Goal: Transaction & Acquisition: Subscribe to service/newsletter

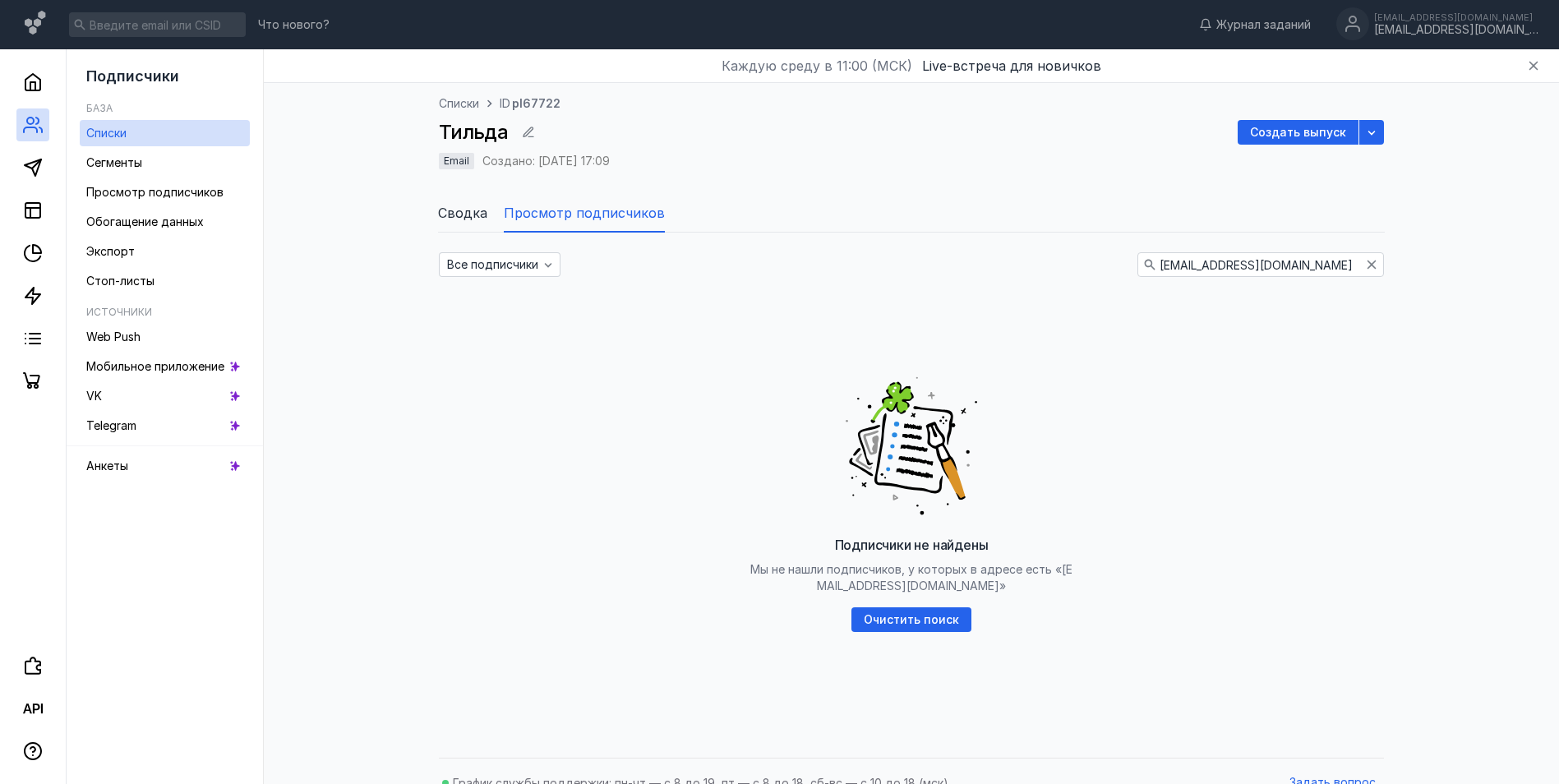
click at [617, 215] on span "Просмотр подписчиков" at bounding box center [585, 213] width 161 height 20
click at [1367, 264] on icon "button" at bounding box center [1372, 265] width 13 height 13
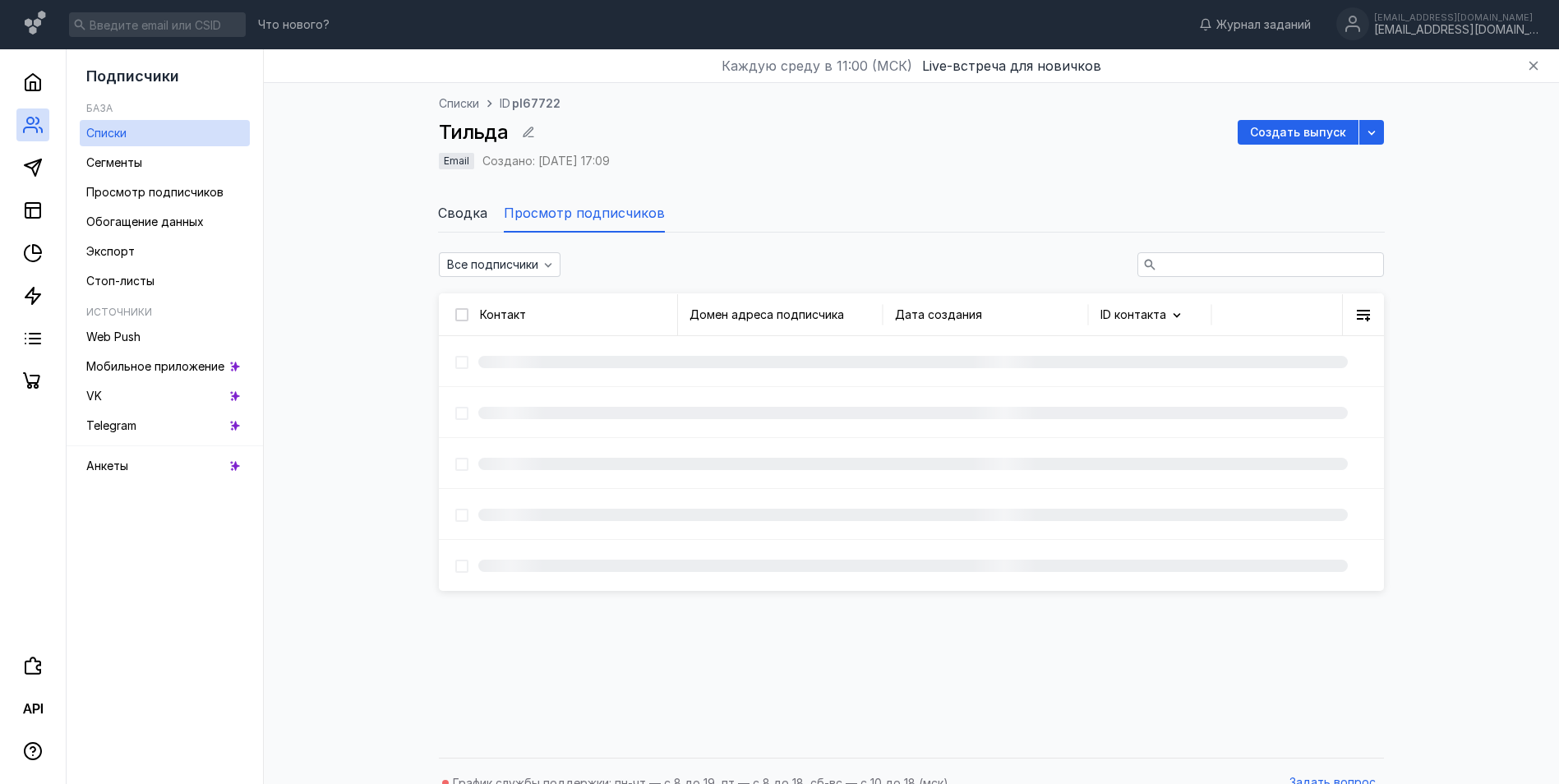
click at [1269, 262] on input "text" at bounding box center [1260, 265] width 245 height 23
paste input "[EMAIL_ADDRESS][DOMAIN_NAME]"
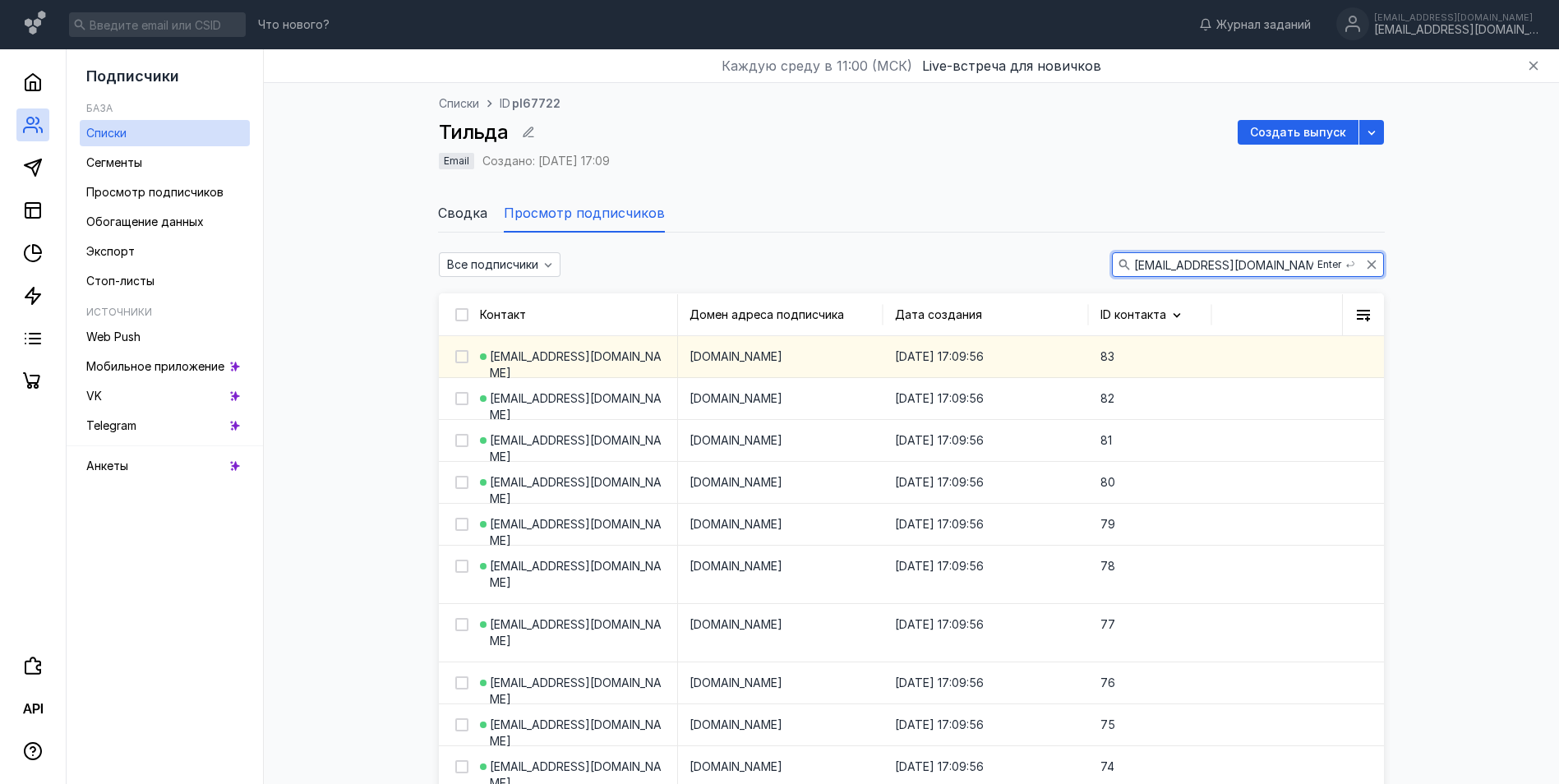
type input "[EMAIL_ADDRESS][DOMAIN_NAME]"
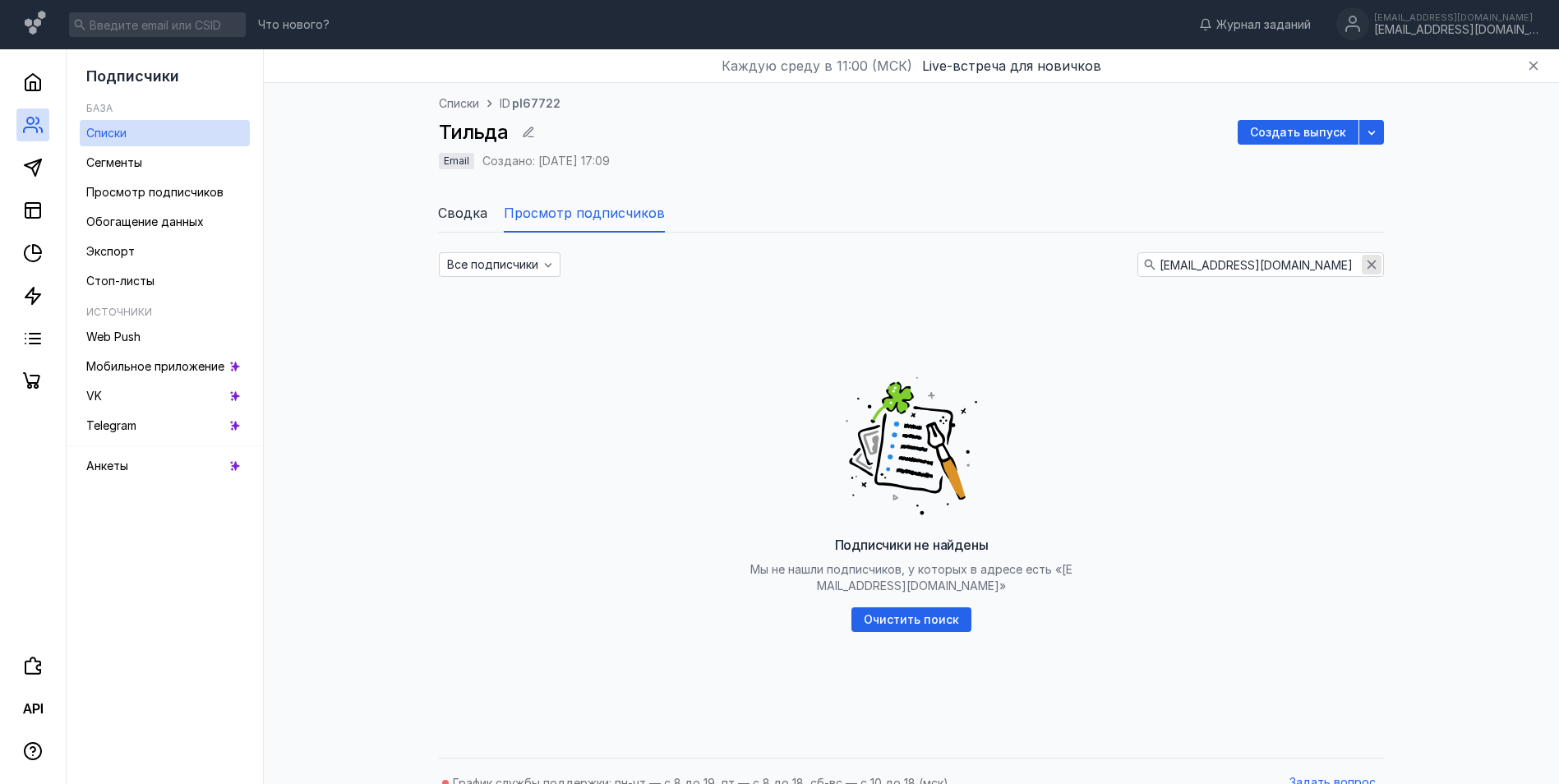
click at [1366, 259] on icon "button" at bounding box center [1372, 265] width 13 height 13
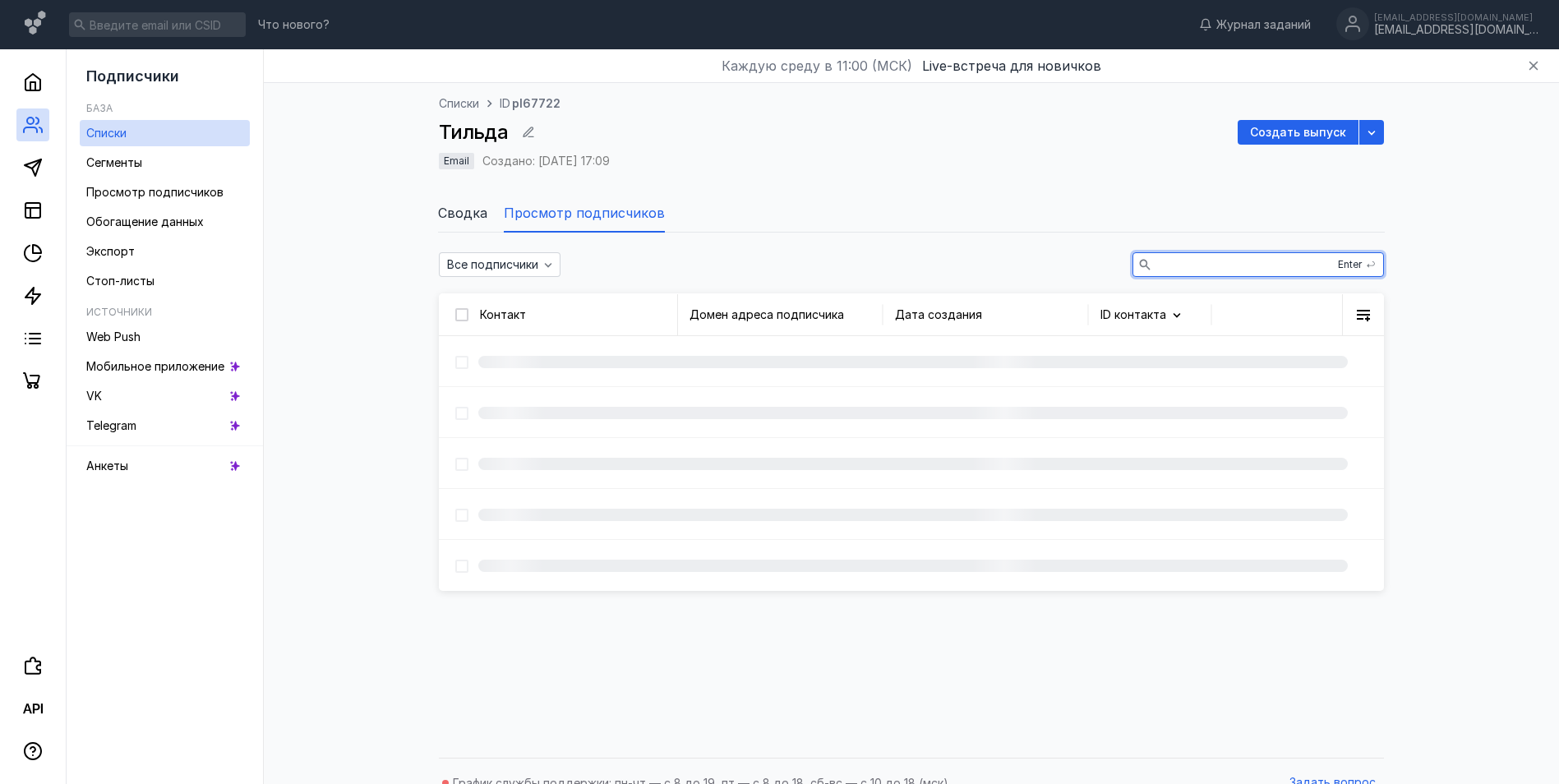
click at [1210, 267] on input "text" at bounding box center [1258, 265] width 250 height 23
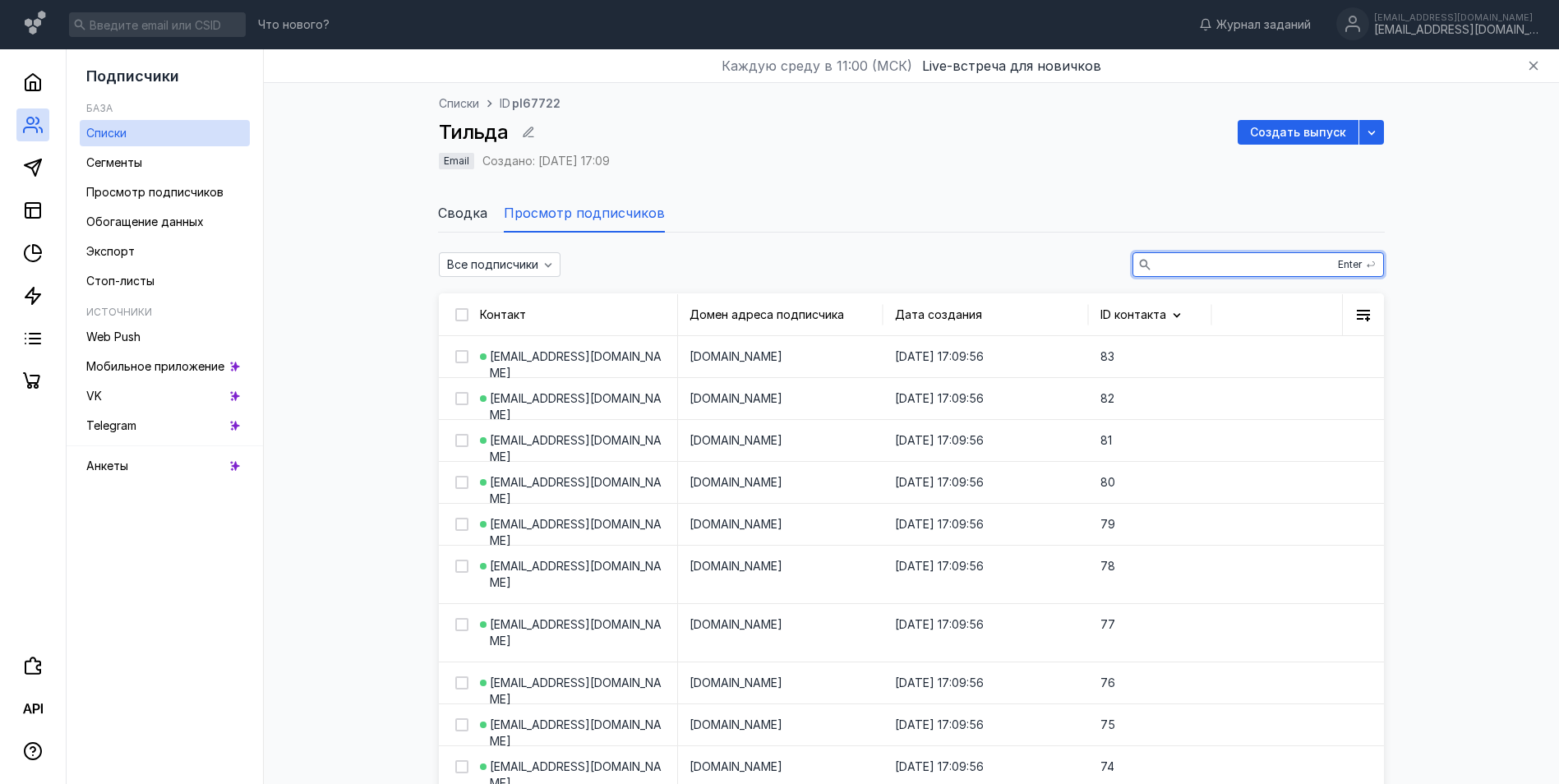
paste input "[EMAIL_ADDRESS][DOMAIN_NAME]"
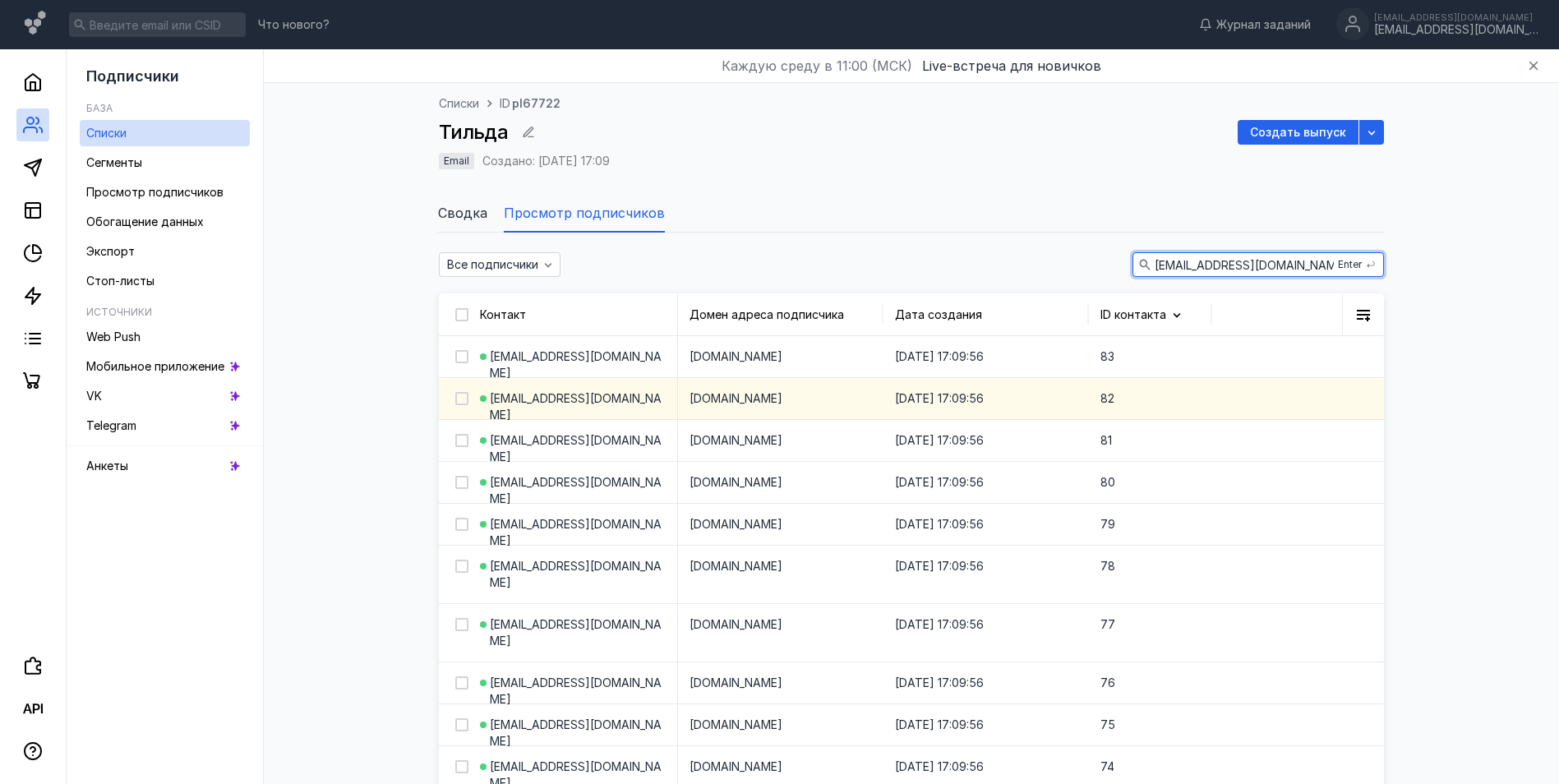
scroll to position [0, 2]
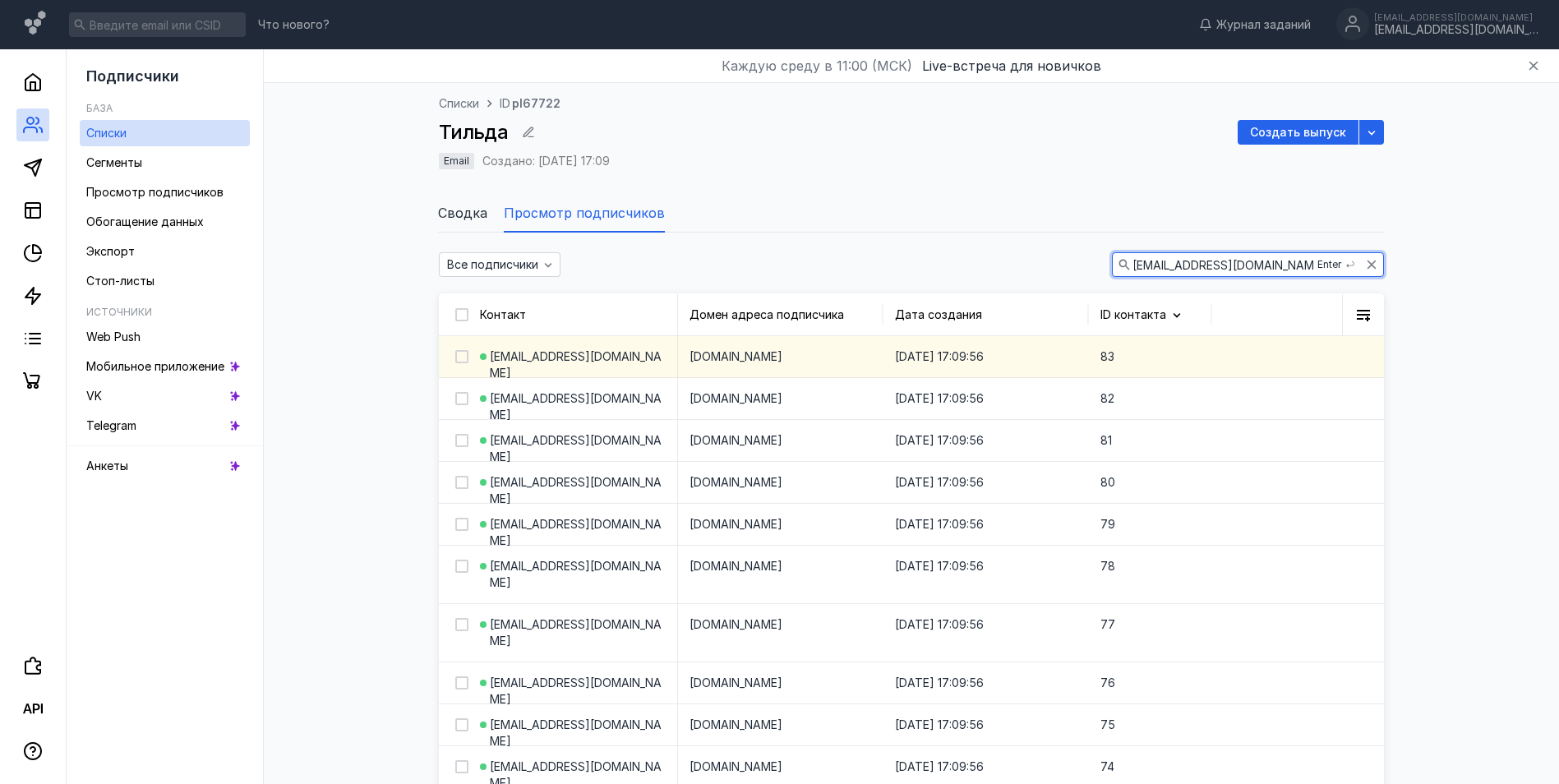
type input "[EMAIL_ADDRESS][DOMAIN_NAME]"
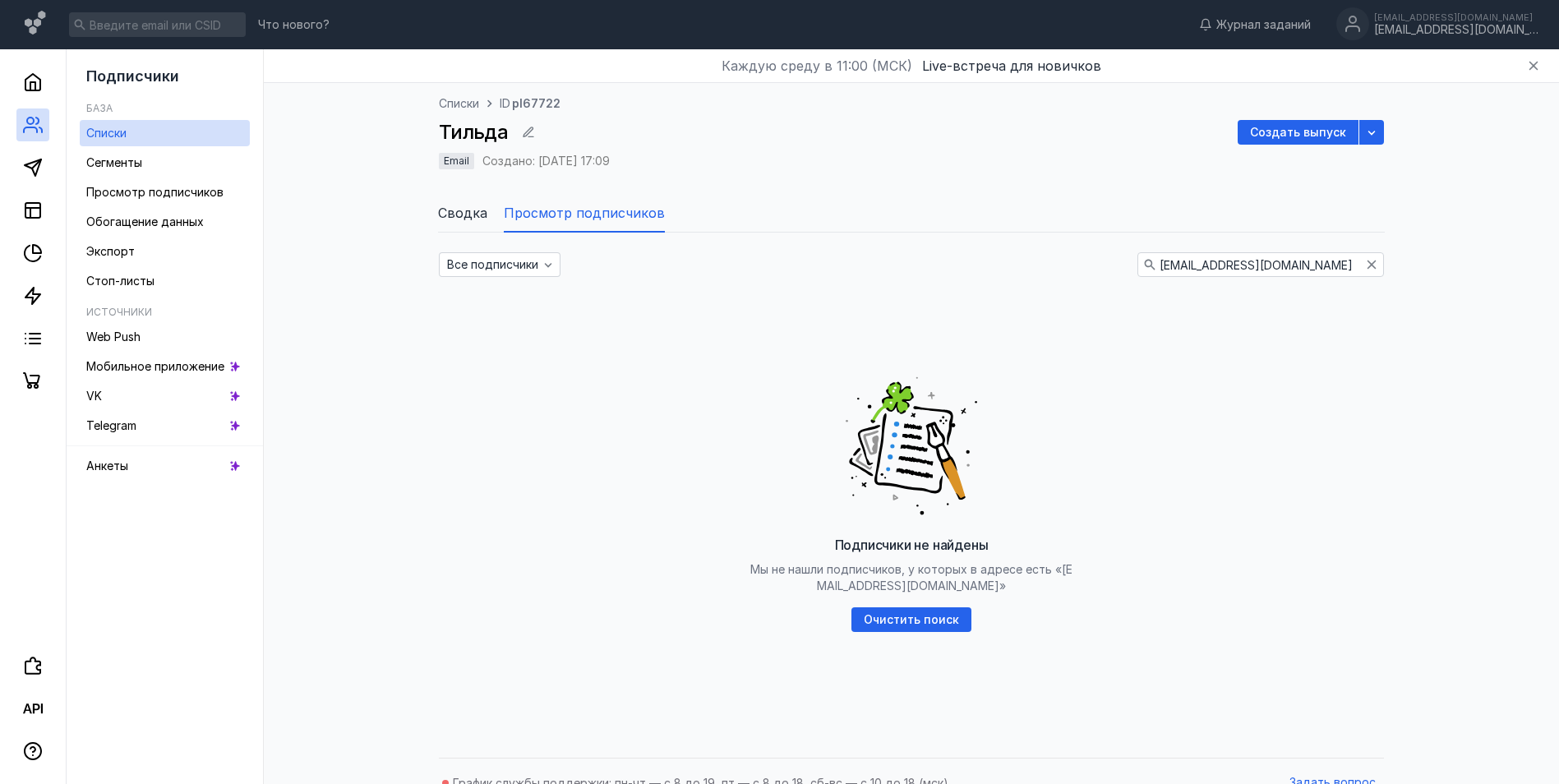
scroll to position [0, 2]
click at [1375, 266] on icon "button" at bounding box center [1372, 265] width 13 height 13
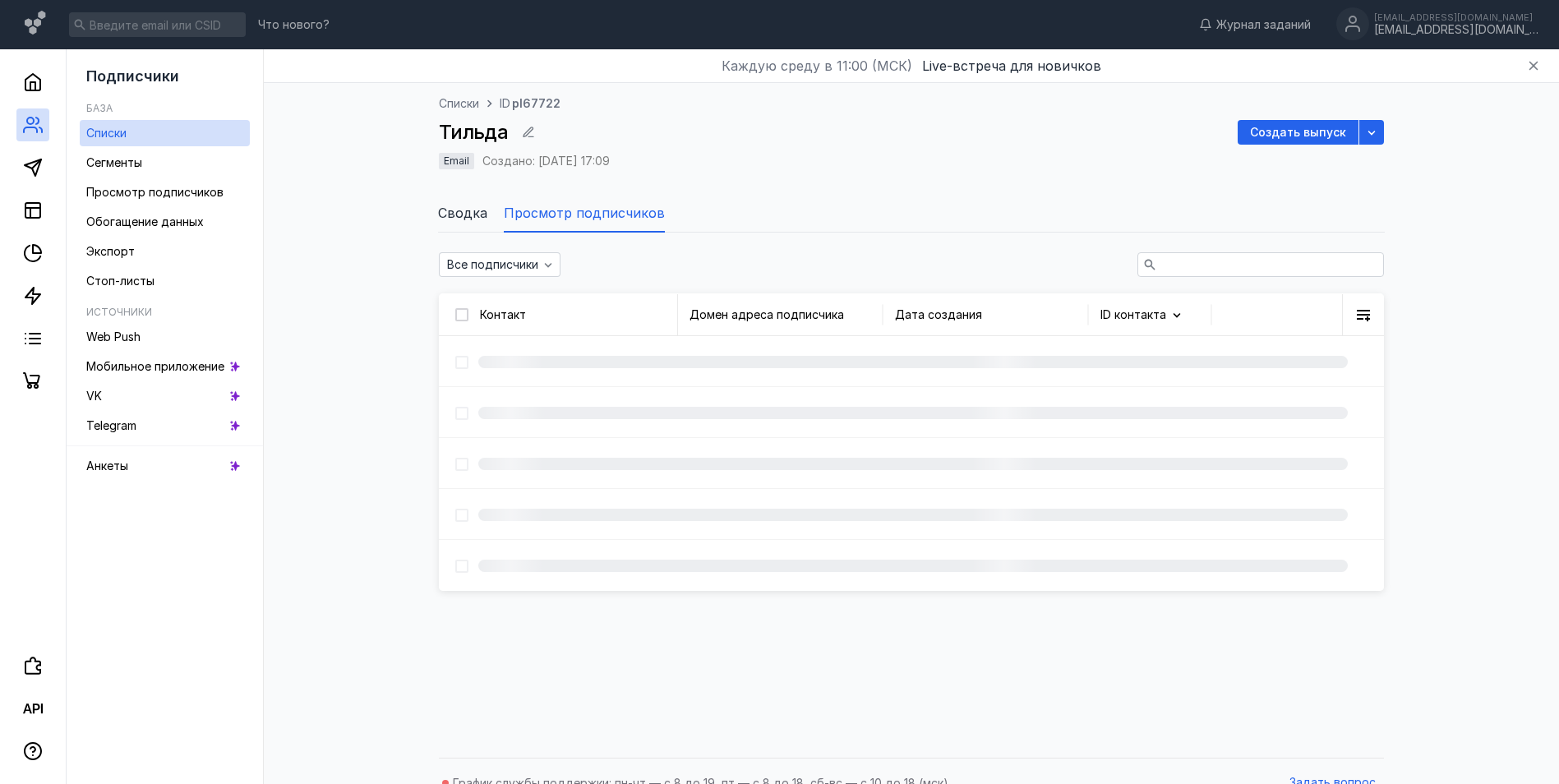
click at [1235, 267] on input "text" at bounding box center [1260, 265] width 245 height 23
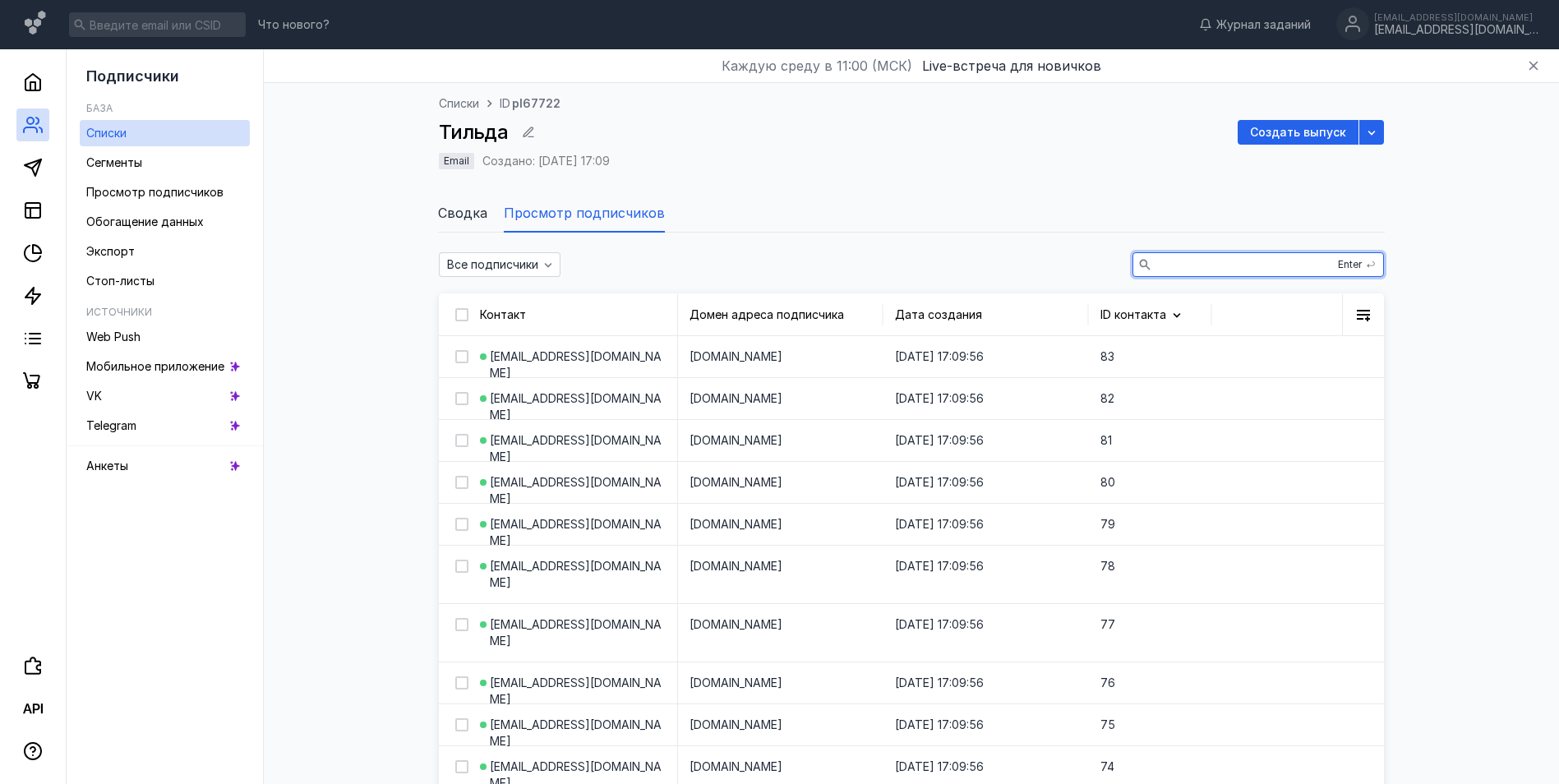
paste input "[EMAIL_ADDRESS][DOMAIN_NAME]"
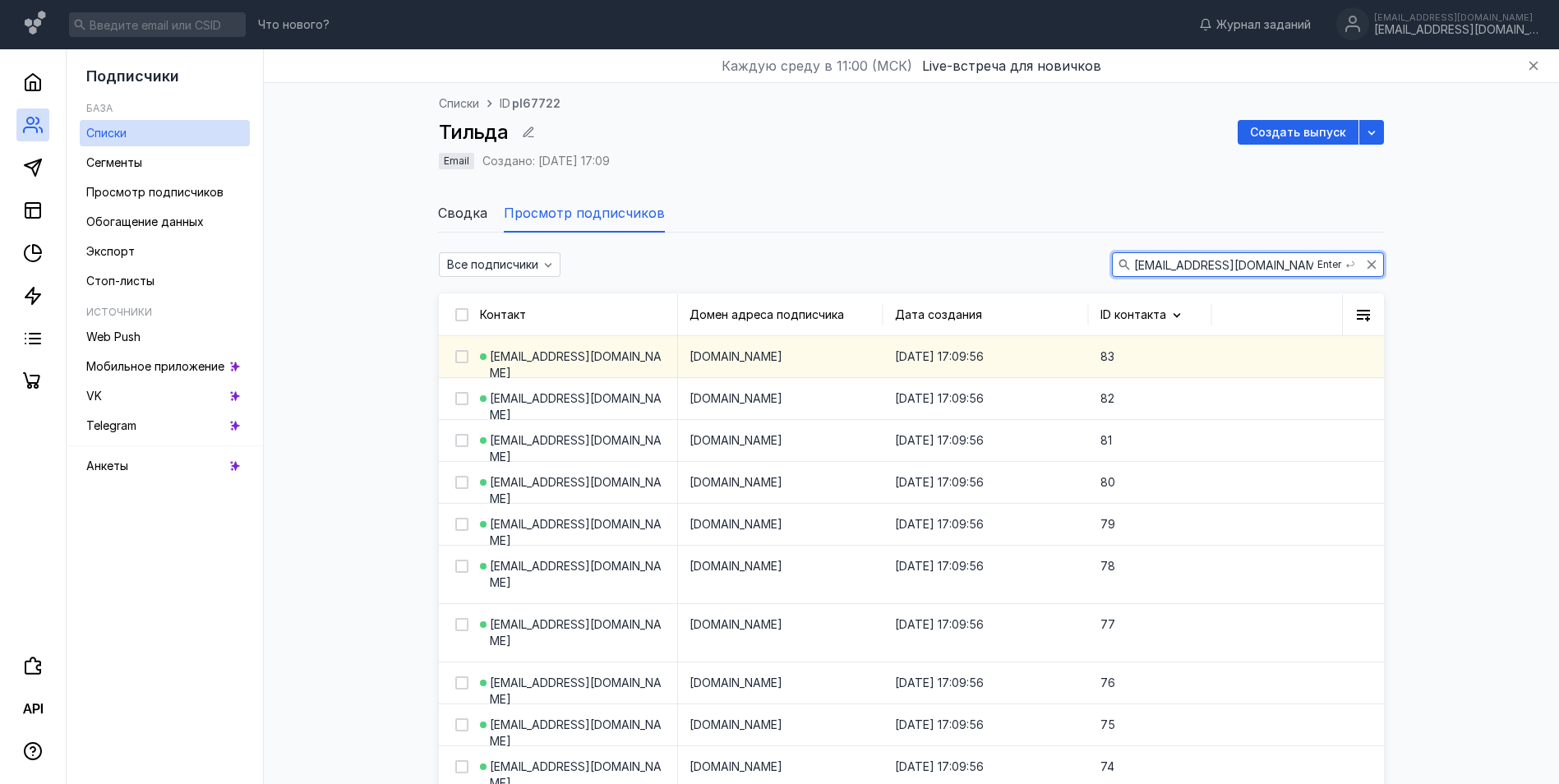
type input "[EMAIL_ADDRESS][DOMAIN_NAME]"
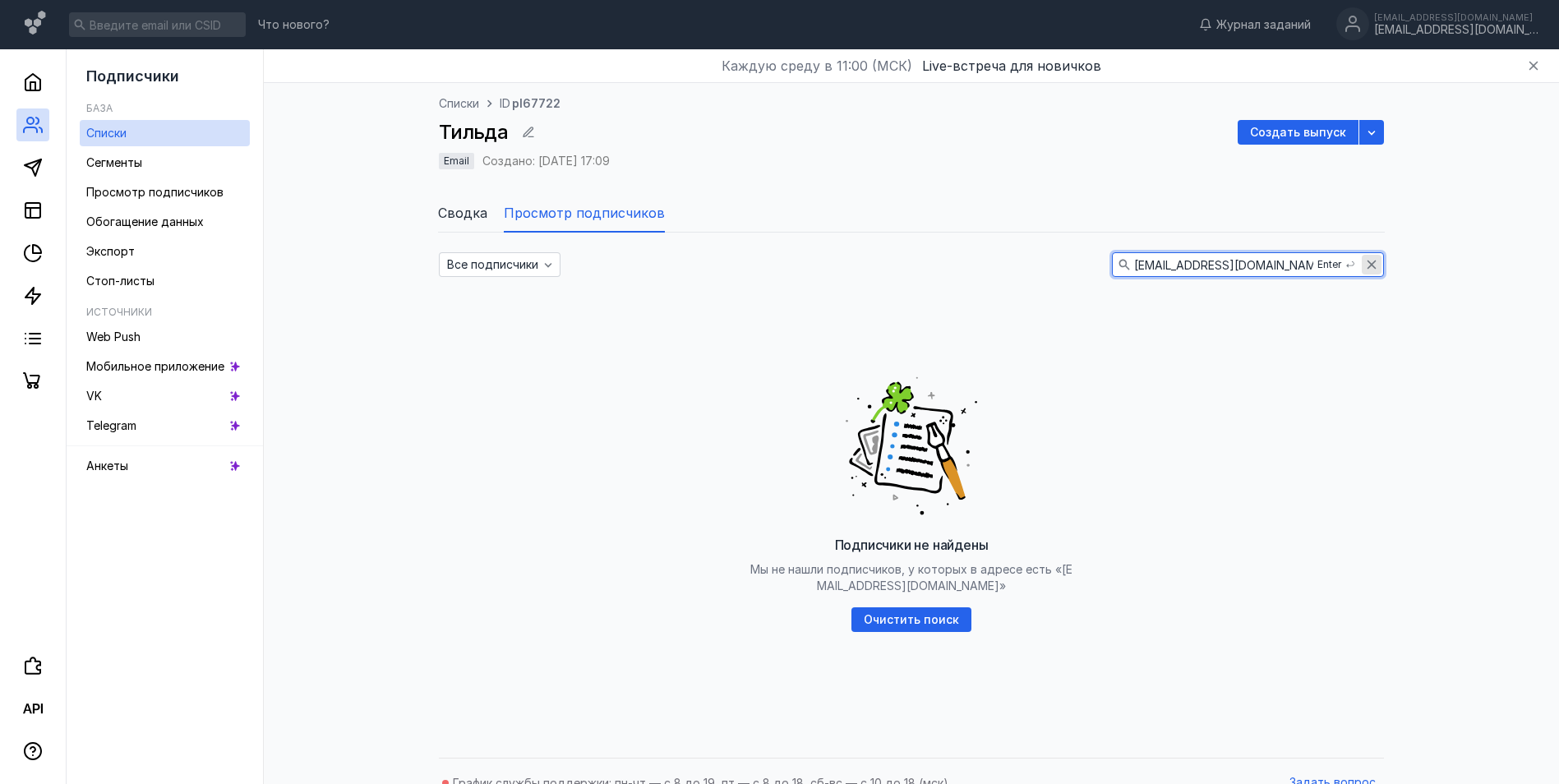
click at [1371, 263] on icon "button" at bounding box center [1373, 265] width 9 height 9
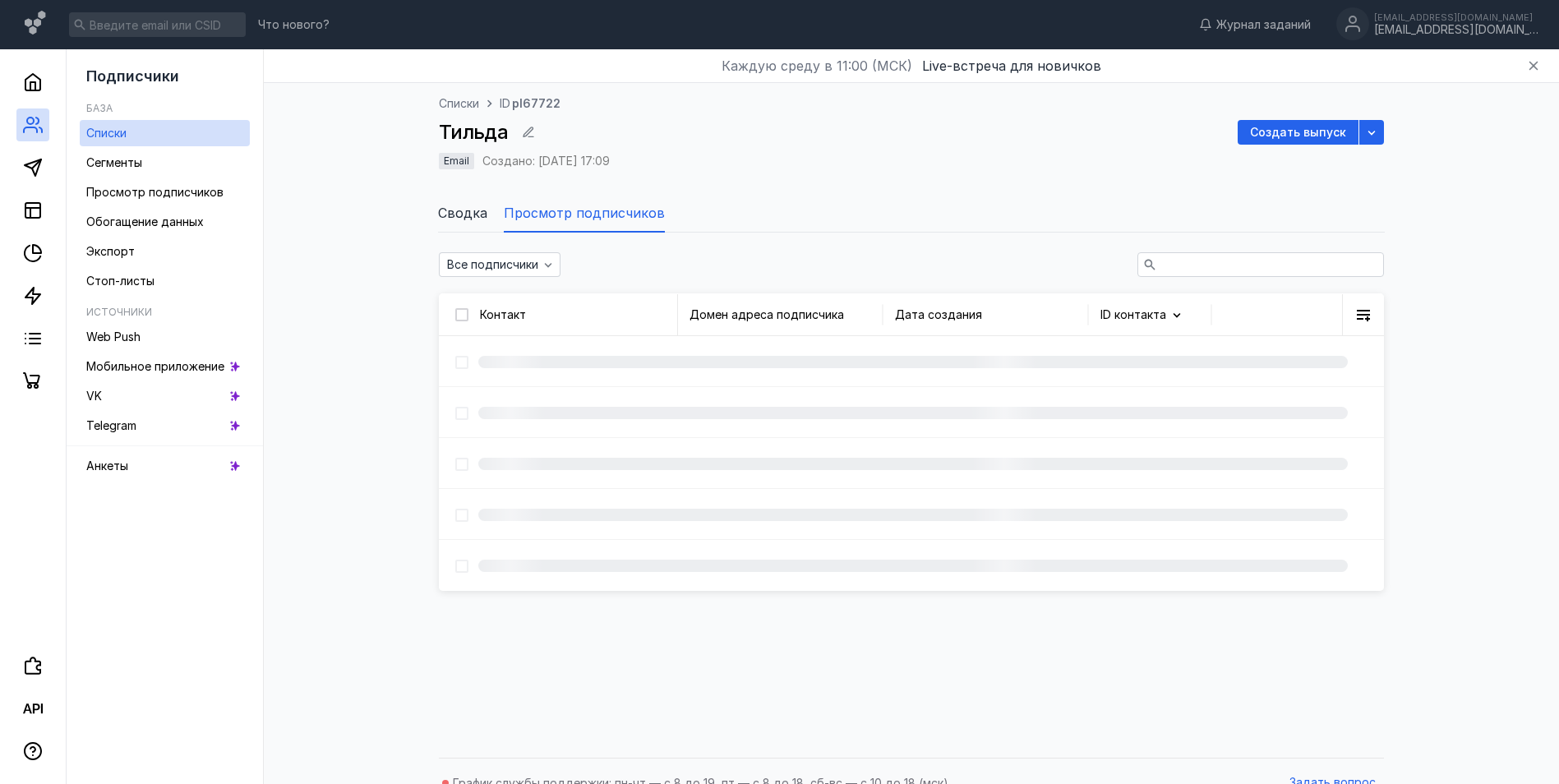
click at [1163, 266] on input "text" at bounding box center [1260, 265] width 245 height 23
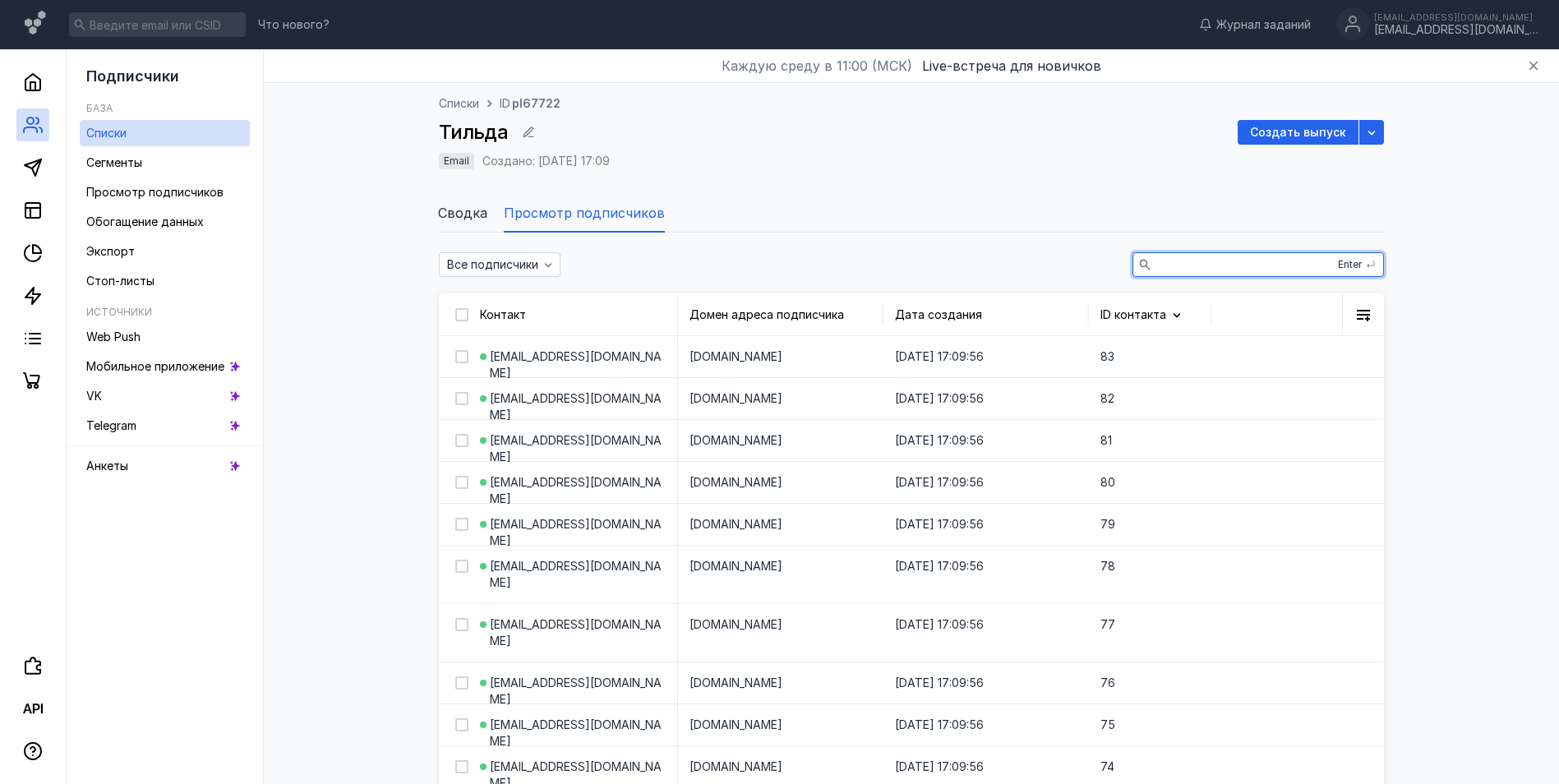
paste input "[EMAIL_ADDRESS][DOMAIN_NAME]"
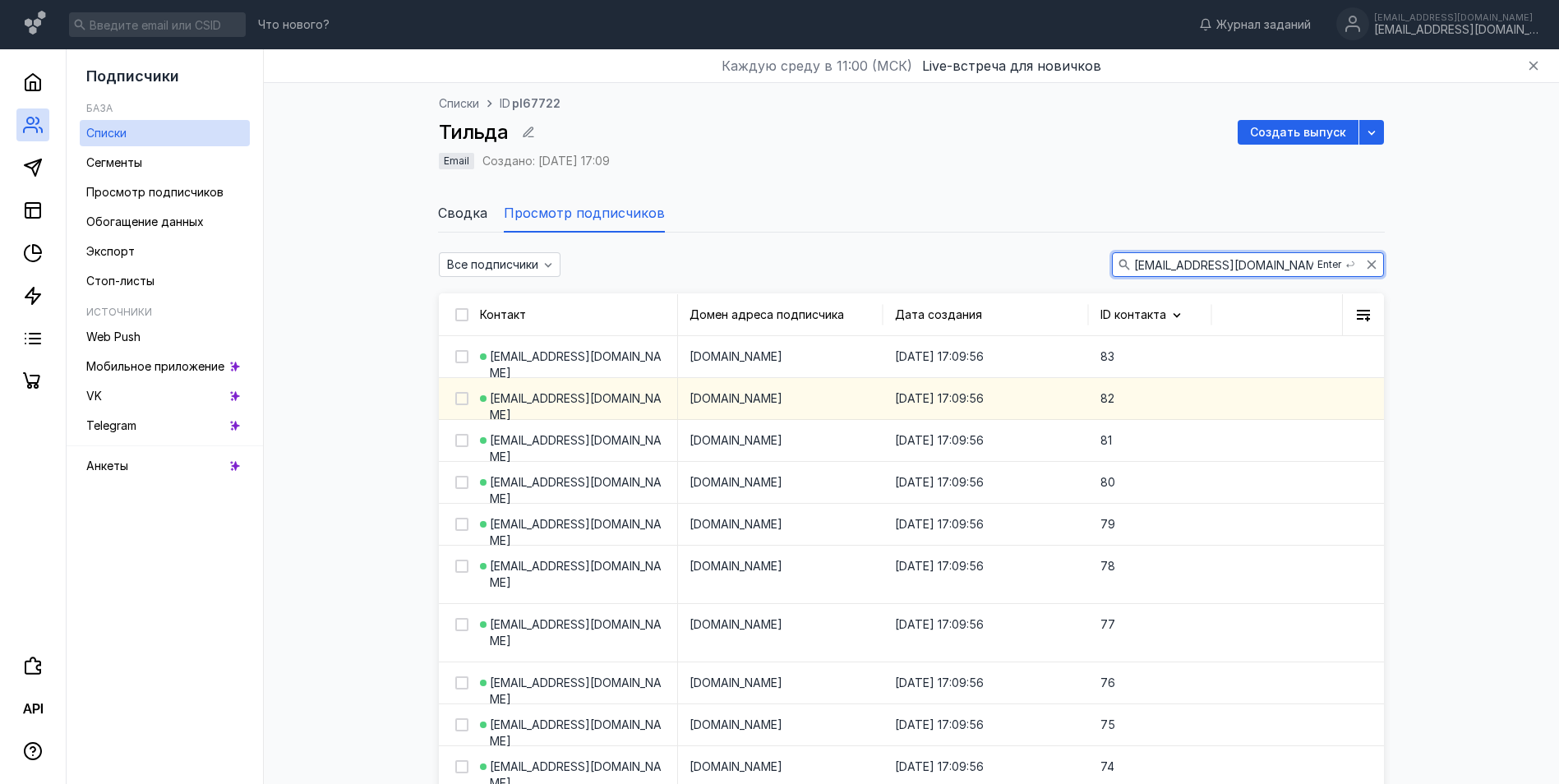
type input "[EMAIL_ADDRESS][DOMAIN_NAME]"
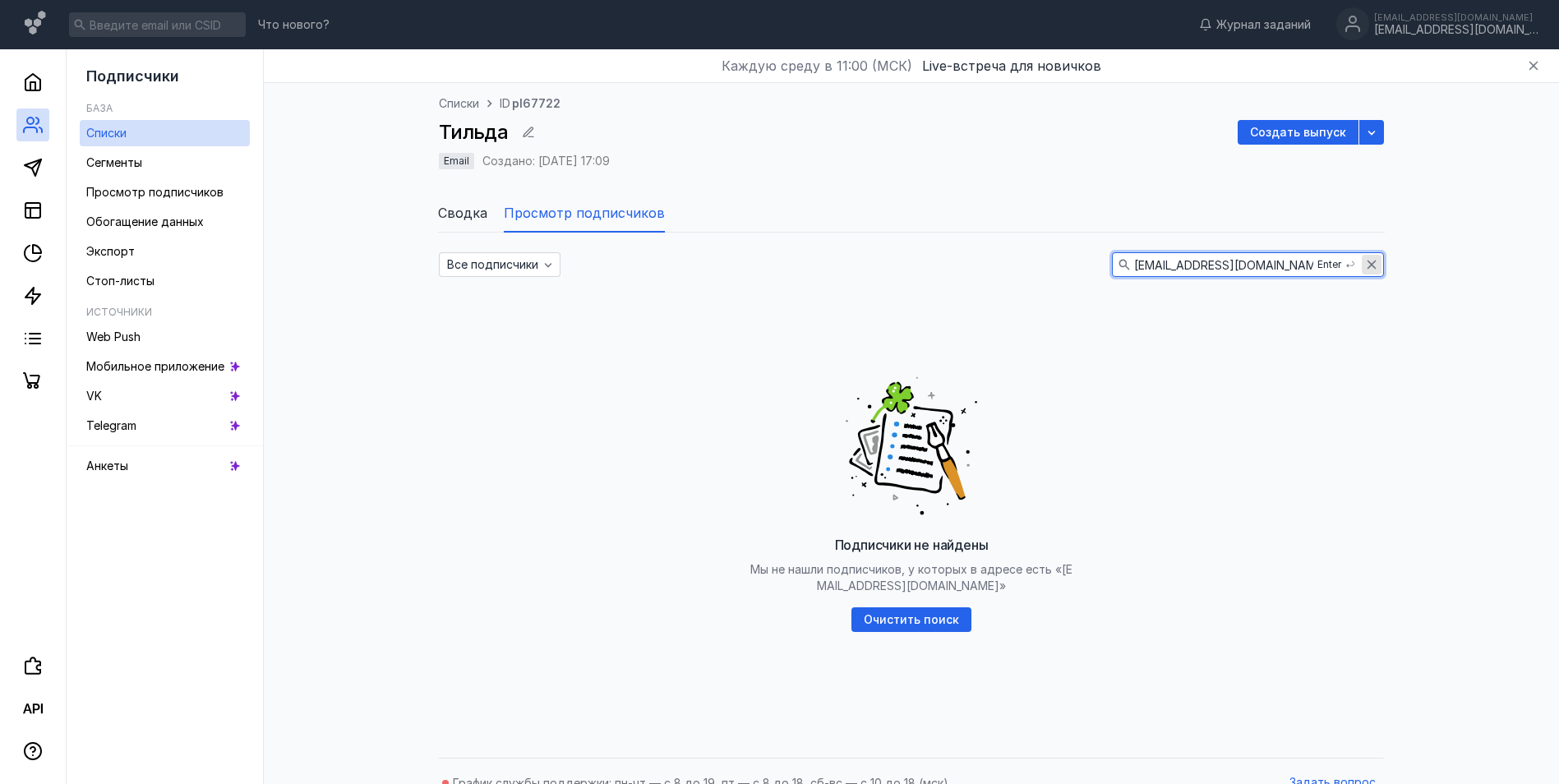
click at [1376, 266] on icon "button" at bounding box center [1372, 265] width 13 height 13
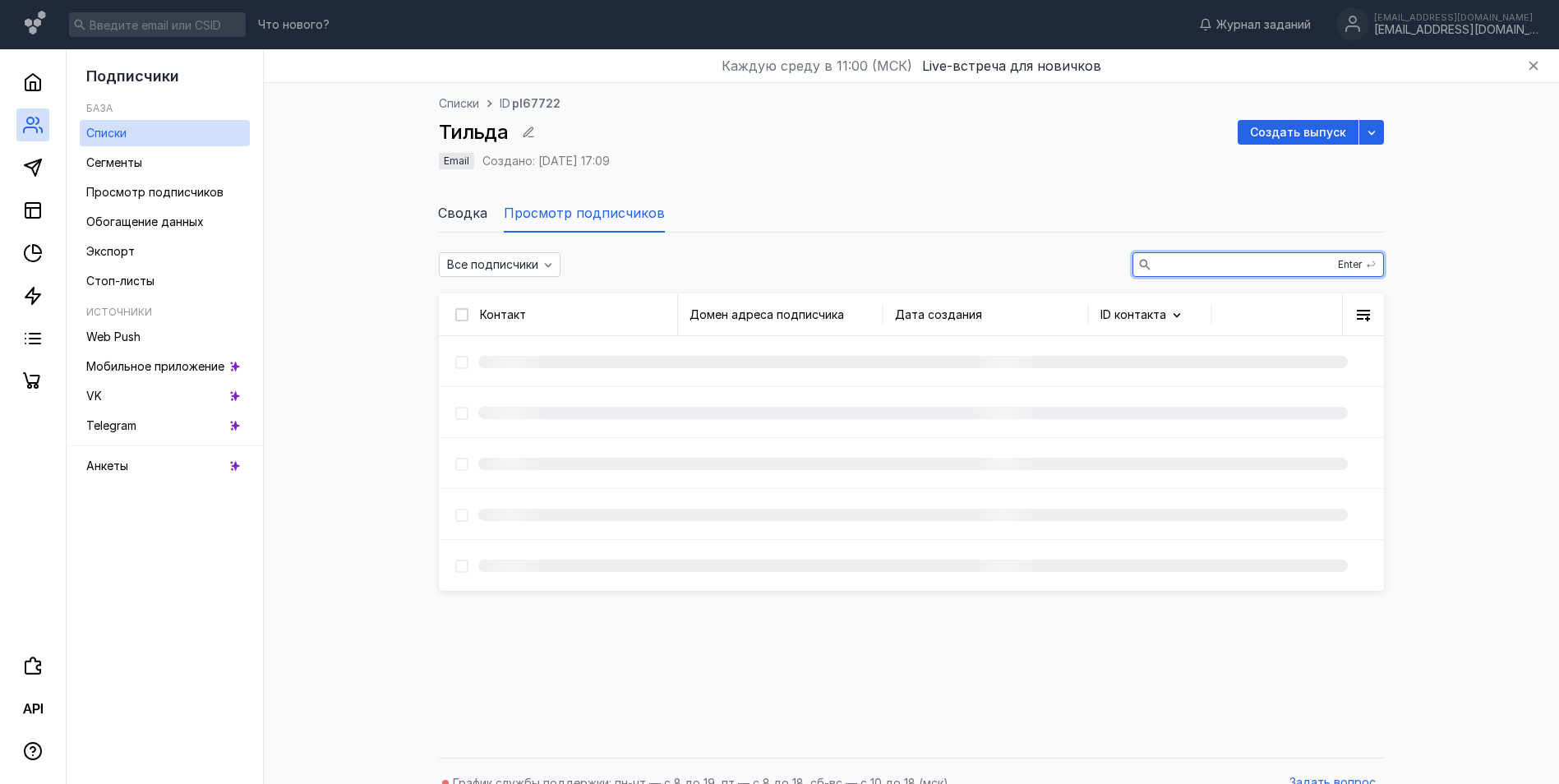
click at [1173, 271] on input "text" at bounding box center [1258, 265] width 250 height 23
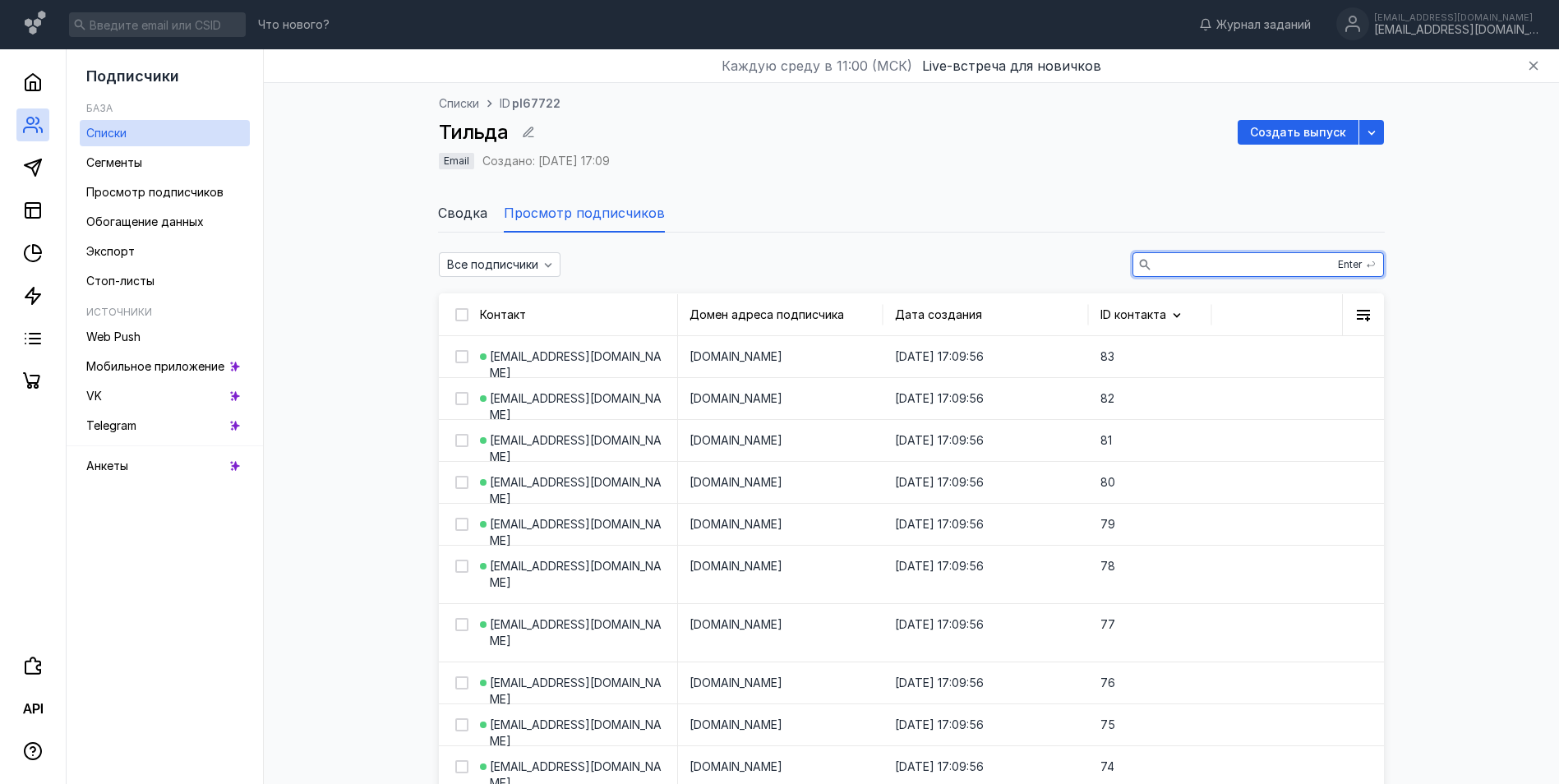
paste input "[EMAIL_ADDRESS][DOMAIN_NAME]"
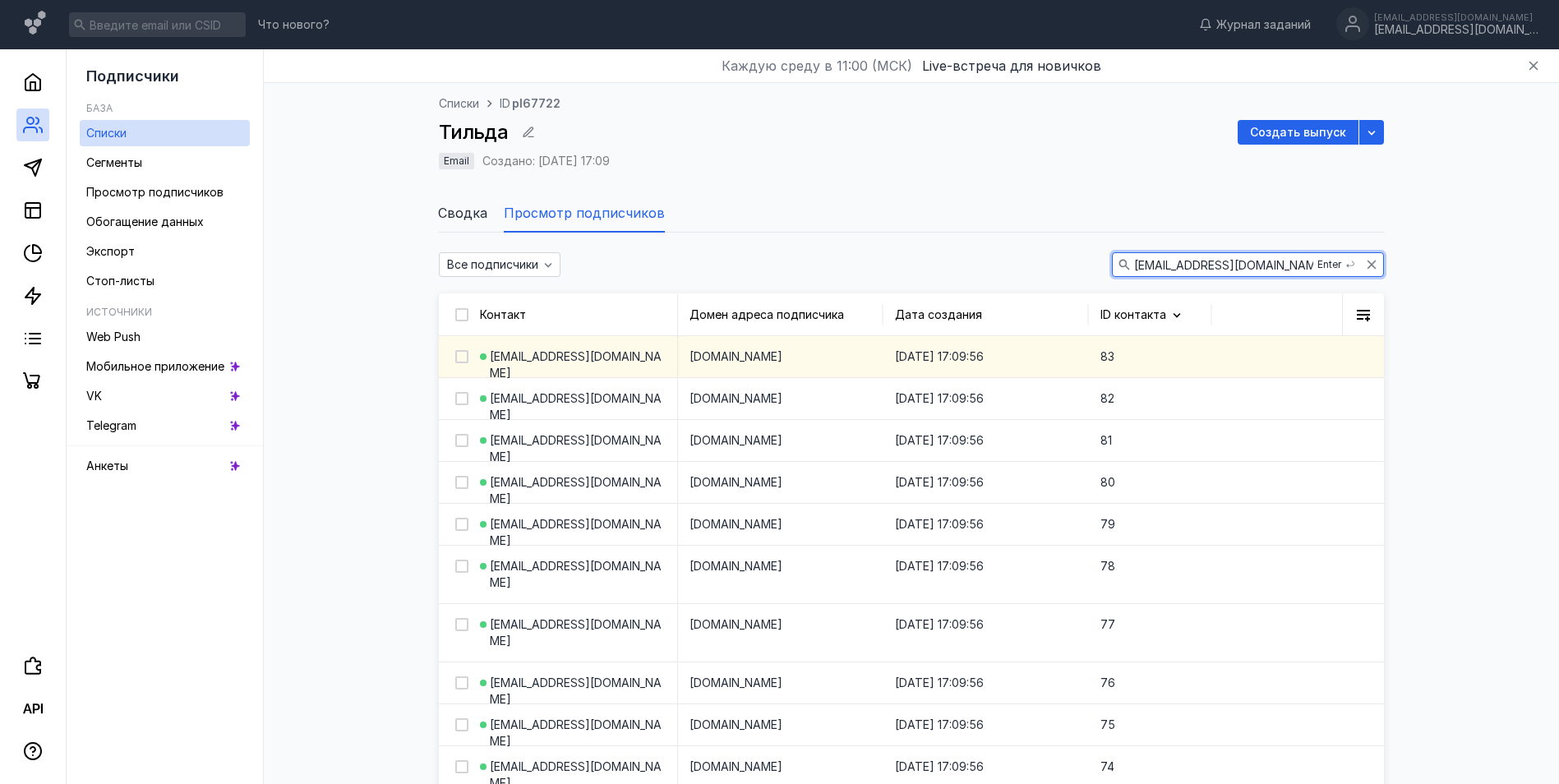
type input "[EMAIL_ADDRESS][DOMAIN_NAME]"
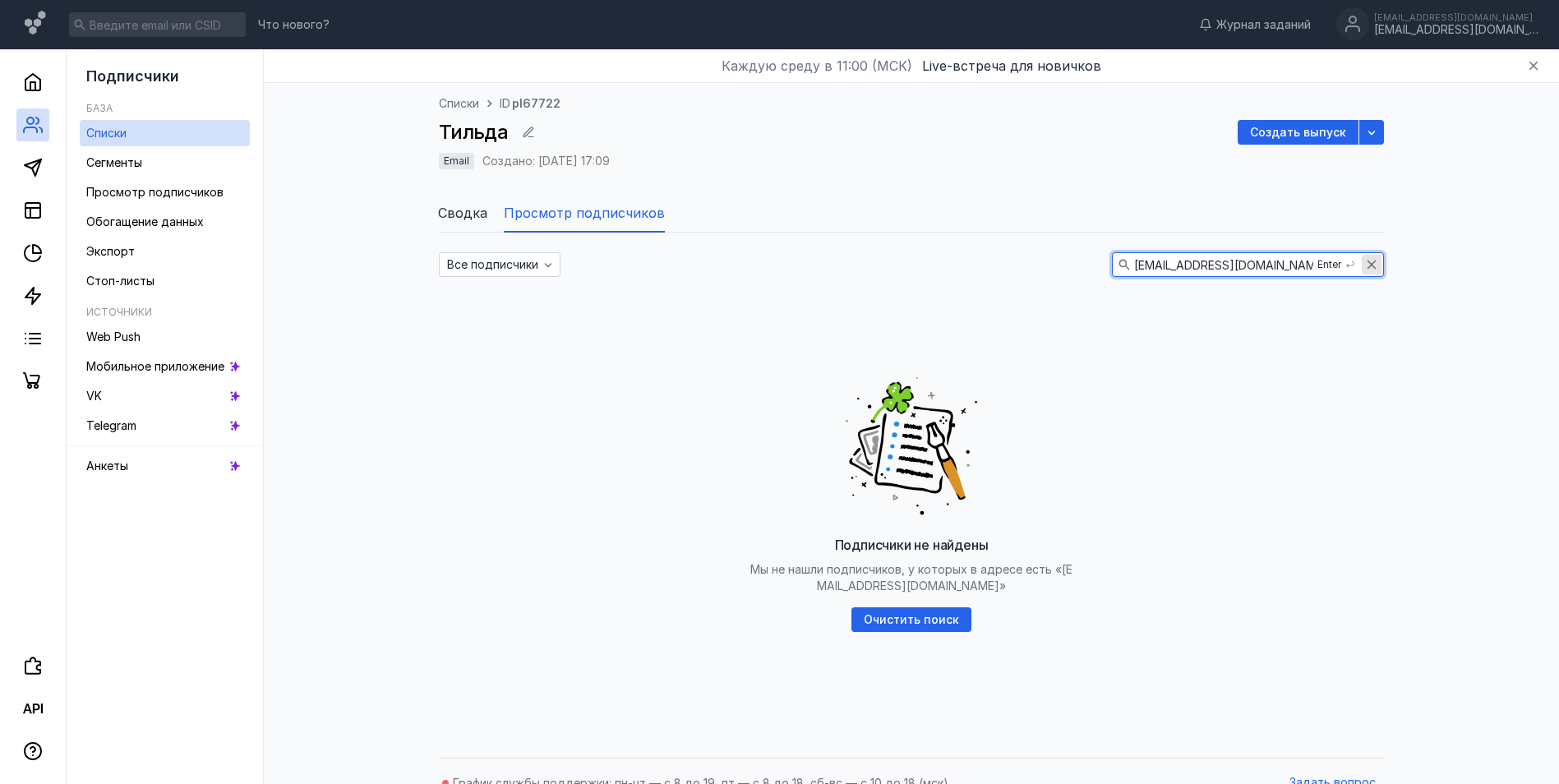
click at [1372, 262] on icon "button" at bounding box center [1372, 265] width 13 height 13
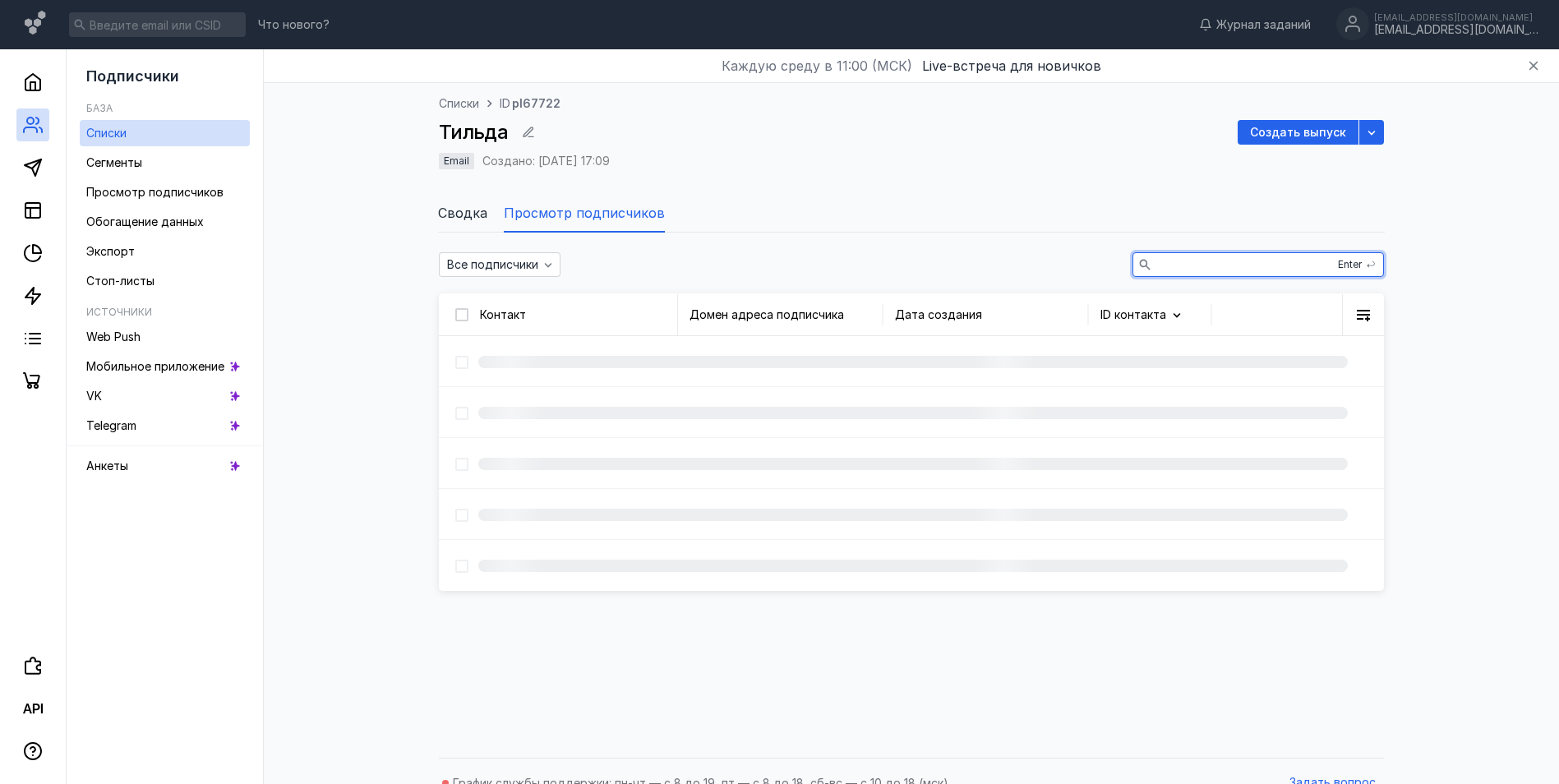
click at [1197, 264] on input "text" at bounding box center [1258, 265] width 250 height 23
paste input "[EMAIL_ADDRESS][DOMAIN_NAME]"
type input "[EMAIL_ADDRESS][DOMAIN_NAME]"
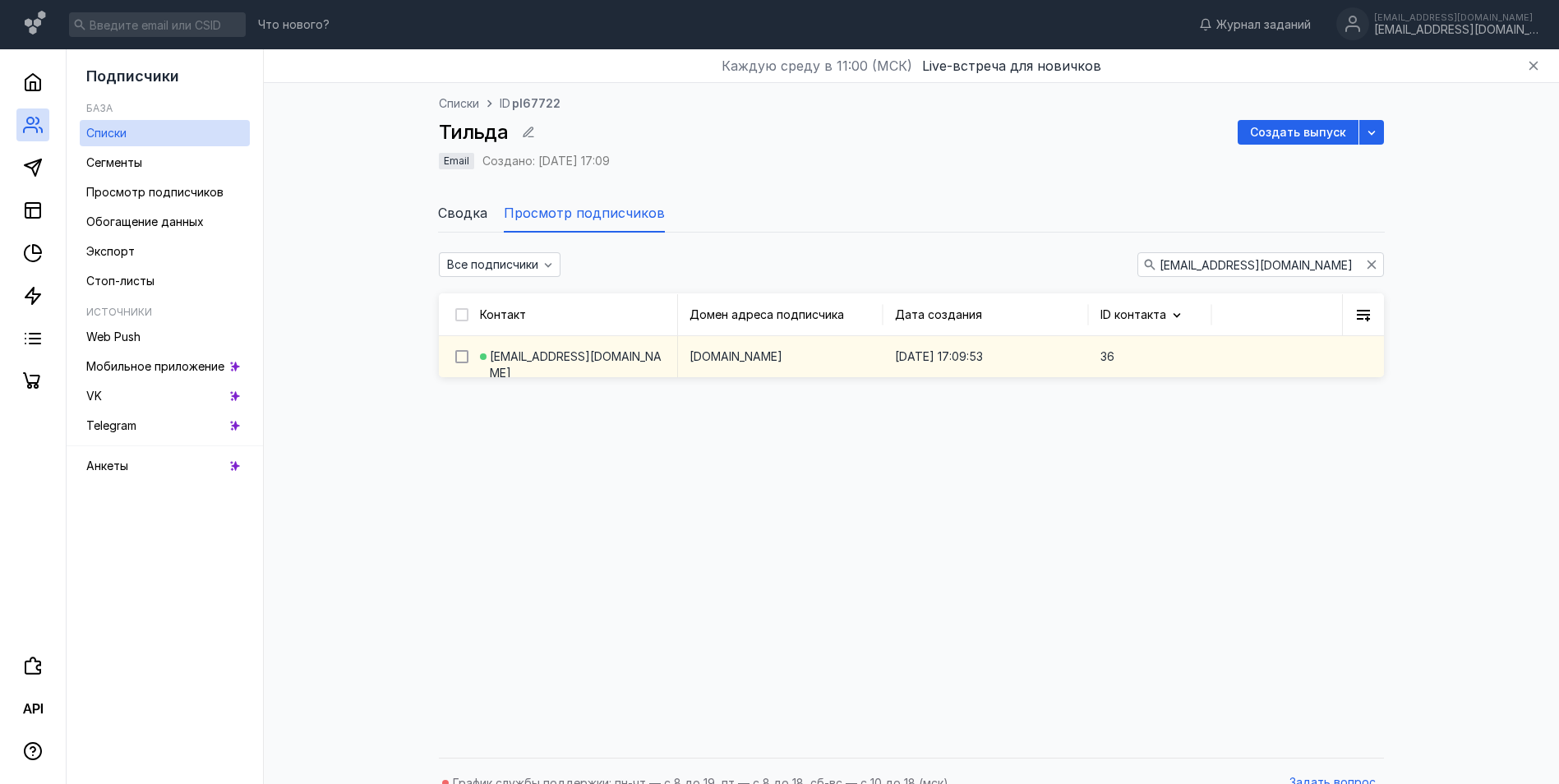
click at [459, 351] on div at bounding box center [462, 357] width 13 height 13
click at [459, 351] on input "checkbox" at bounding box center [460, 353] width 10 height 10
checkbox input "true"
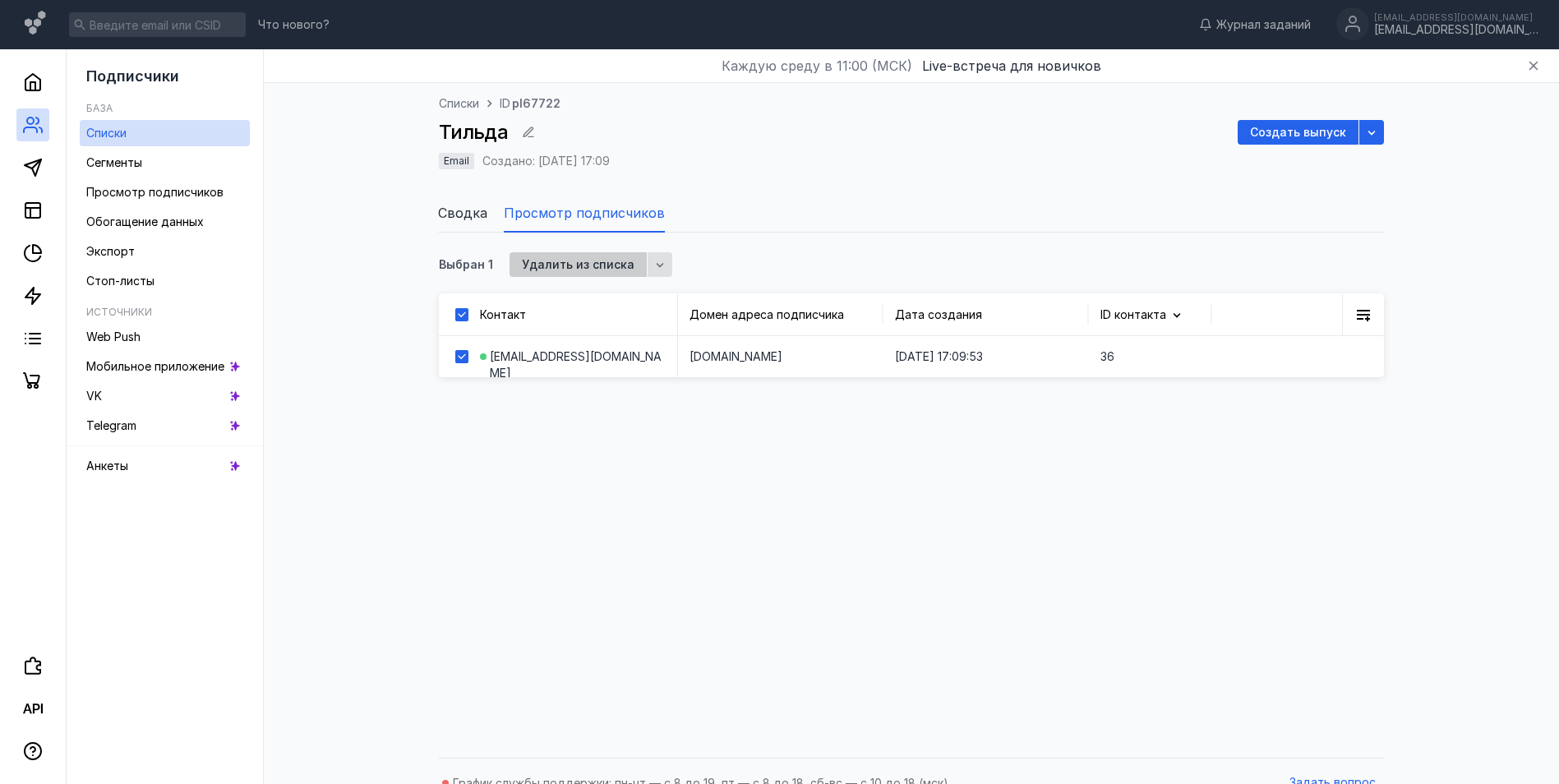
click at [592, 266] on span "Удалить из списка" at bounding box center [578, 265] width 113 height 14
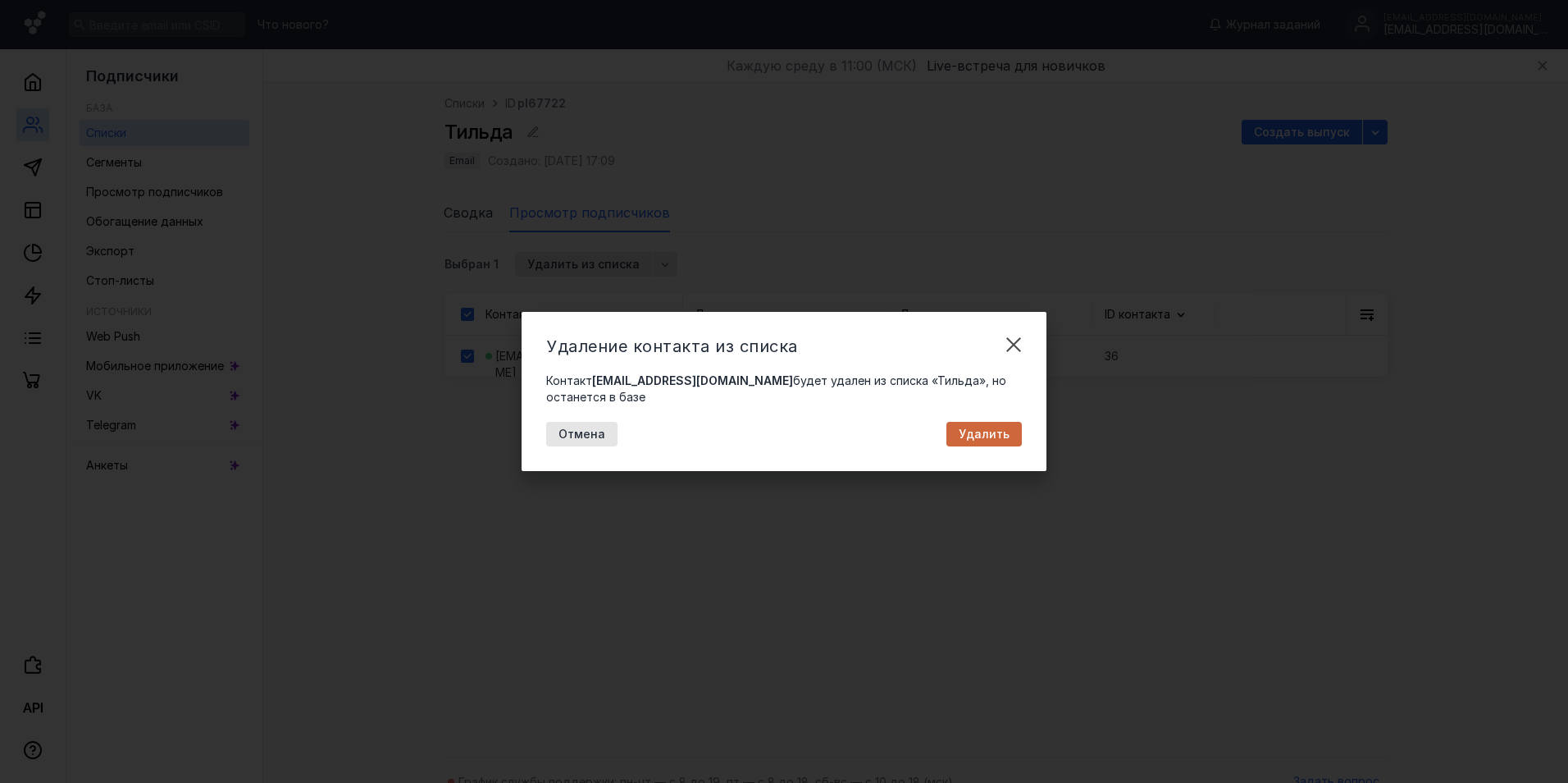
click at [1002, 438] on span "Удалить" at bounding box center [985, 434] width 51 height 14
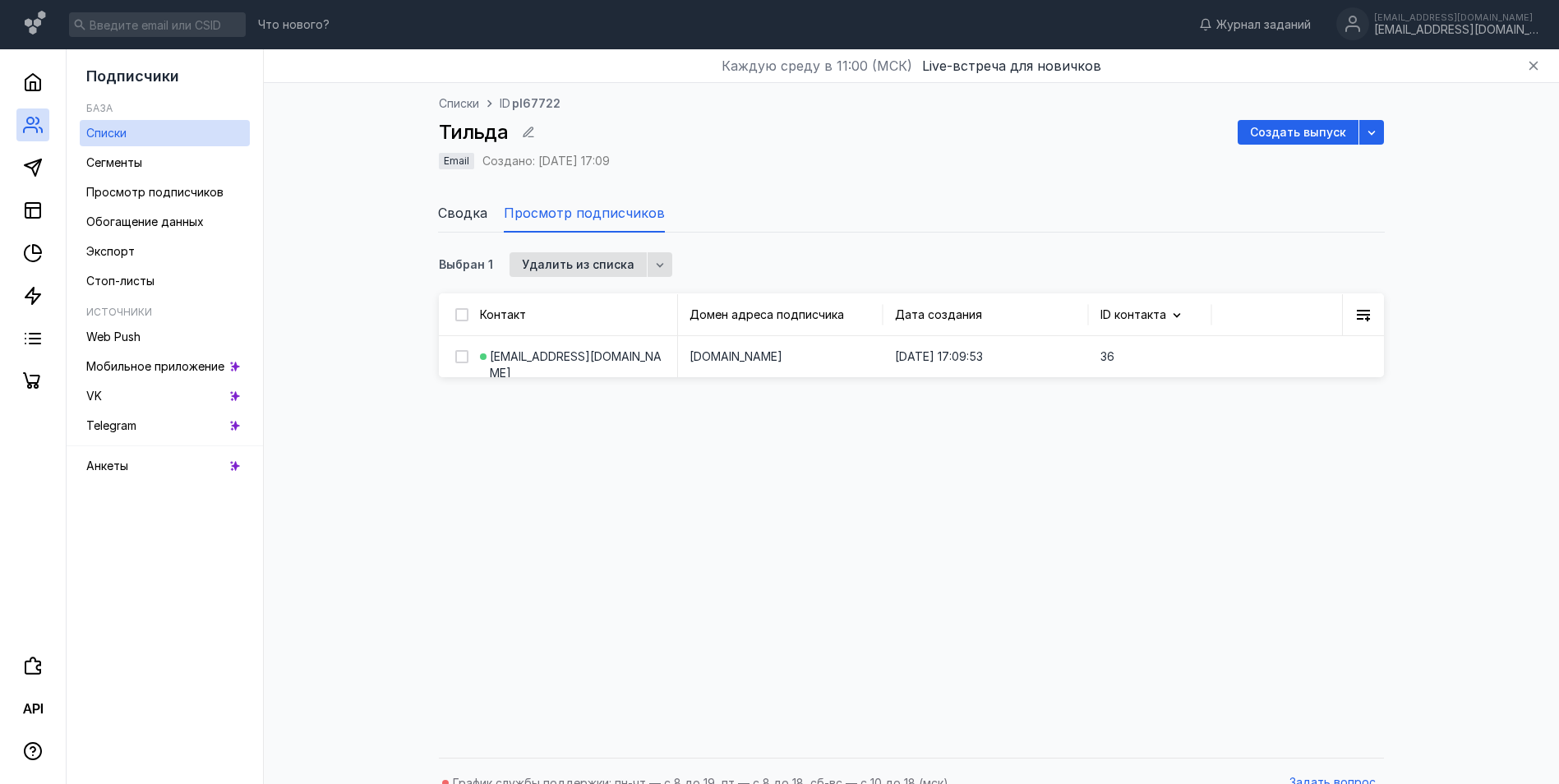
checkbox input "false"
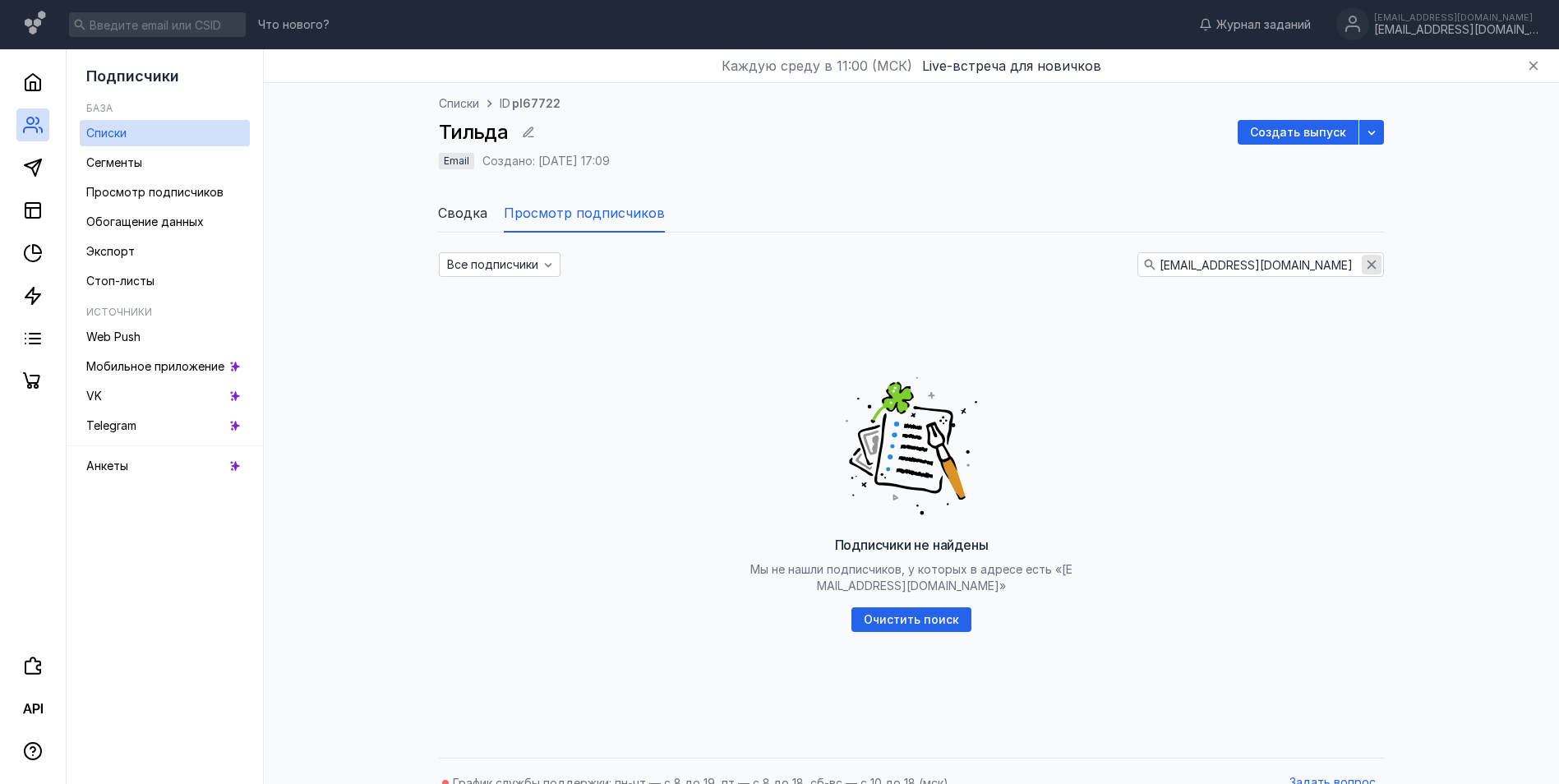
click at [1374, 270] on icon "button" at bounding box center [1372, 265] width 13 height 13
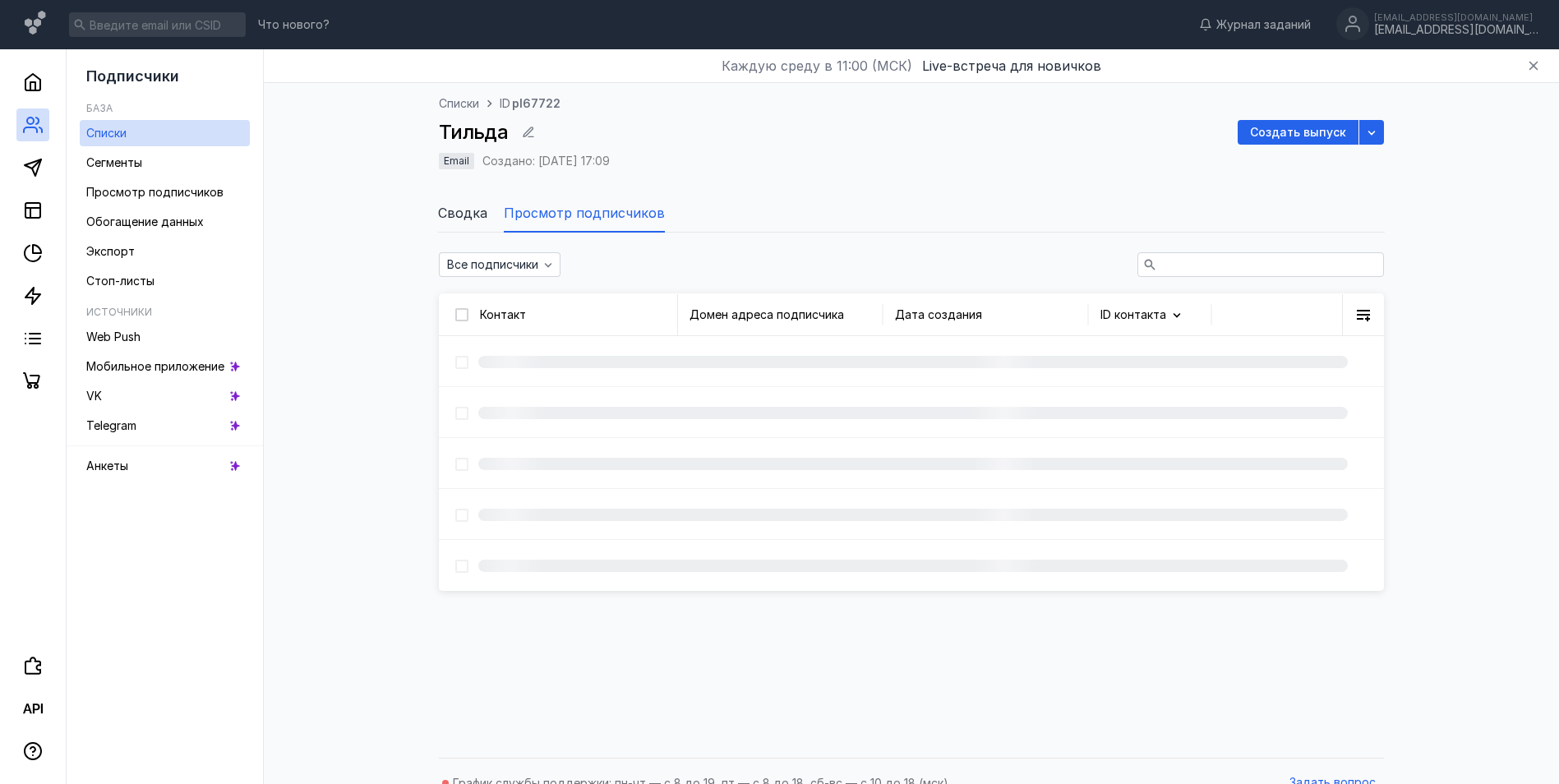
click at [1212, 266] on input "text" at bounding box center [1260, 265] width 245 height 23
paste input "[EMAIL_ADDRESS][DOMAIN_NAME]"
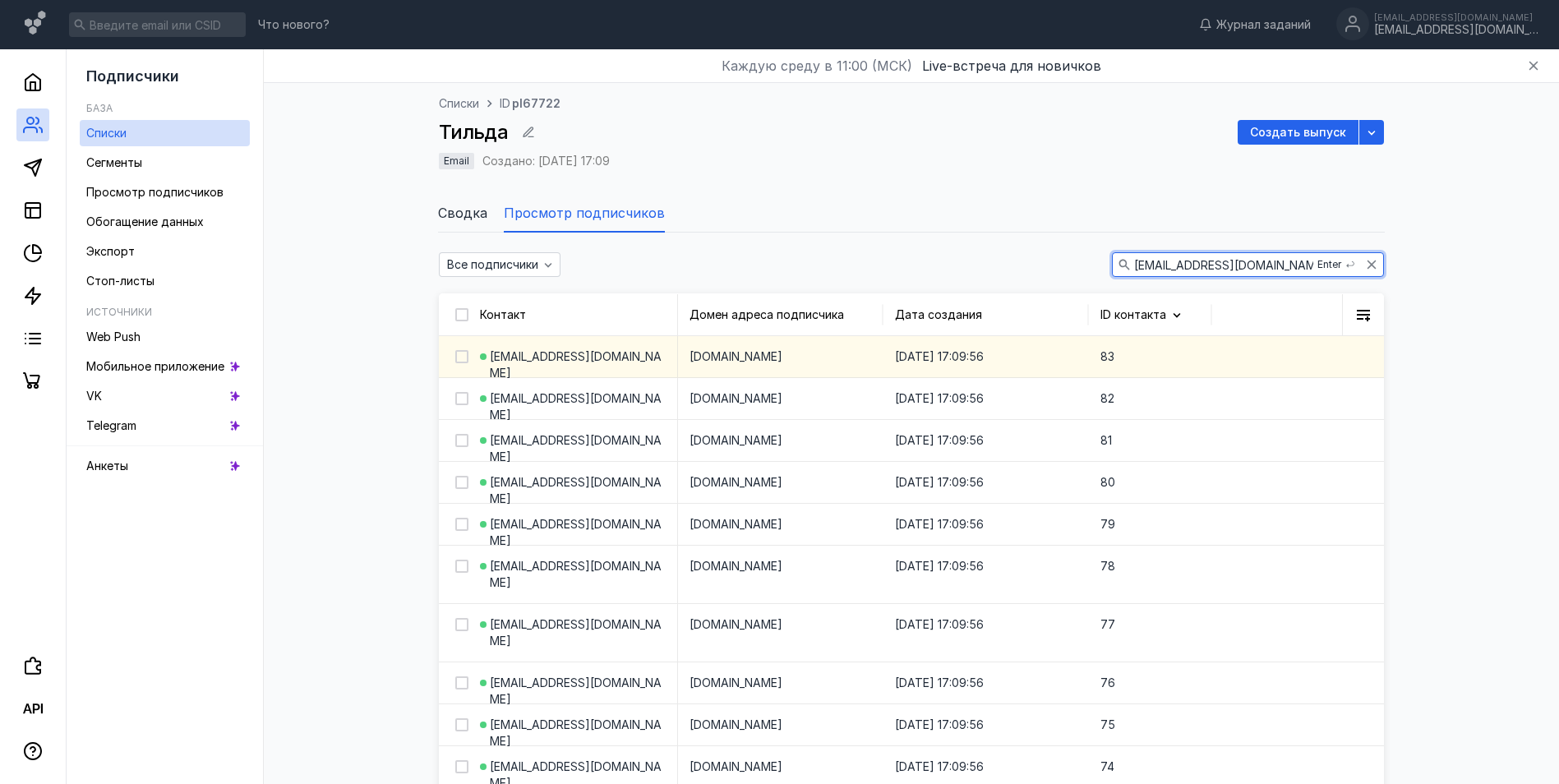
type input "[EMAIL_ADDRESS][DOMAIN_NAME]"
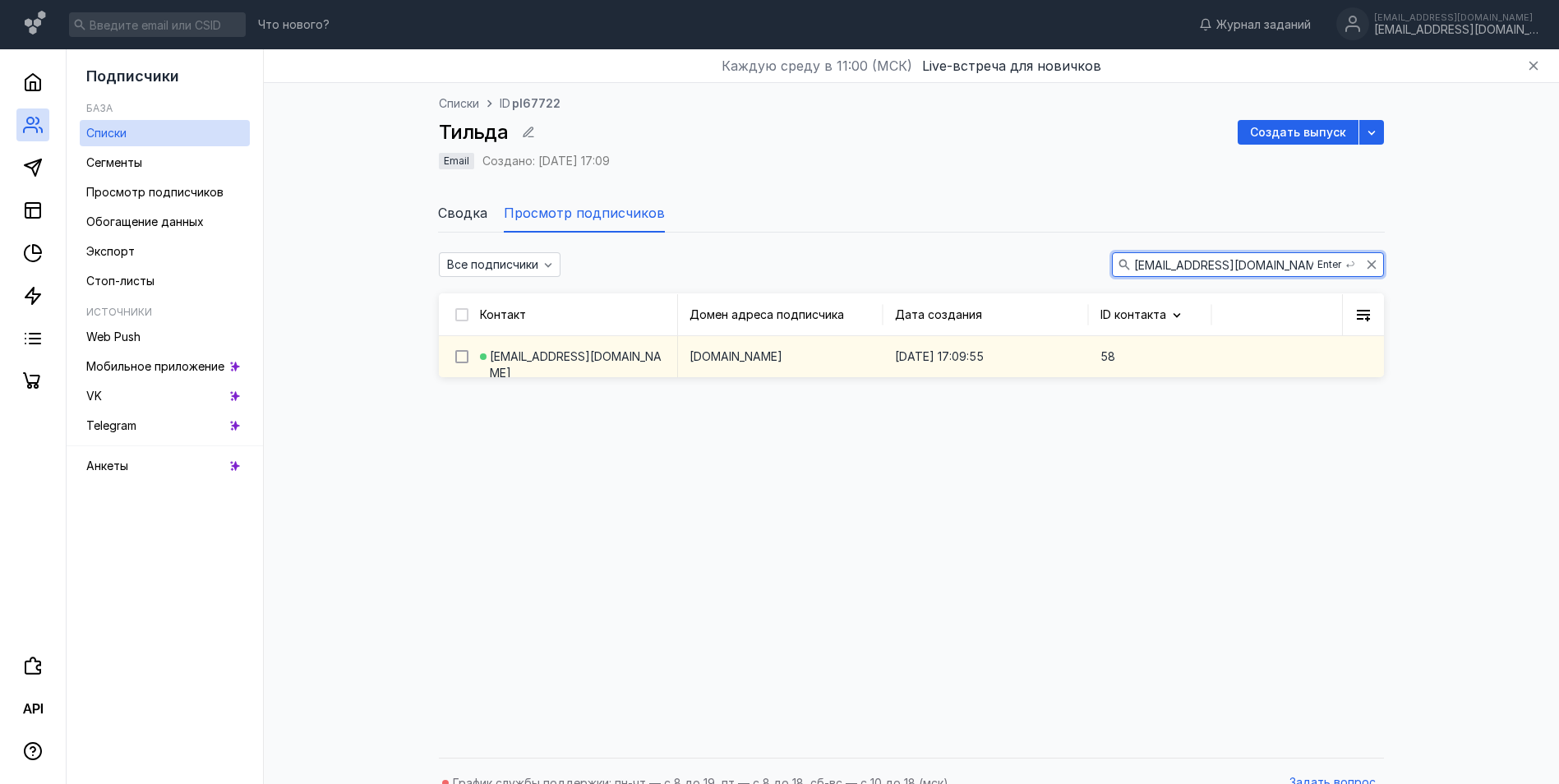
click at [465, 356] on icon at bounding box center [462, 357] width 11 height 11
click at [465, 356] on input "checkbox" at bounding box center [460, 353] width 10 height 10
checkbox input "true"
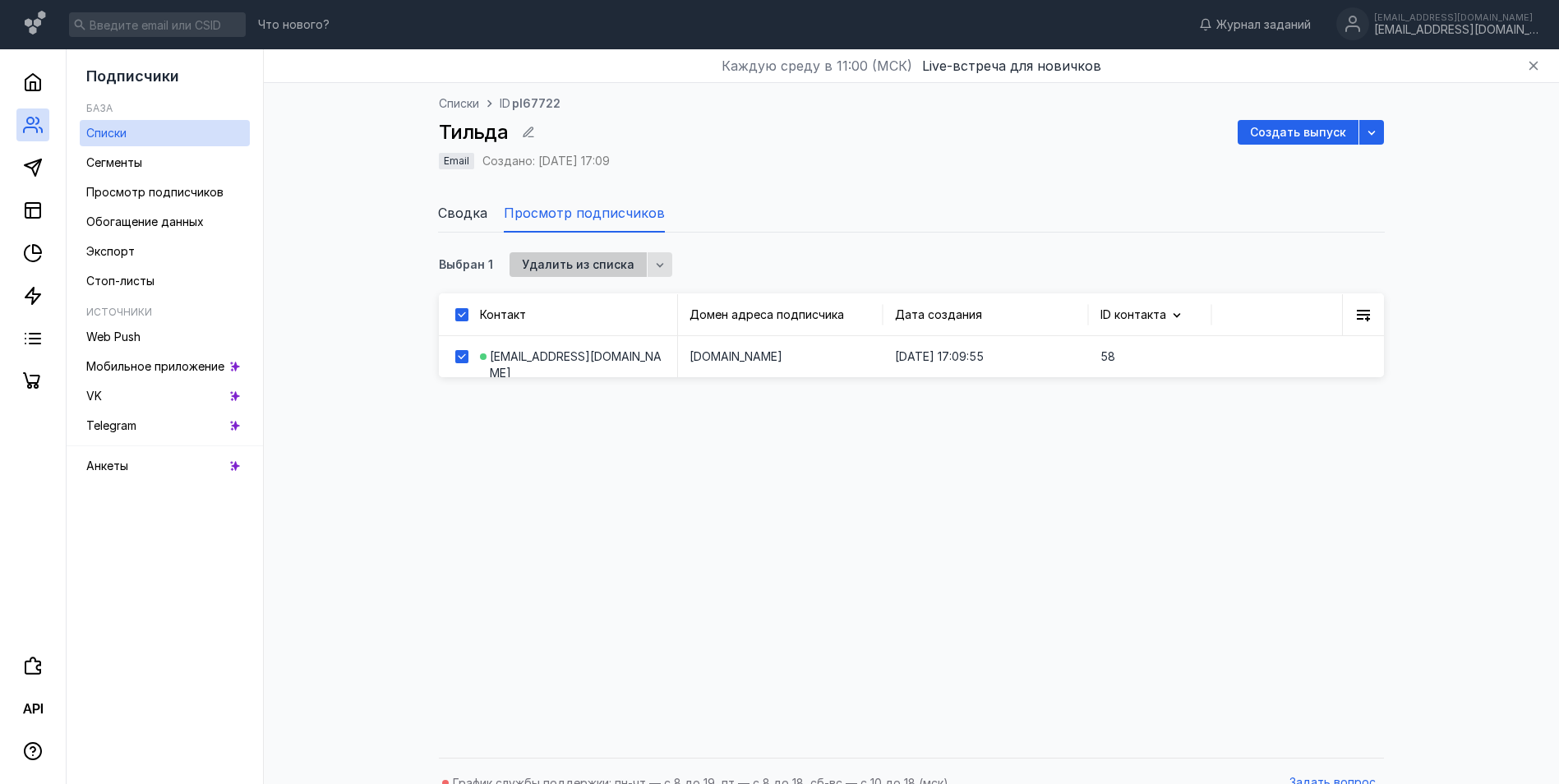
click at [609, 261] on span "Удалить из списка" at bounding box center [578, 265] width 113 height 14
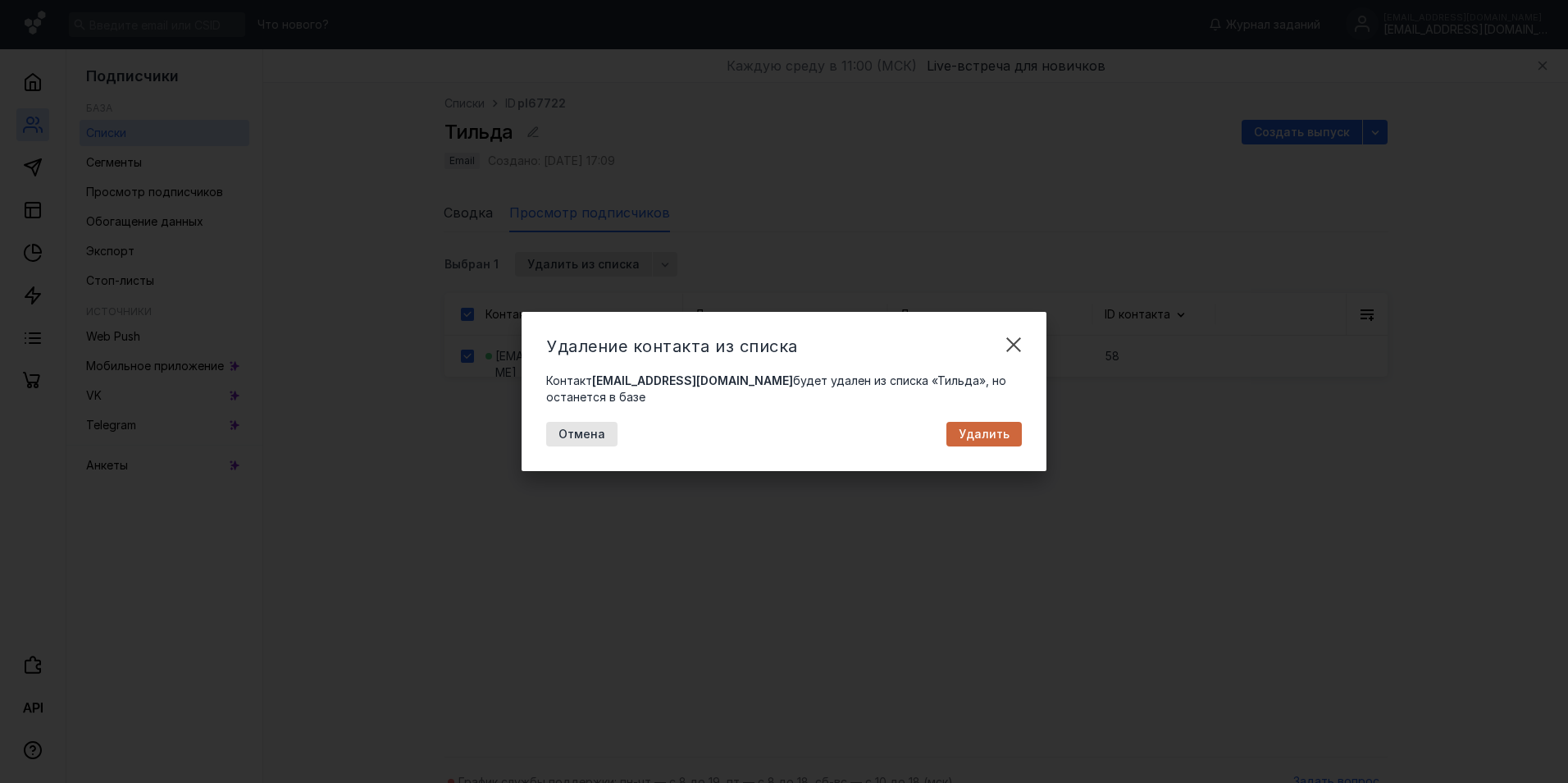
click at [977, 434] on span "Удалить" at bounding box center [985, 434] width 51 height 14
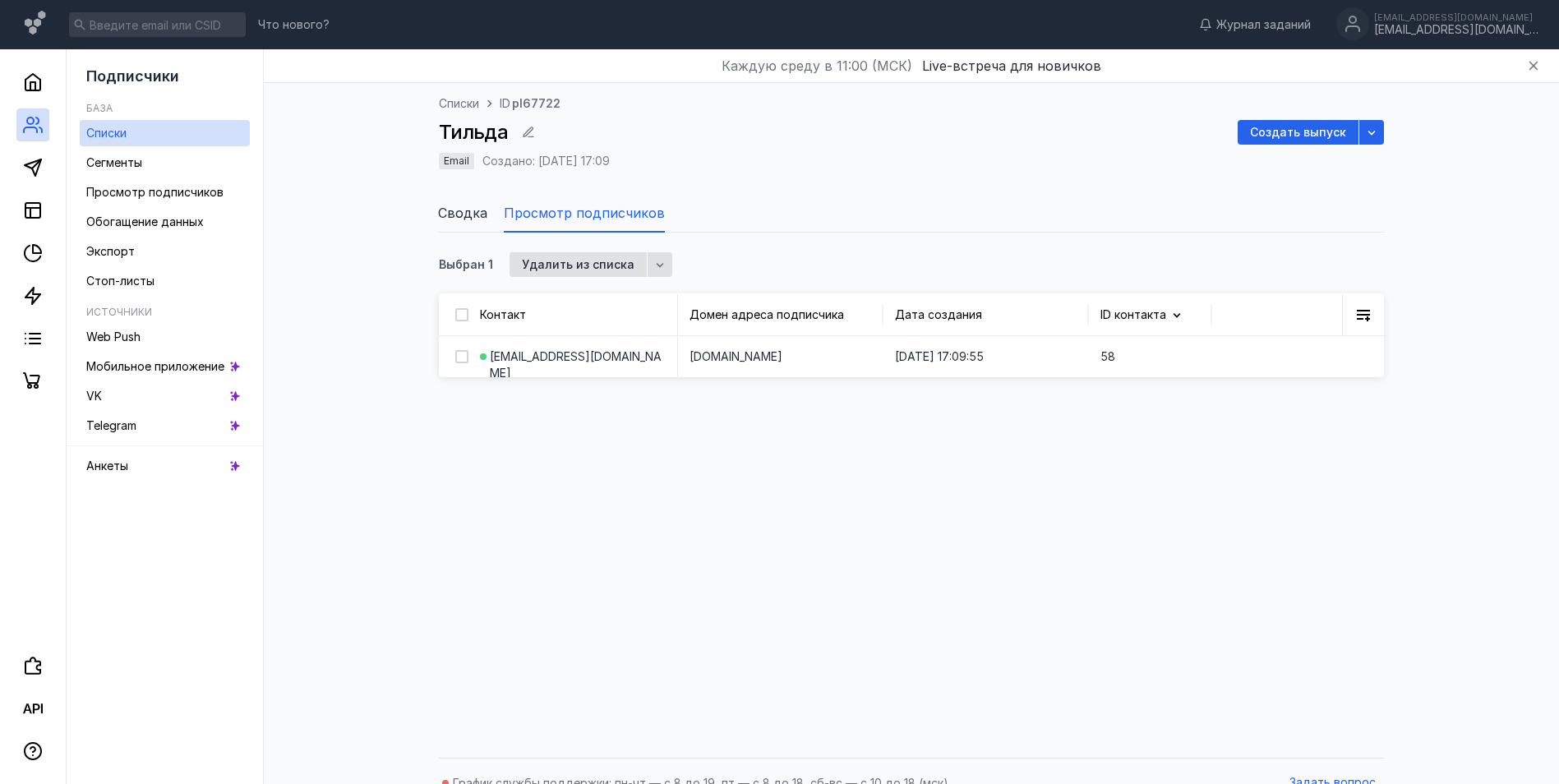
checkbox input "false"
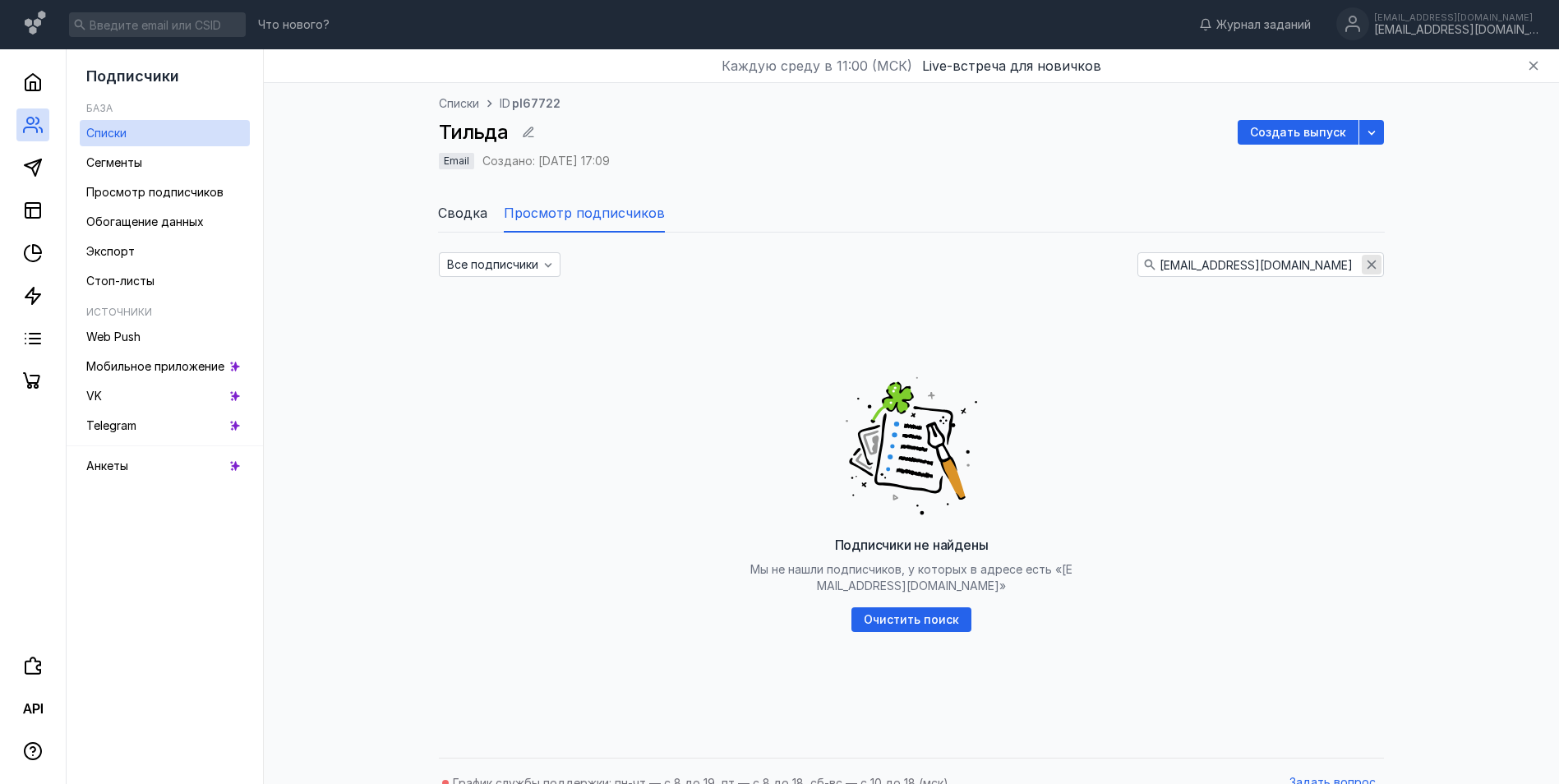
click at [1369, 264] on icon "button" at bounding box center [1372, 265] width 13 height 13
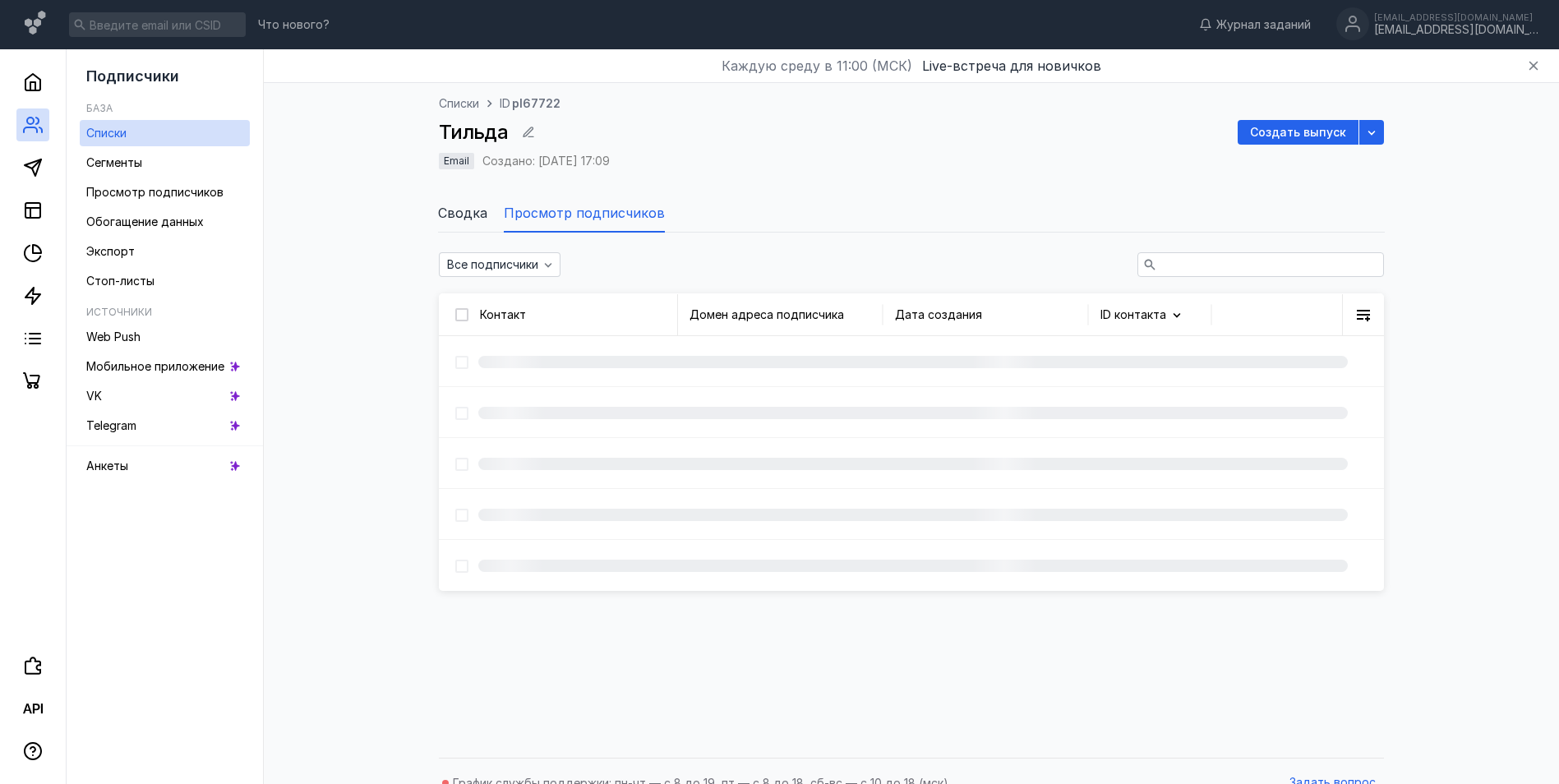
click at [1217, 259] on input "text" at bounding box center [1260, 265] width 245 height 23
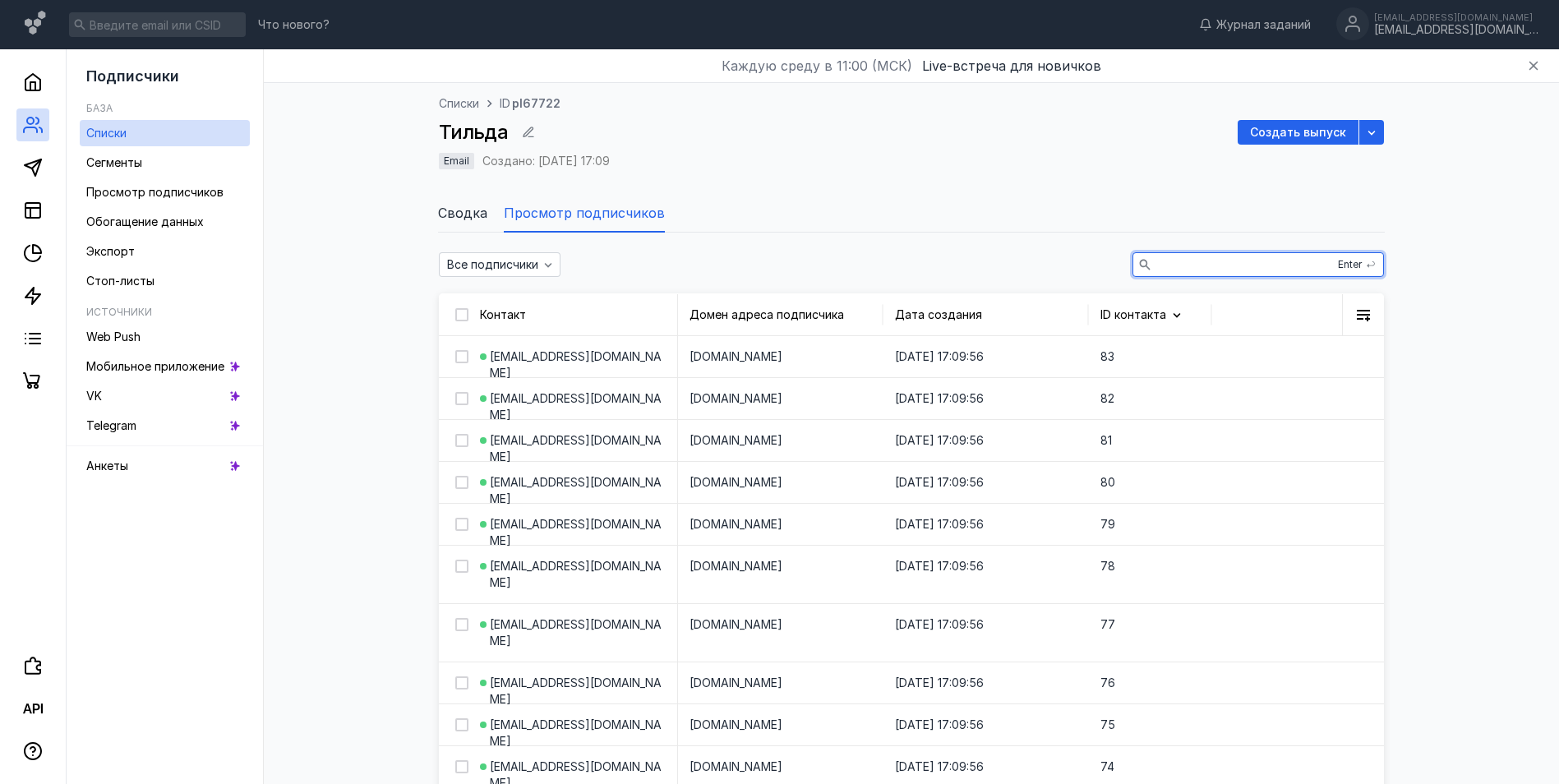
paste input "[EMAIL_ADDRESS][DOMAIN_NAME]"
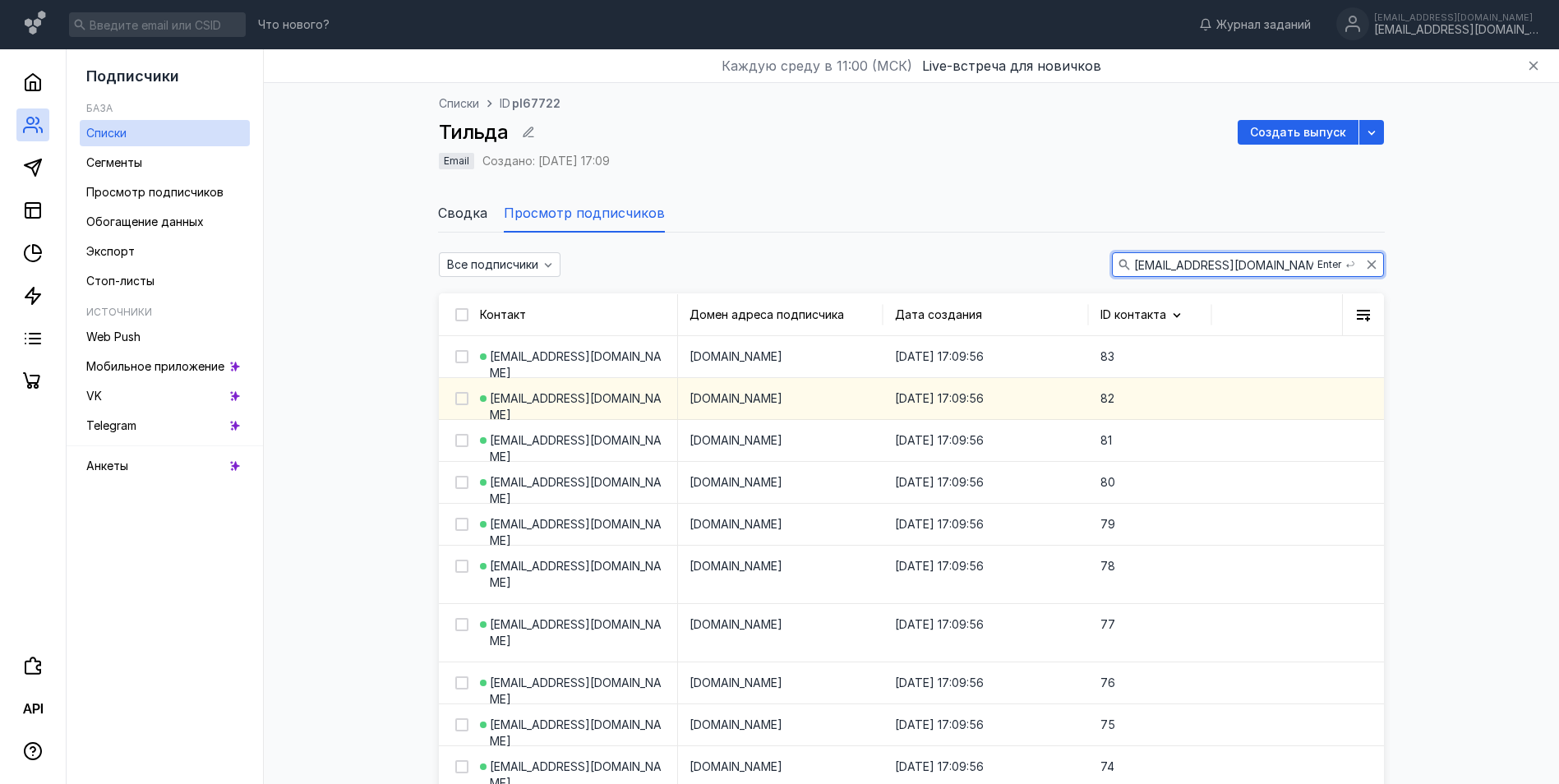
type input "[EMAIL_ADDRESS][DOMAIN_NAME]"
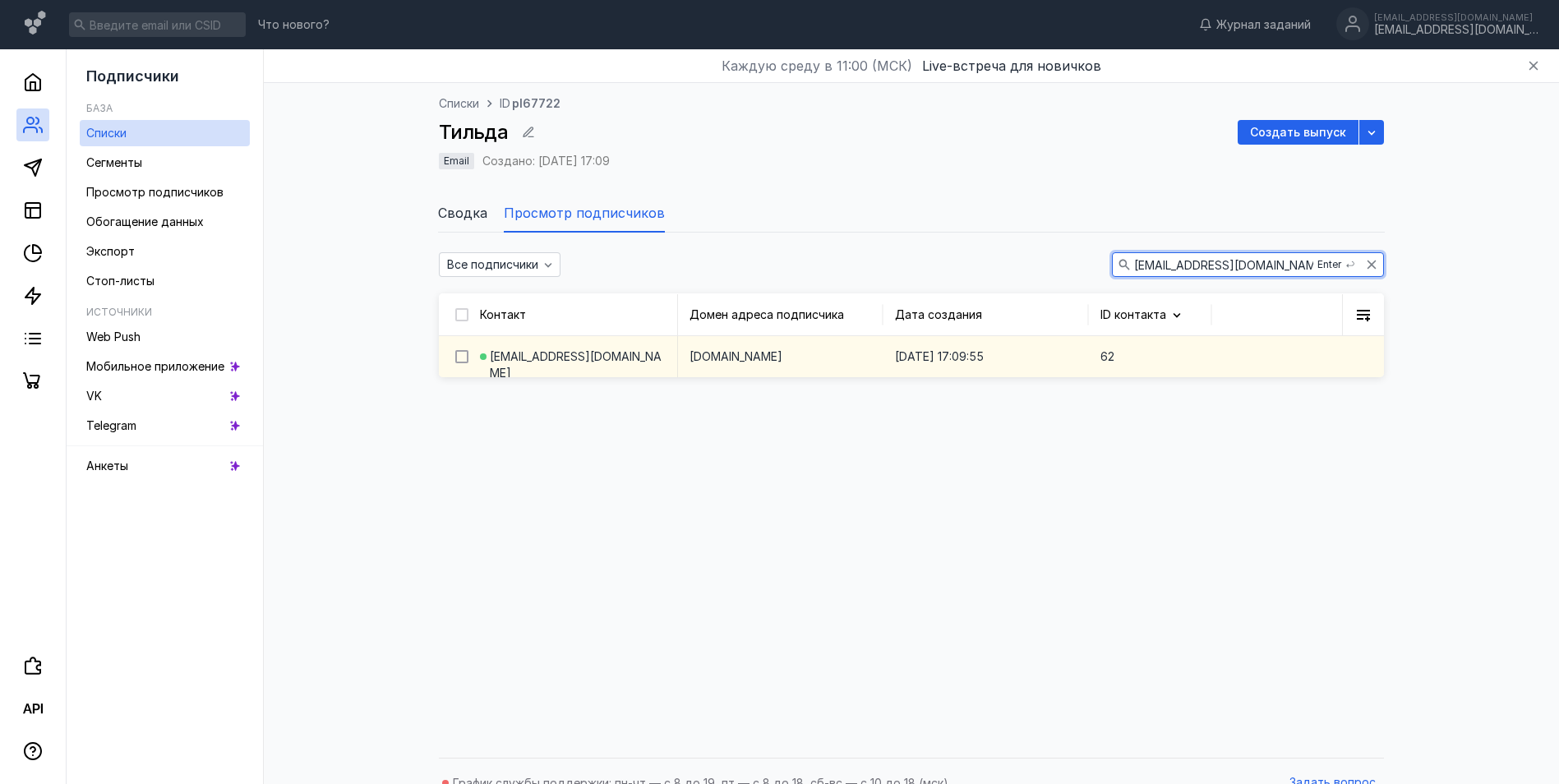
click at [461, 360] on icon at bounding box center [462, 357] width 11 height 11
click at [461, 359] on input "checkbox" at bounding box center [460, 353] width 10 height 10
checkbox input "true"
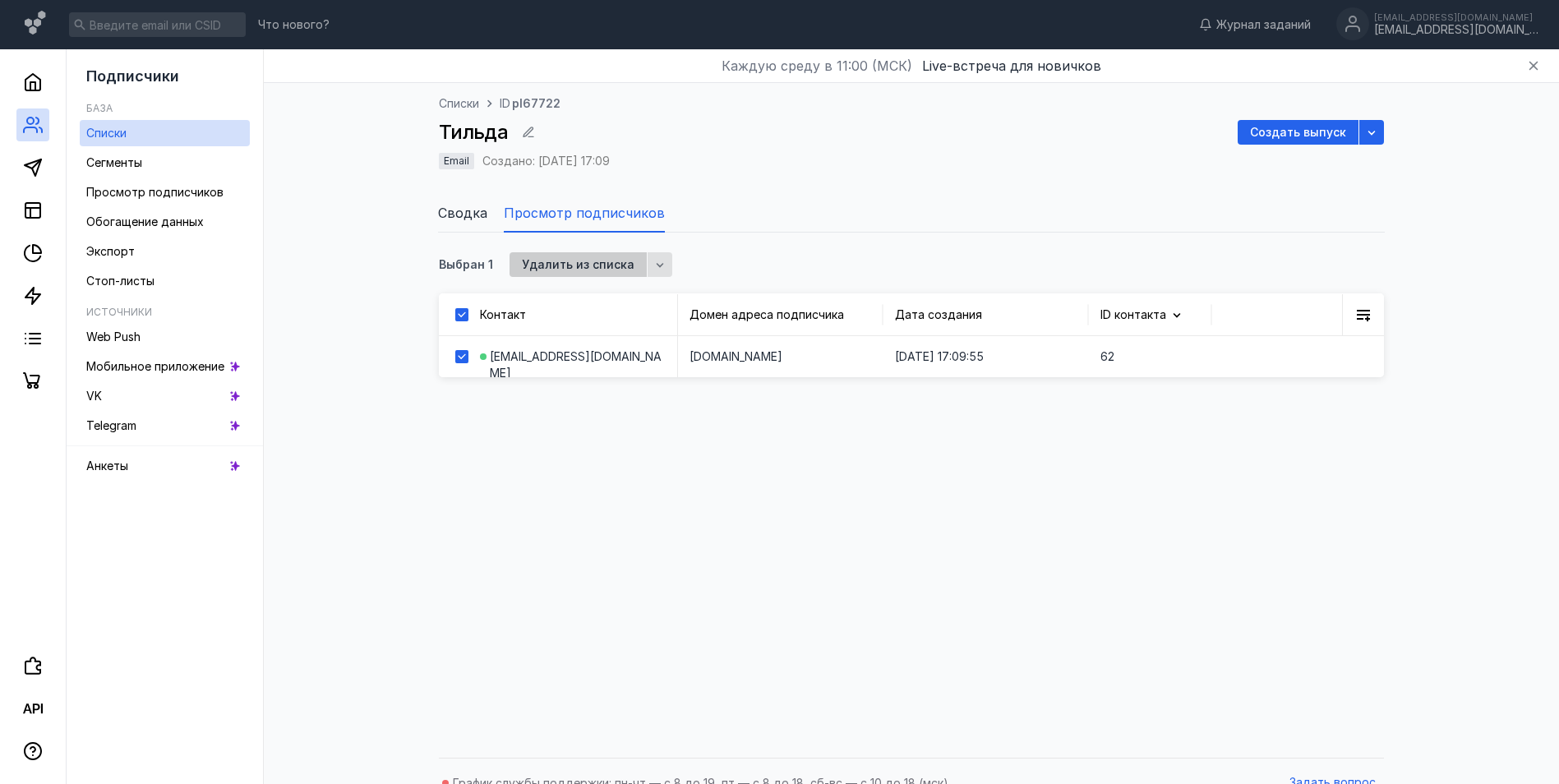
click at [568, 260] on span "Удалить из списка" at bounding box center [578, 265] width 113 height 14
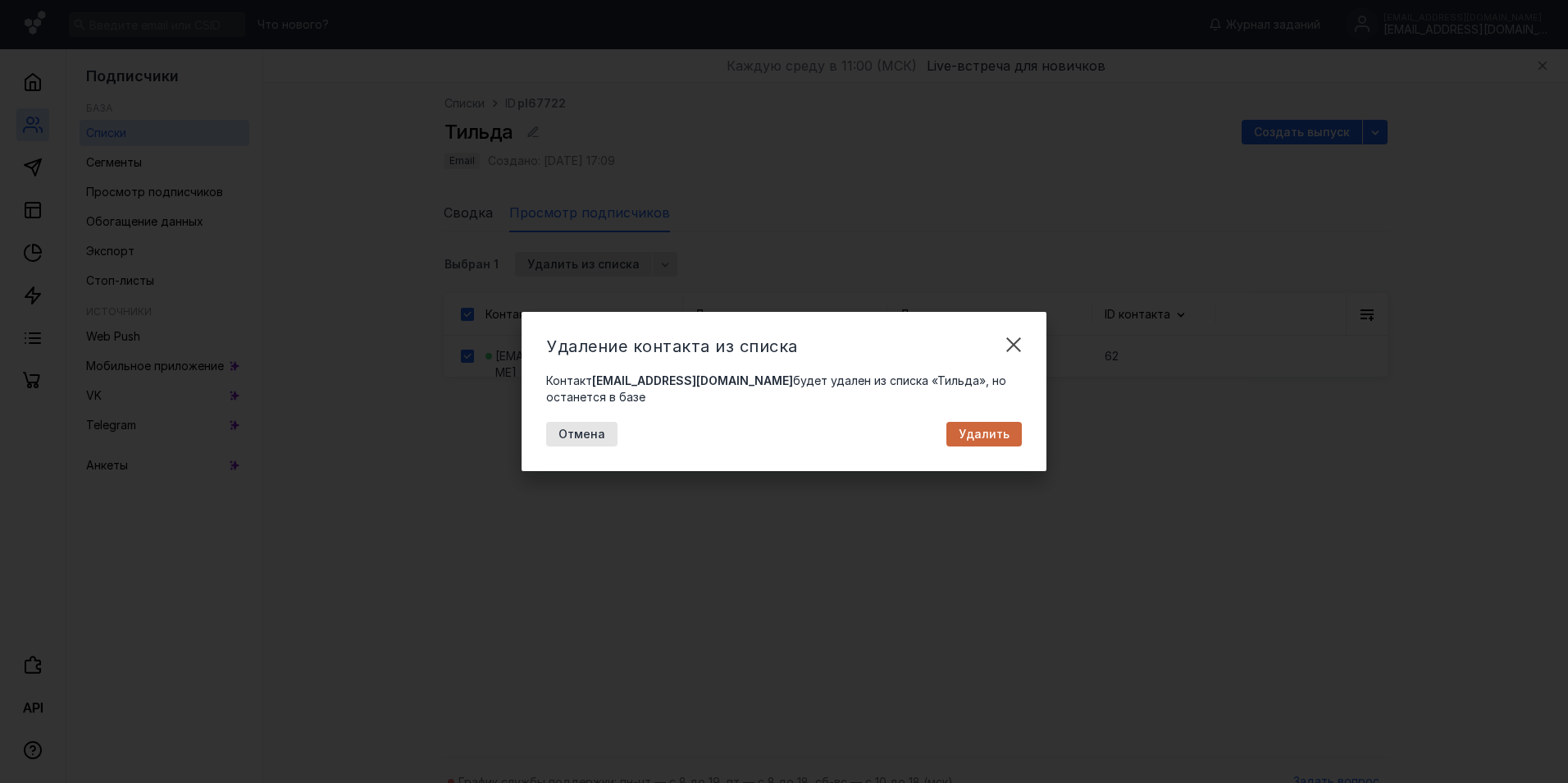
click at [1002, 434] on div "Удалить" at bounding box center [985, 434] width 76 height 25
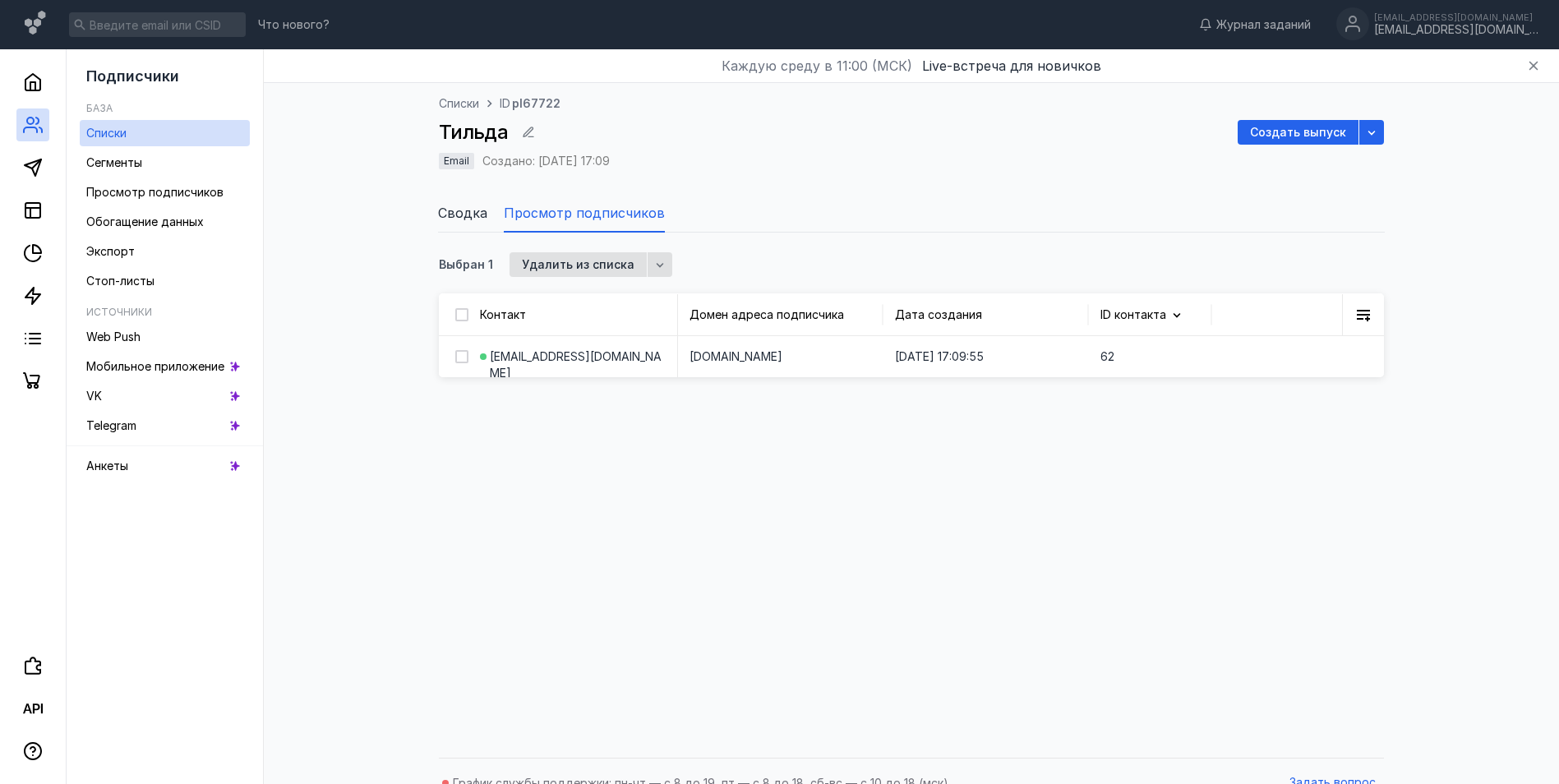
checkbox input "false"
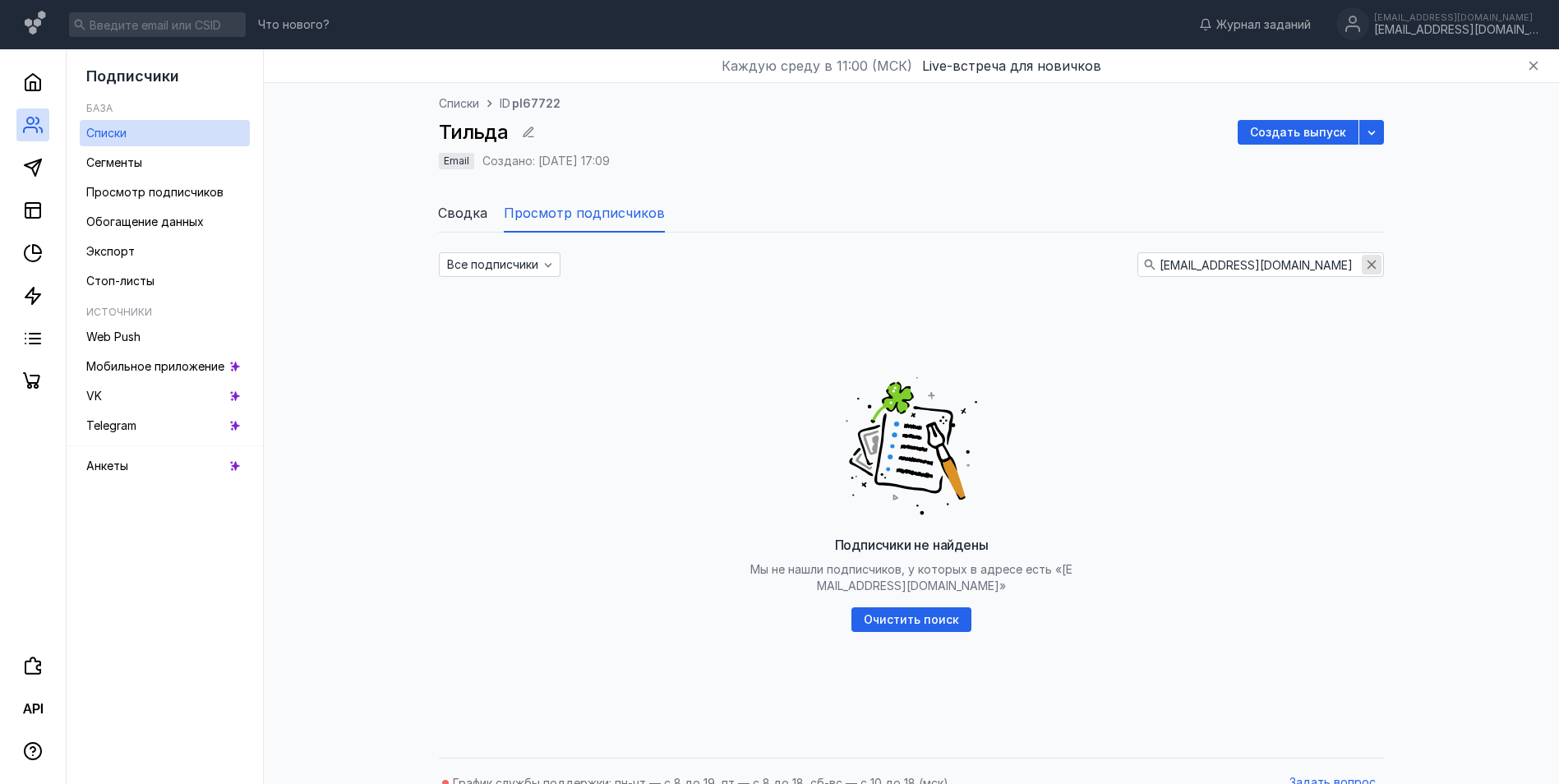
click at [1369, 265] on icon "button" at bounding box center [1372, 265] width 13 height 13
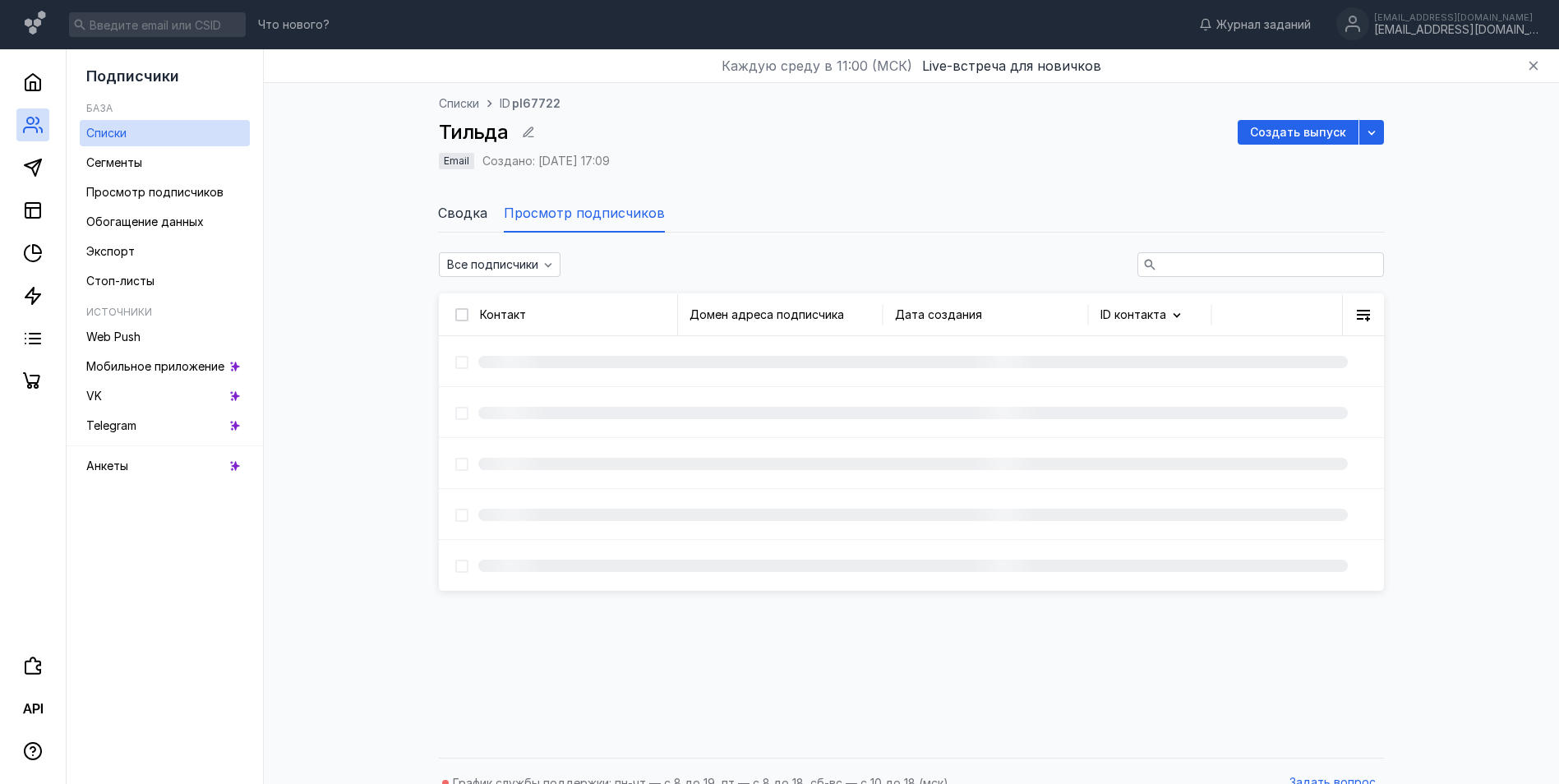
click at [1182, 265] on input "text" at bounding box center [1260, 265] width 245 height 23
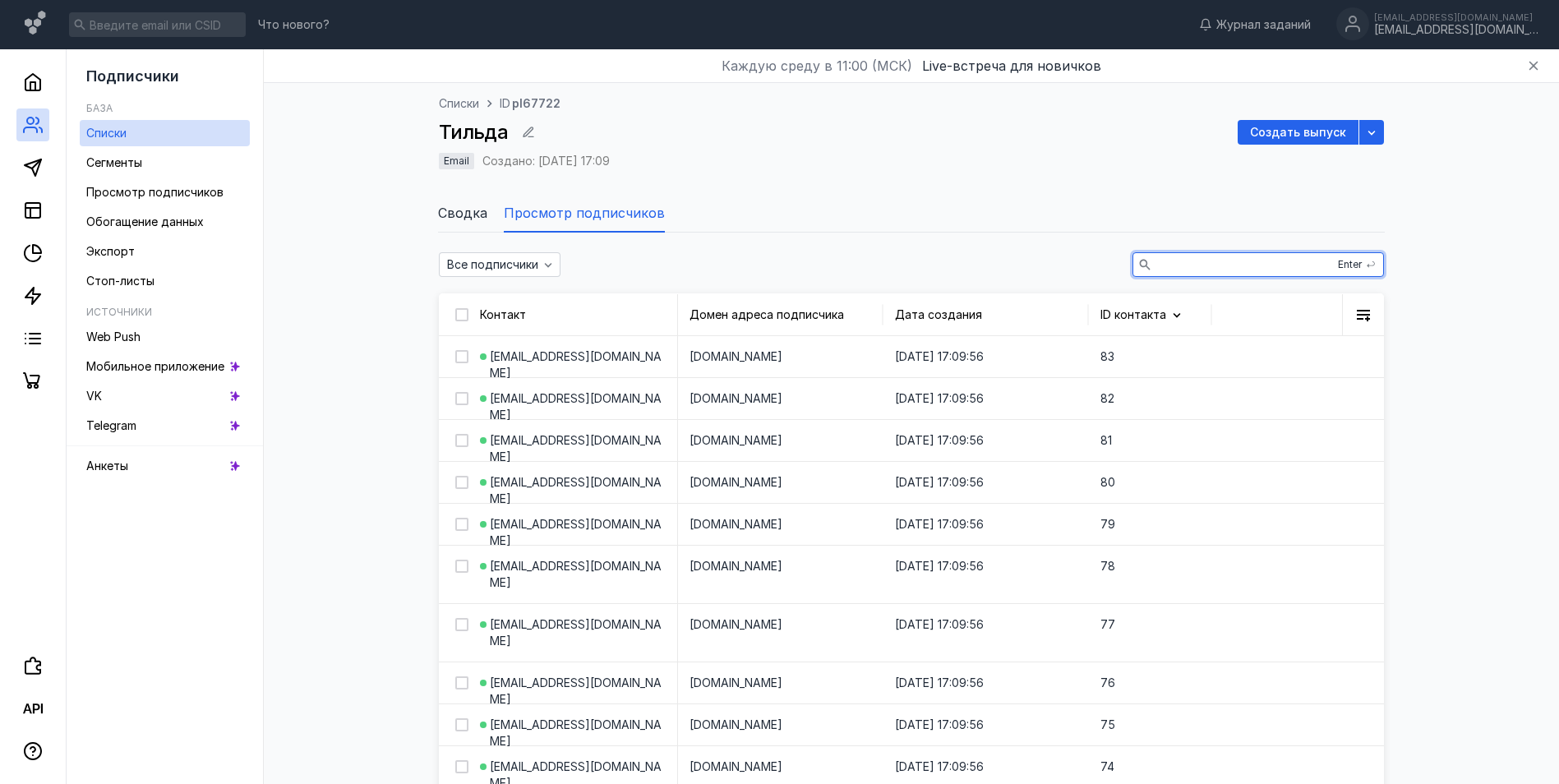
paste input "[EMAIL_ADDRESS][DOMAIN_NAME]"
type input "[EMAIL_ADDRESS][DOMAIN_NAME]"
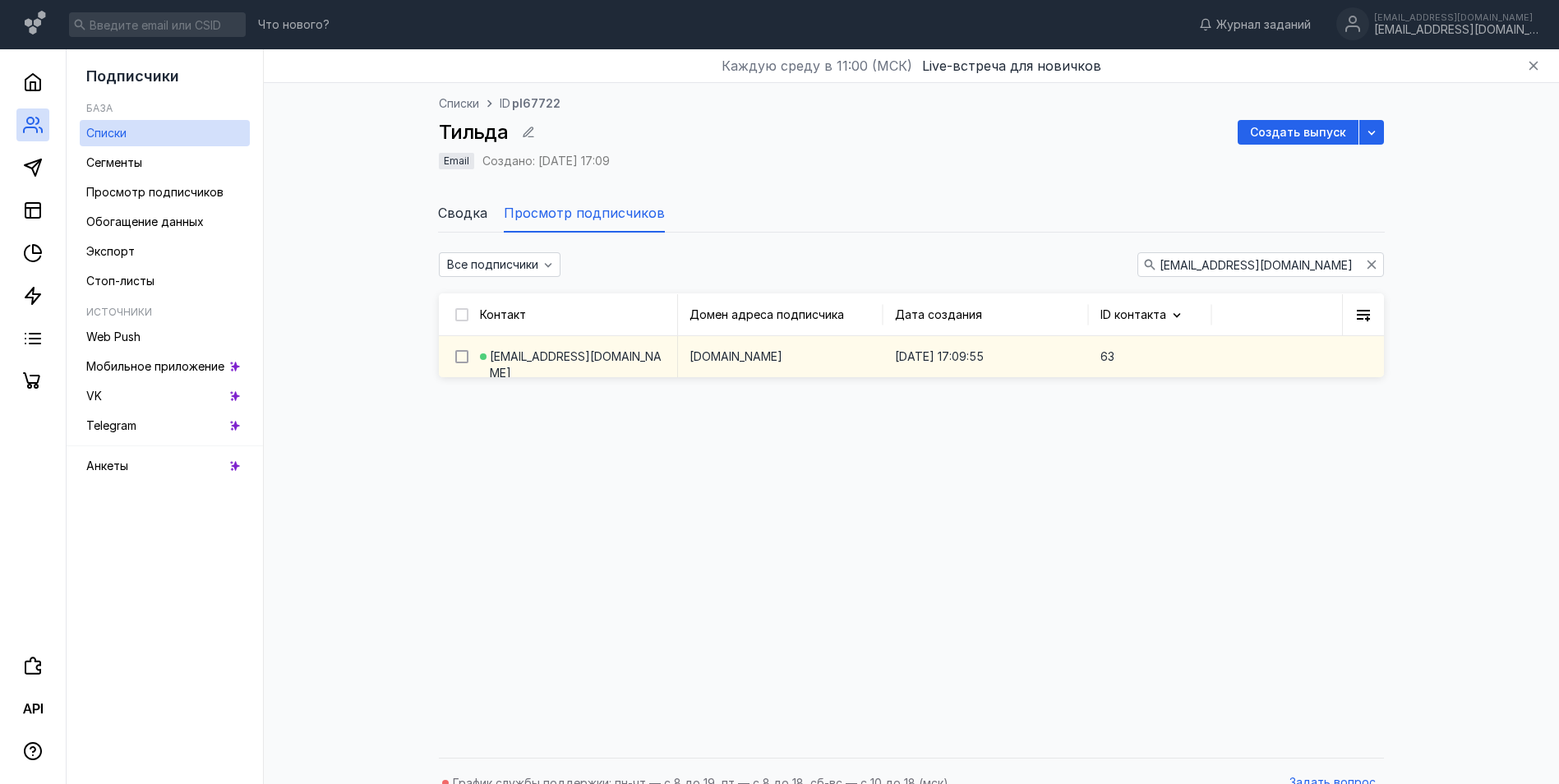
click at [461, 354] on icon at bounding box center [462, 357] width 11 height 11
click at [461, 354] on input "checkbox" at bounding box center [460, 353] width 10 height 10
checkbox input "true"
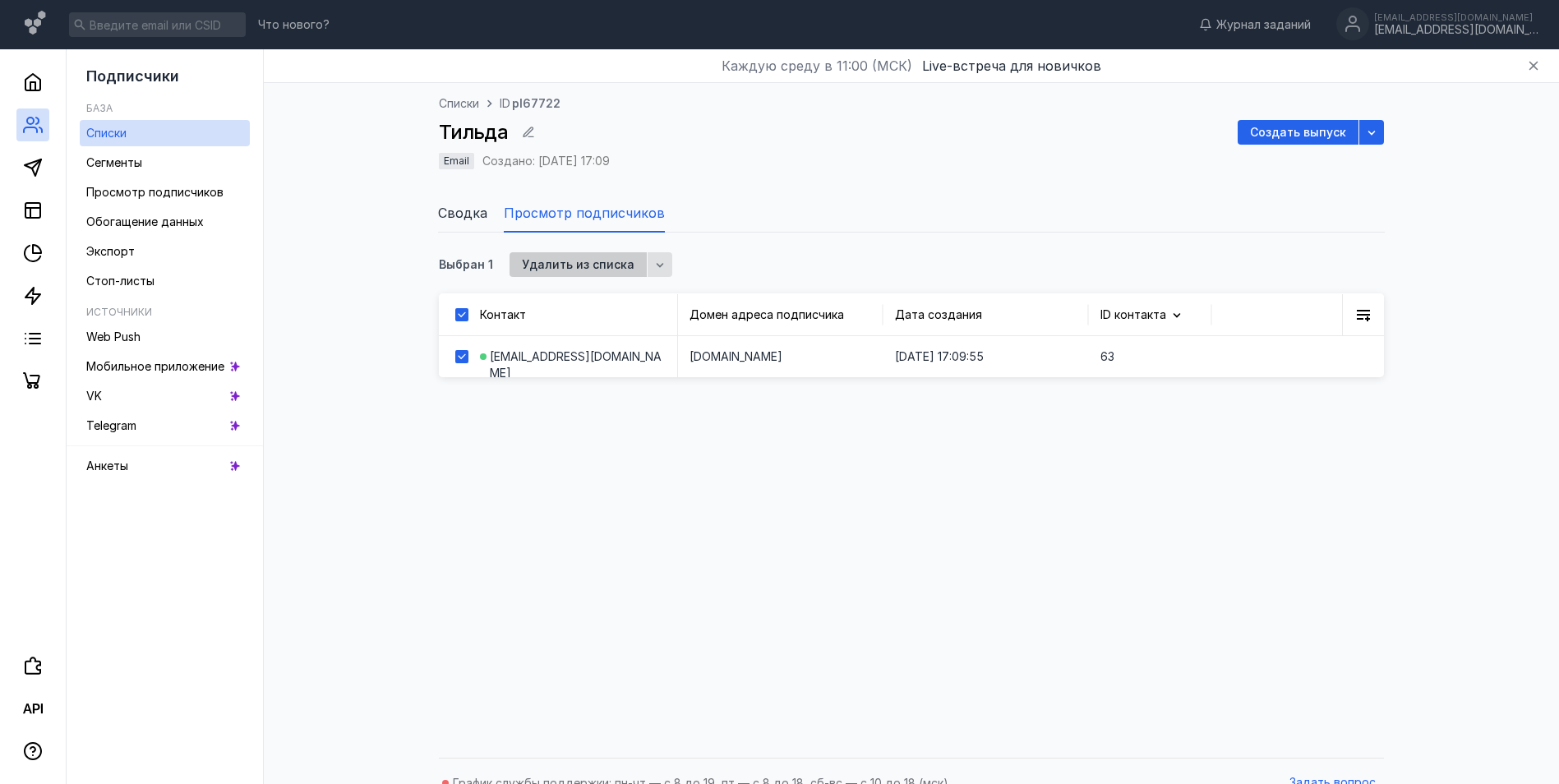
click at [592, 267] on span "Удалить из списка" at bounding box center [578, 265] width 113 height 14
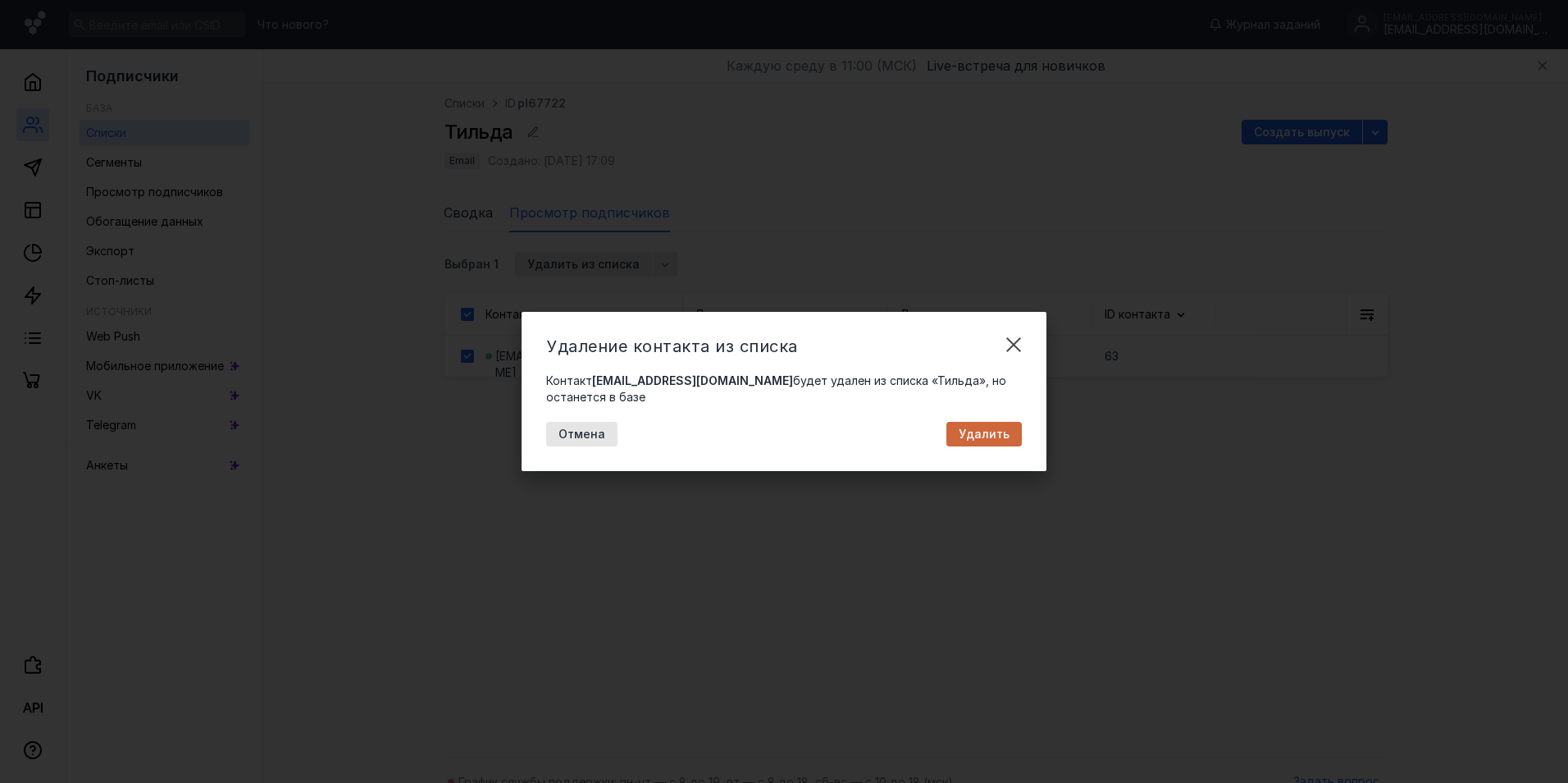
click at [975, 433] on span "Удалить" at bounding box center [985, 434] width 51 height 14
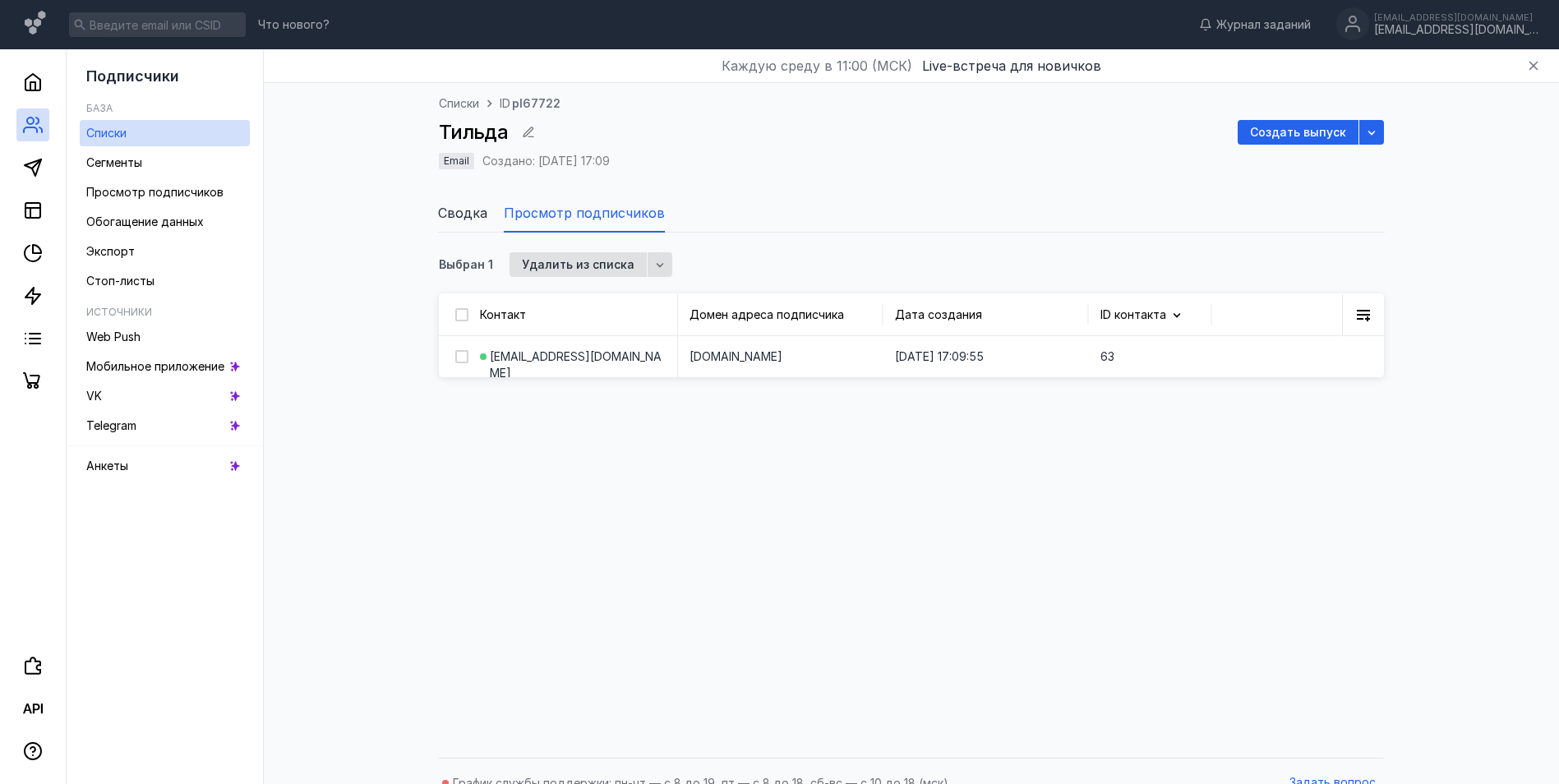
checkbox input "false"
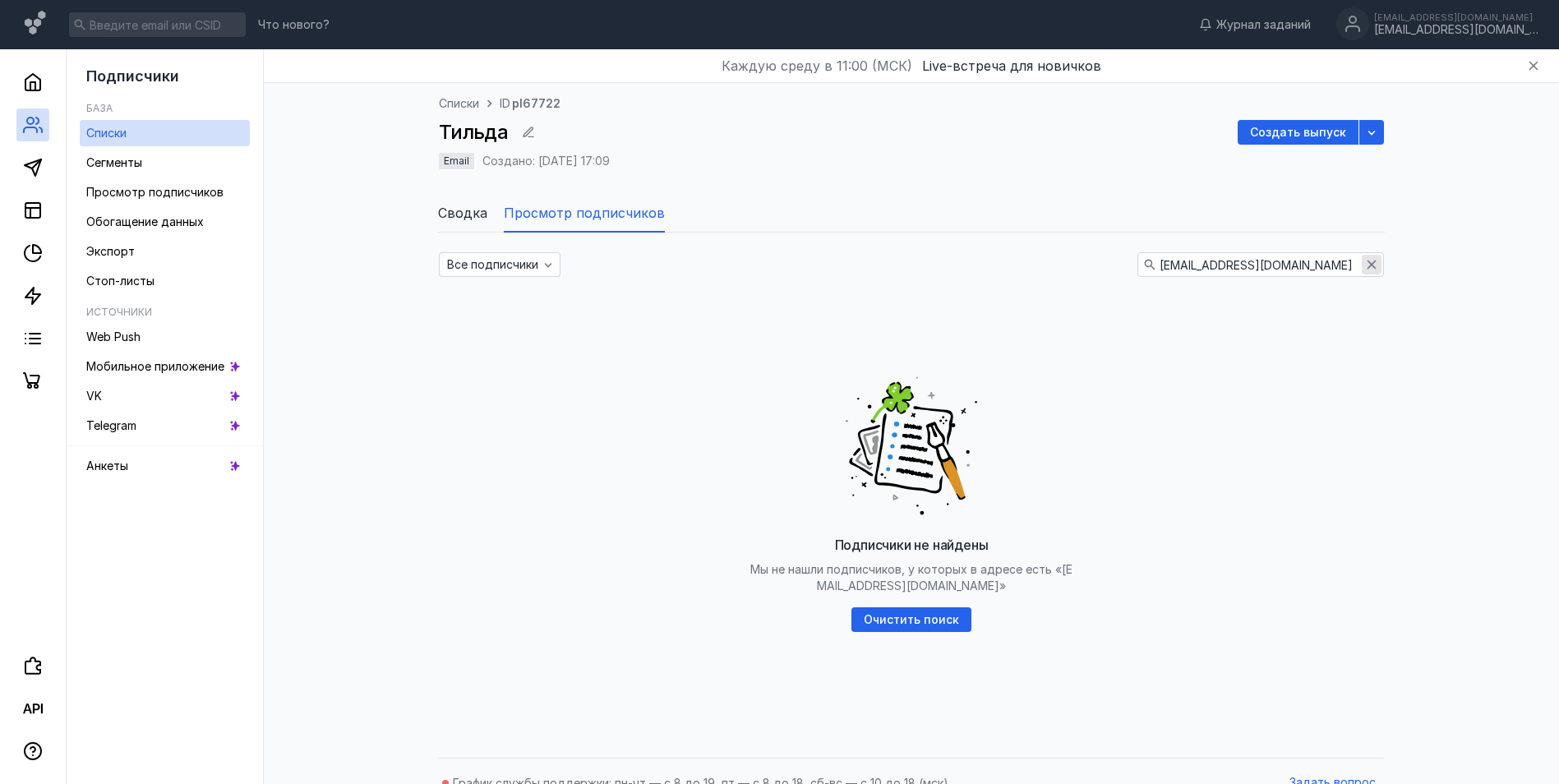
click at [1370, 266] on icon "button" at bounding box center [1373, 265] width 9 height 9
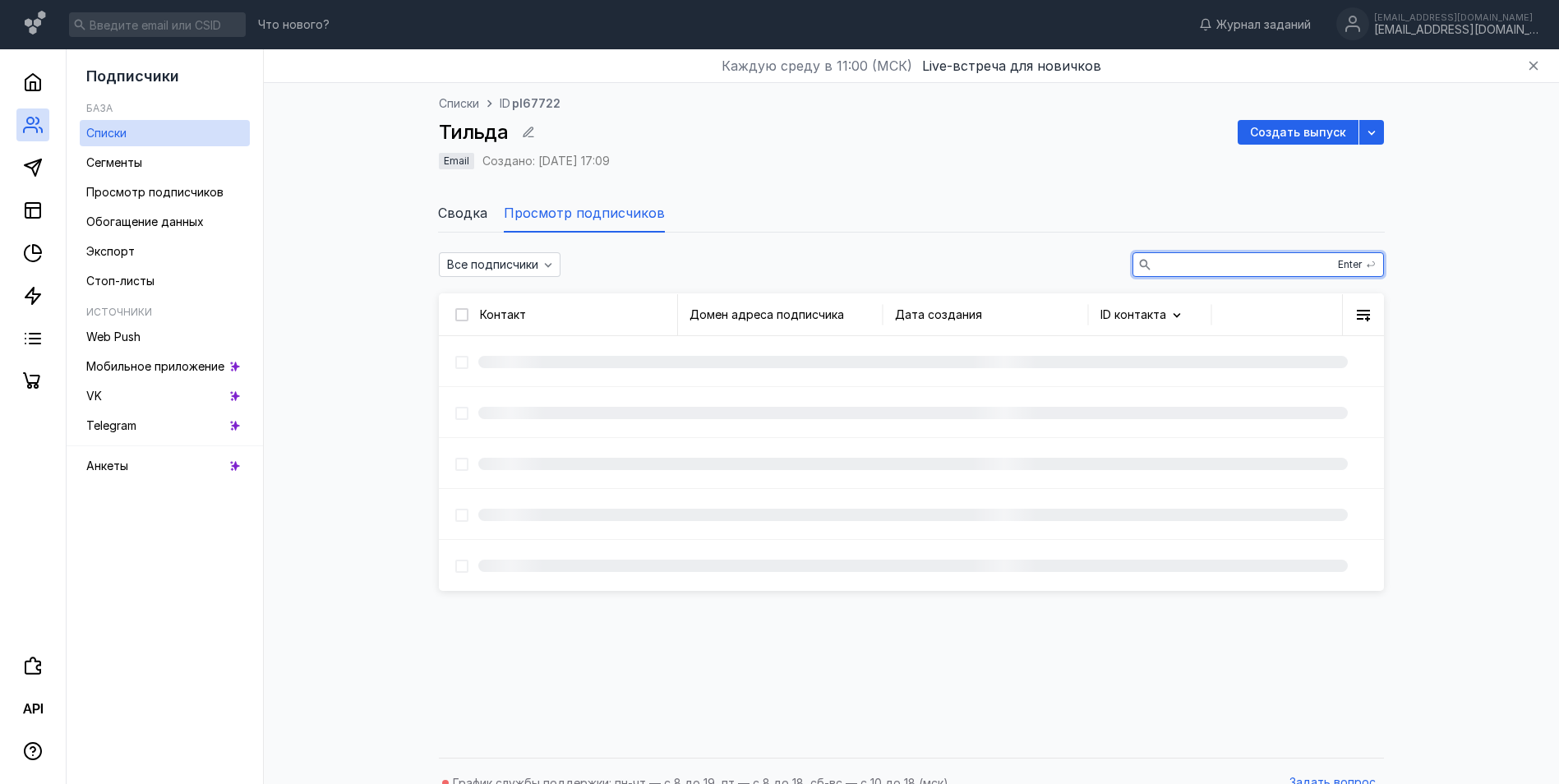
click at [1245, 265] on input "text" at bounding box center [1258, 265] width 250 height 23
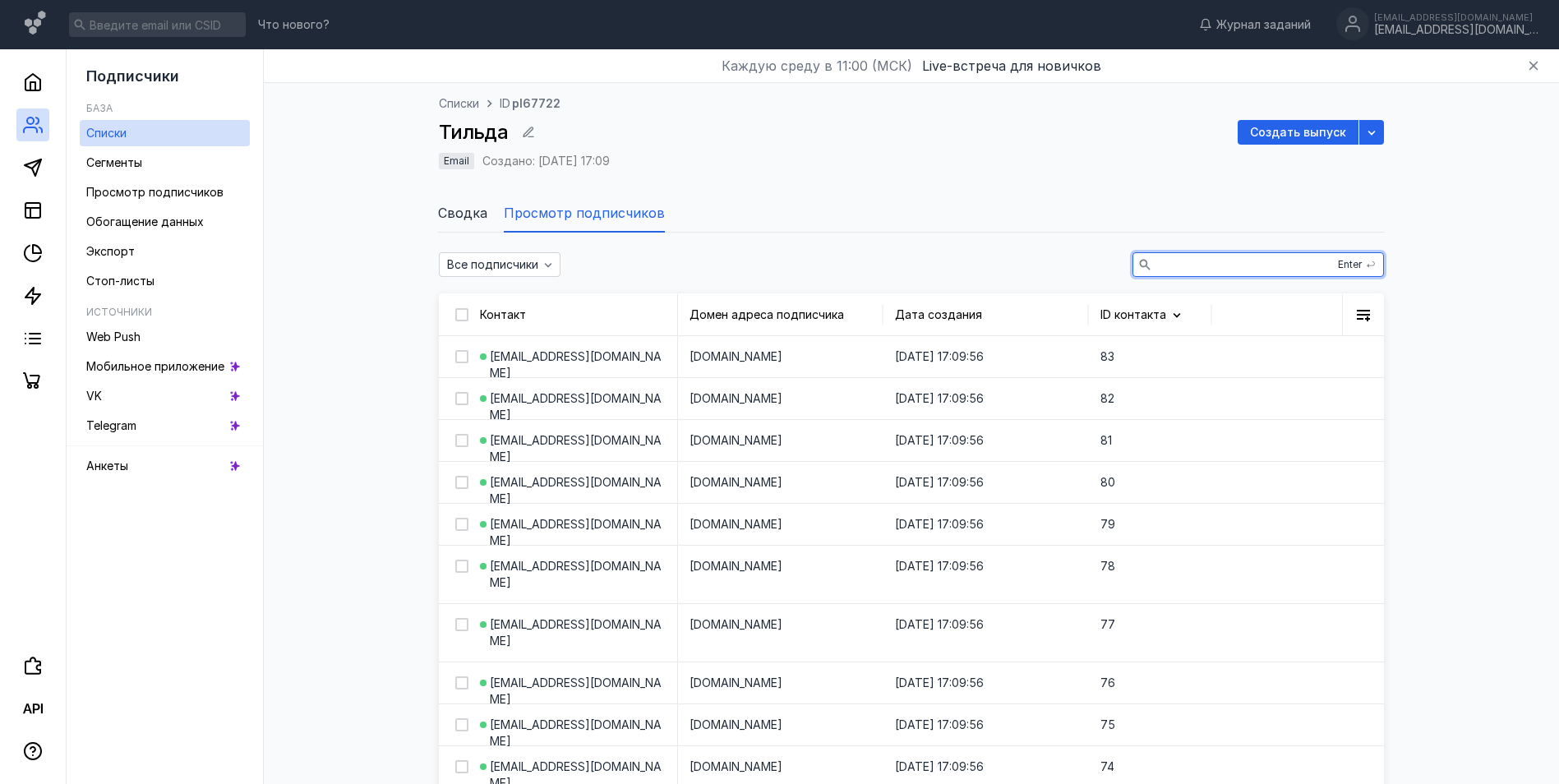
paste input "[EMAIL_ADDRESS][DOMAIN_NAME]"
type input "[EMAIL_ADDRESS][DOMAIN_NAME]"
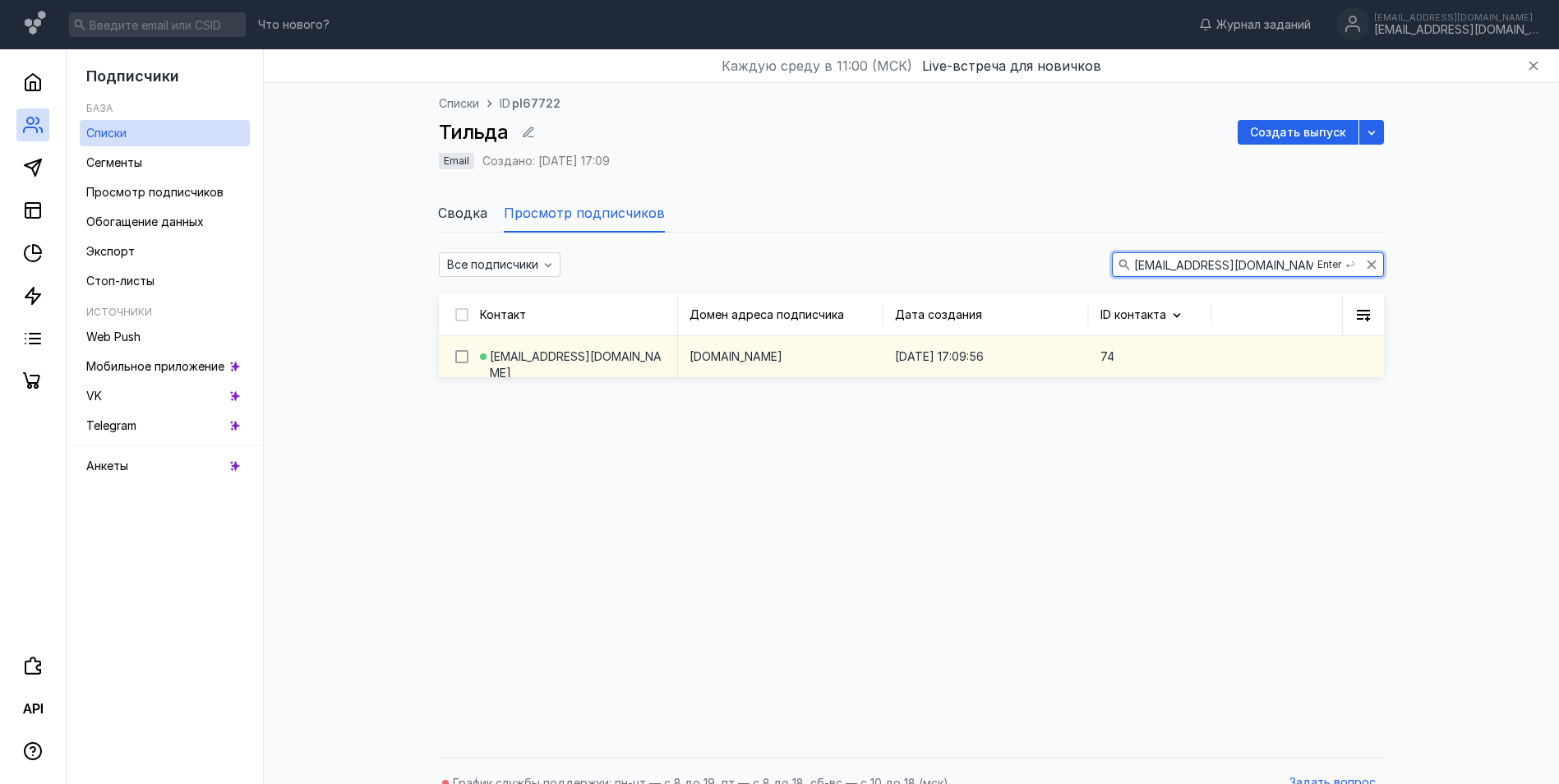
click at [463, 357] on icon at bounding box center [462, 357] width 8 height 6
click at [463, 357] on input "checkbox" at bounding box center [460, 353] width 10 height 10
checkbox input "true"
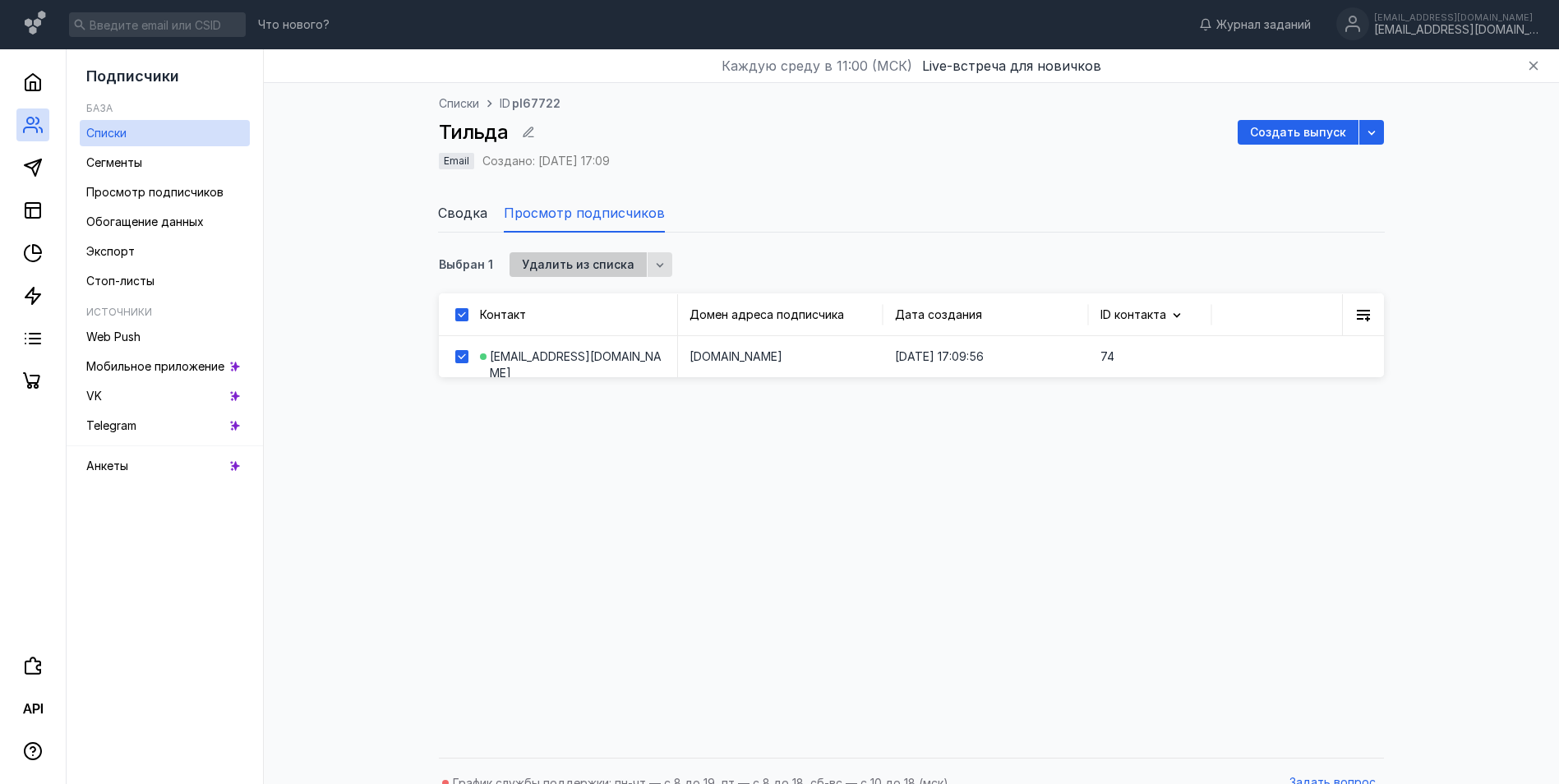
click at [568, 270] on span "Удалить из списка" at bounding box center [578, 265] width 113 height 14
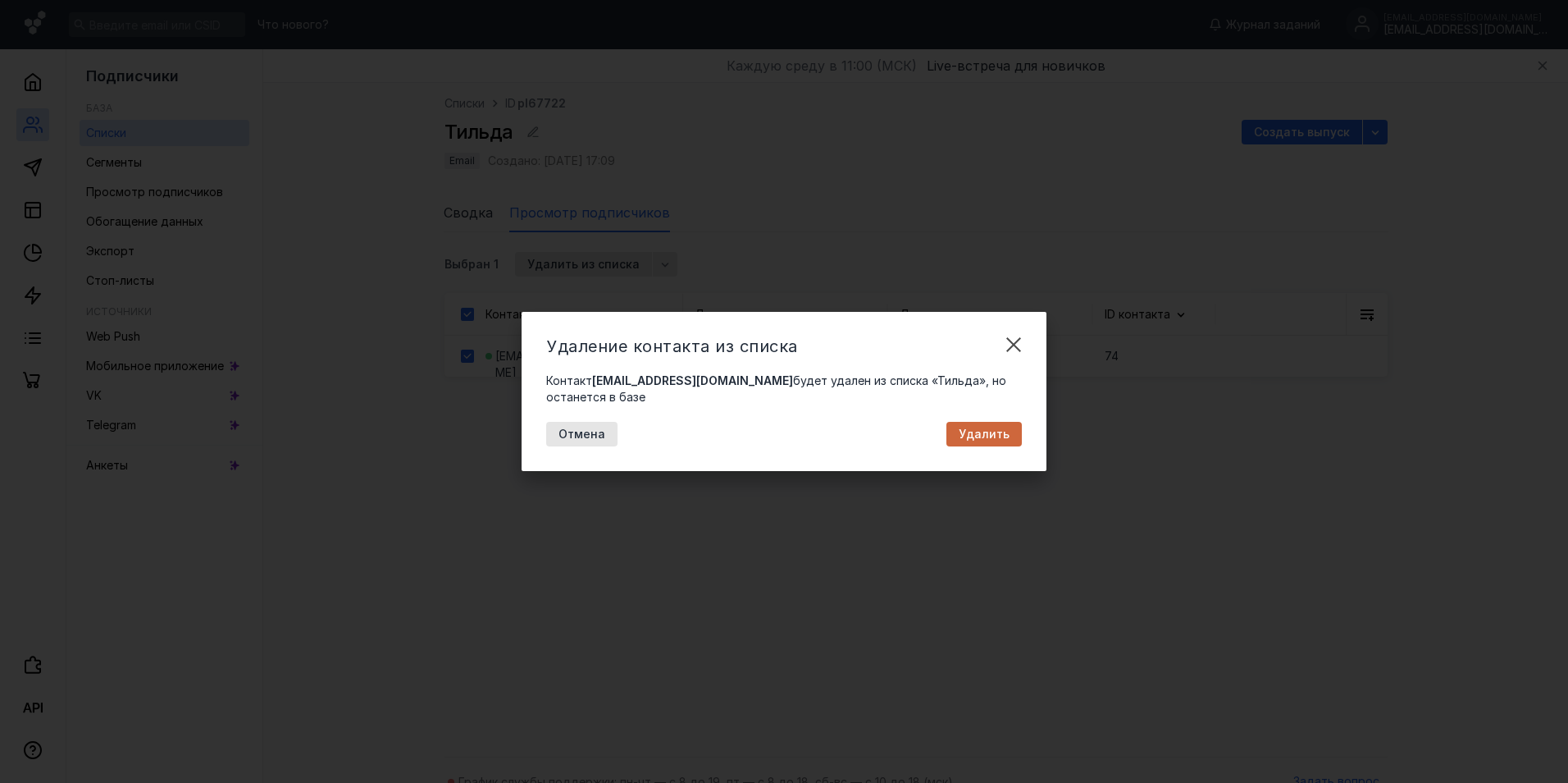
click at [985, 439] on span "Удалить" at bounding box center [985, 434] width 51 height 14
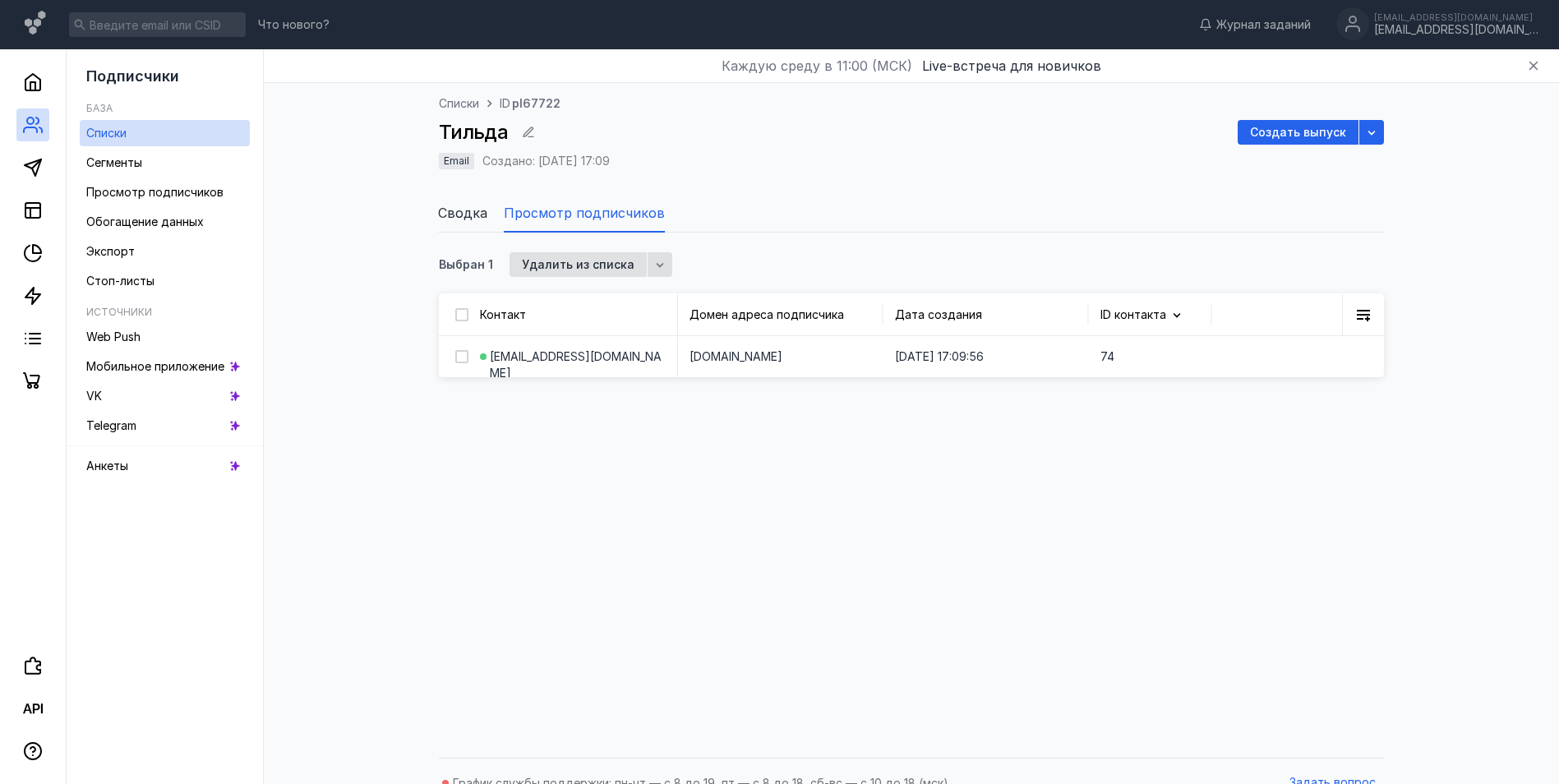
checkbox input "false"
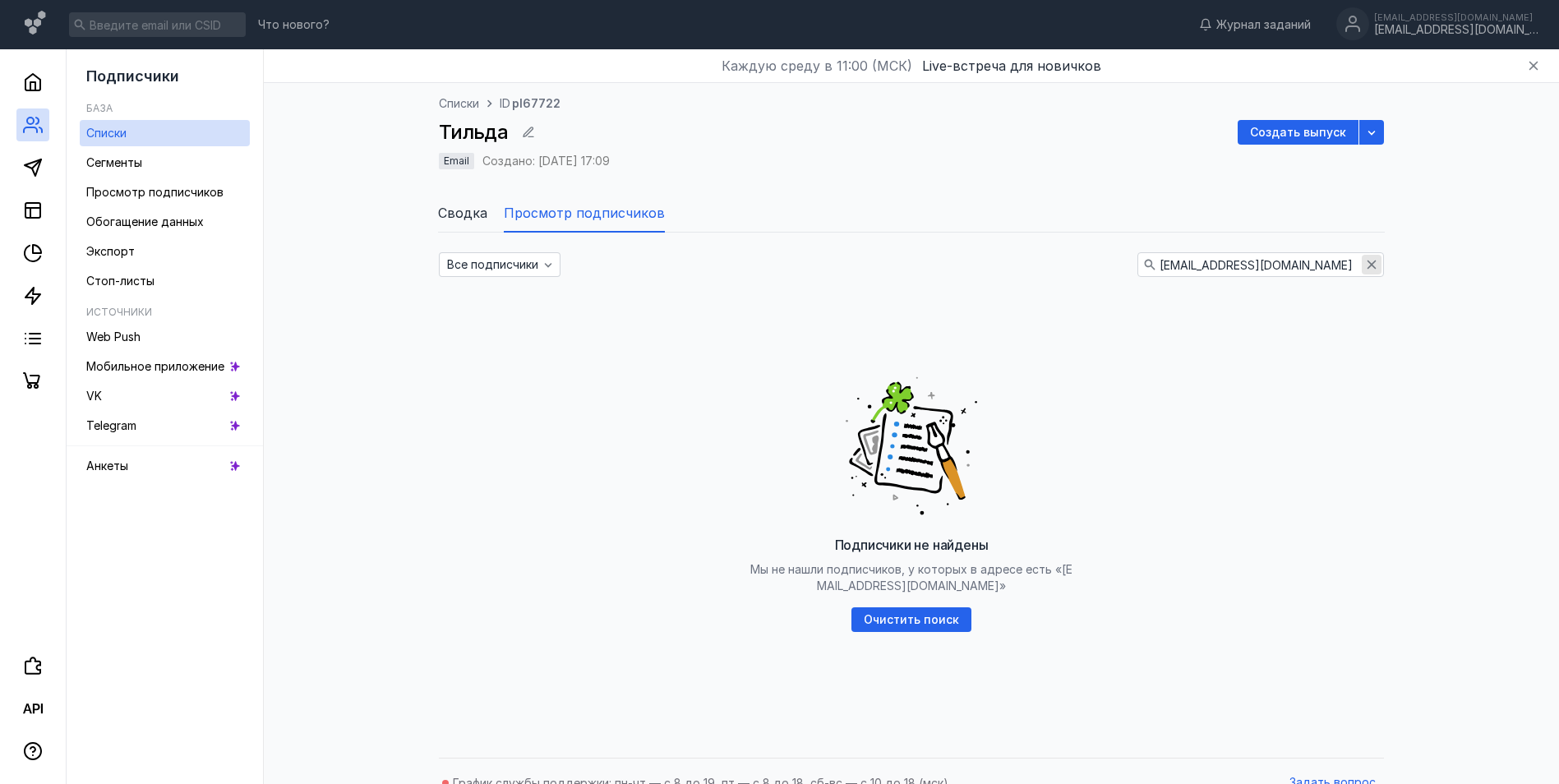
click at [1366, 255] on div "button" at bounding box center [1372, 264] width 20 height 20
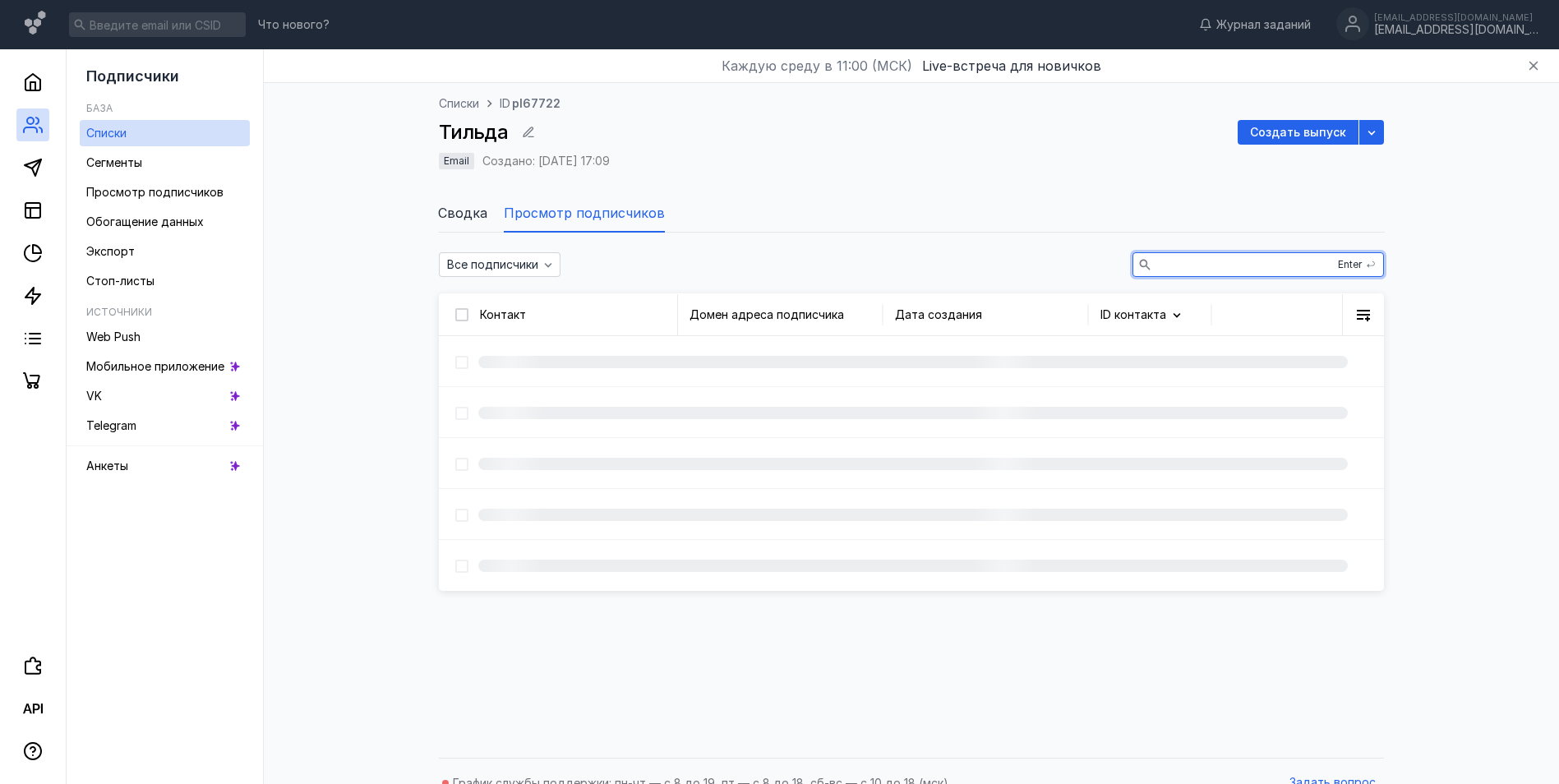
click at [1247, 262] on input "text" at bounding box center [1258, 265] width 250 height 23
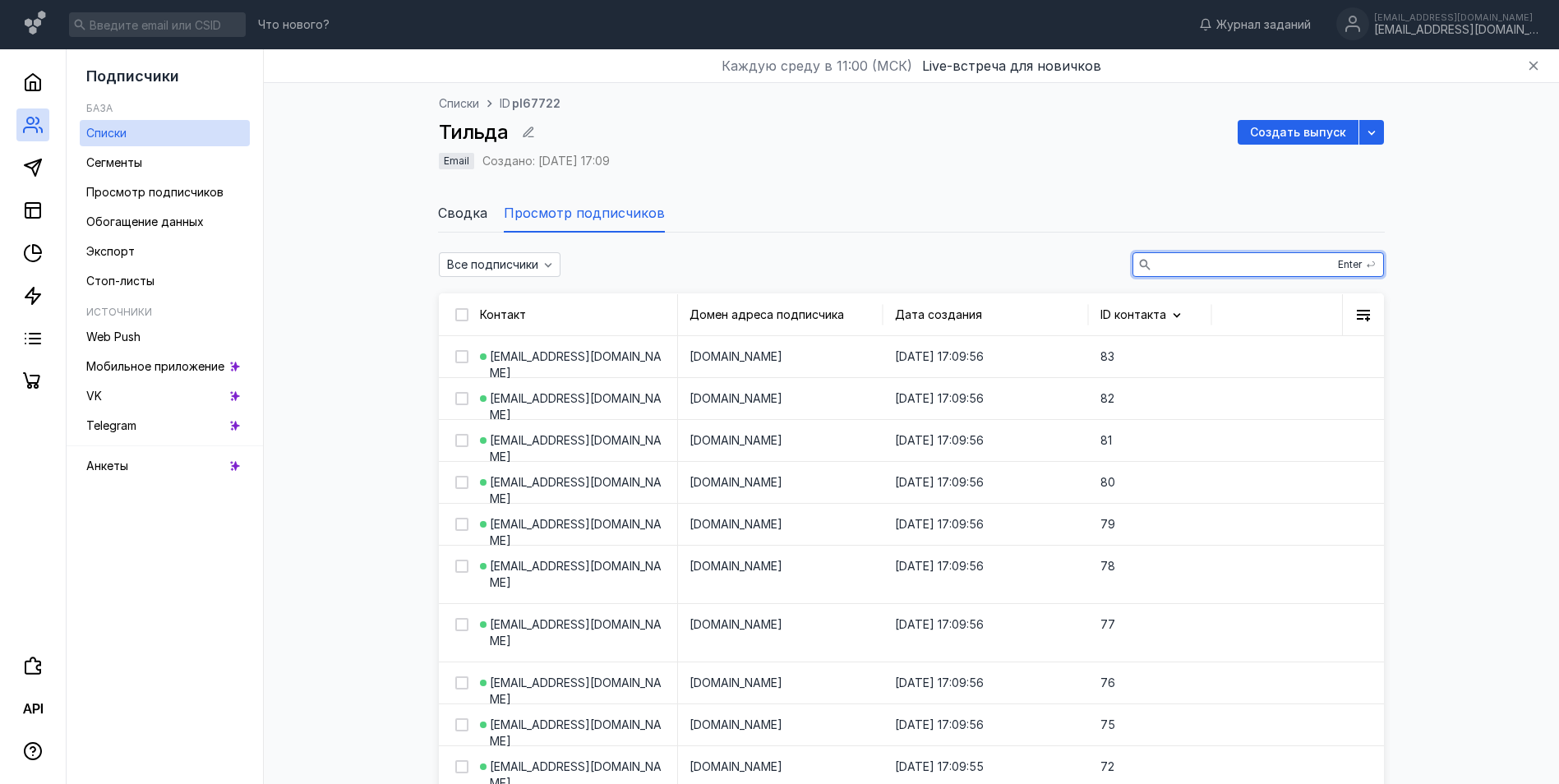
paste input "[EMAIL_ADDRESS][DOMAIN_NAME]"
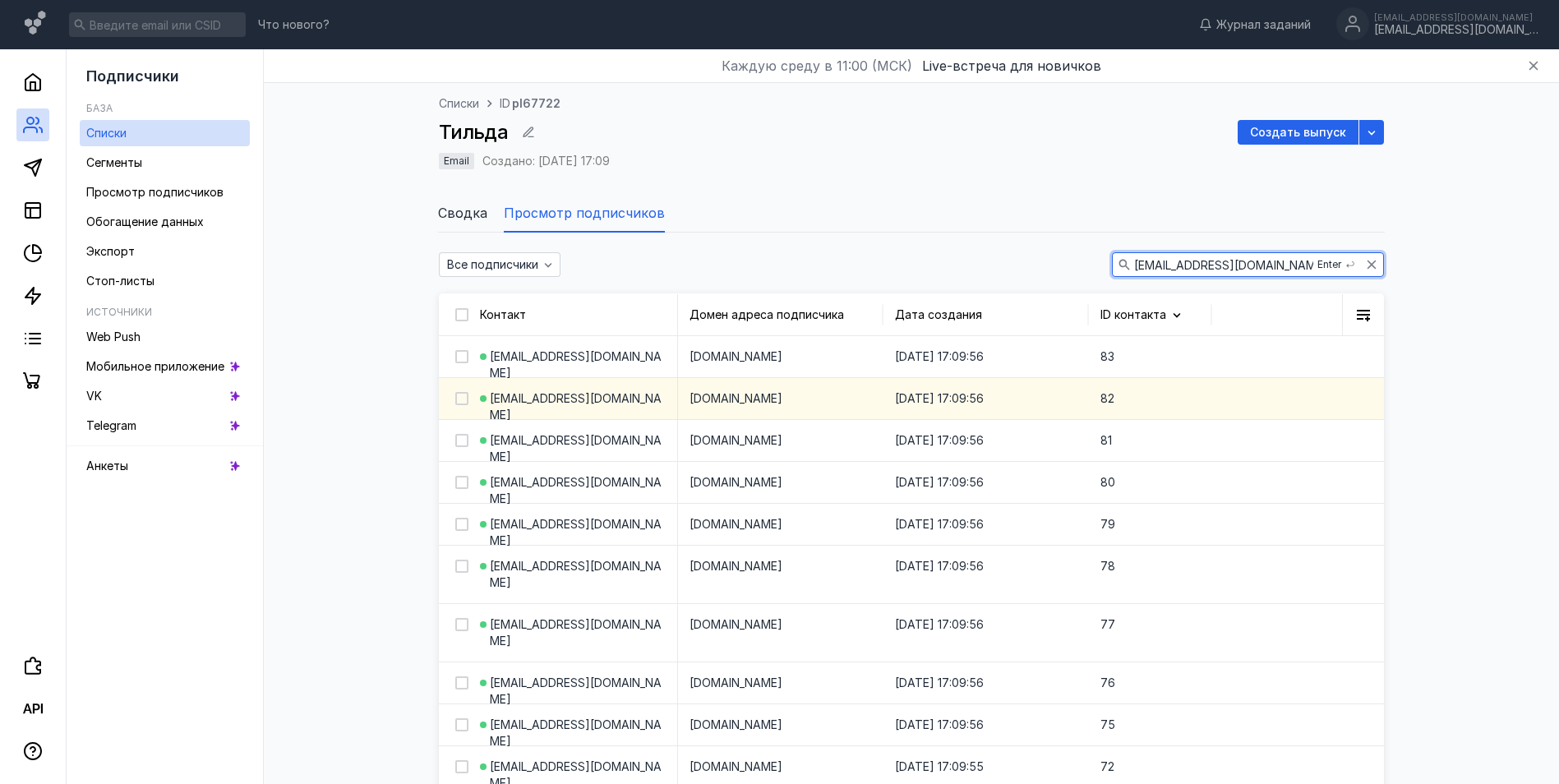
type input "[EMAIL_ADDRESS][DOMAIN_NAME]"
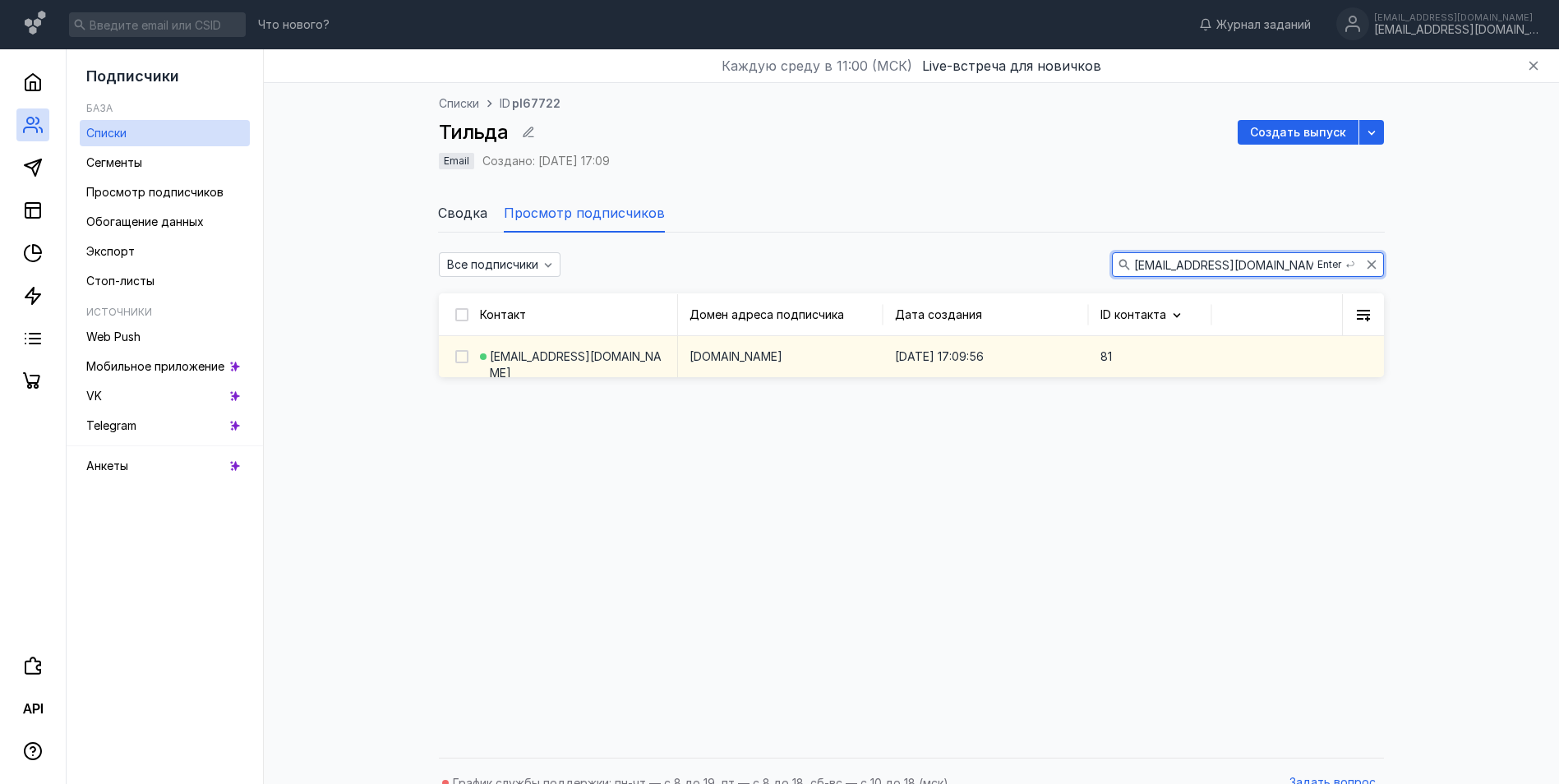
click at [454, 354] on div at bounding box center [453, 356] width 29 height 16
click at [463, 361] on div at bounding box center [462, 357] width 13 height 13
click at [463, 359] on input "checkbox" at bounding box center [460, 353] width 10 height 10
checkbox input "true"
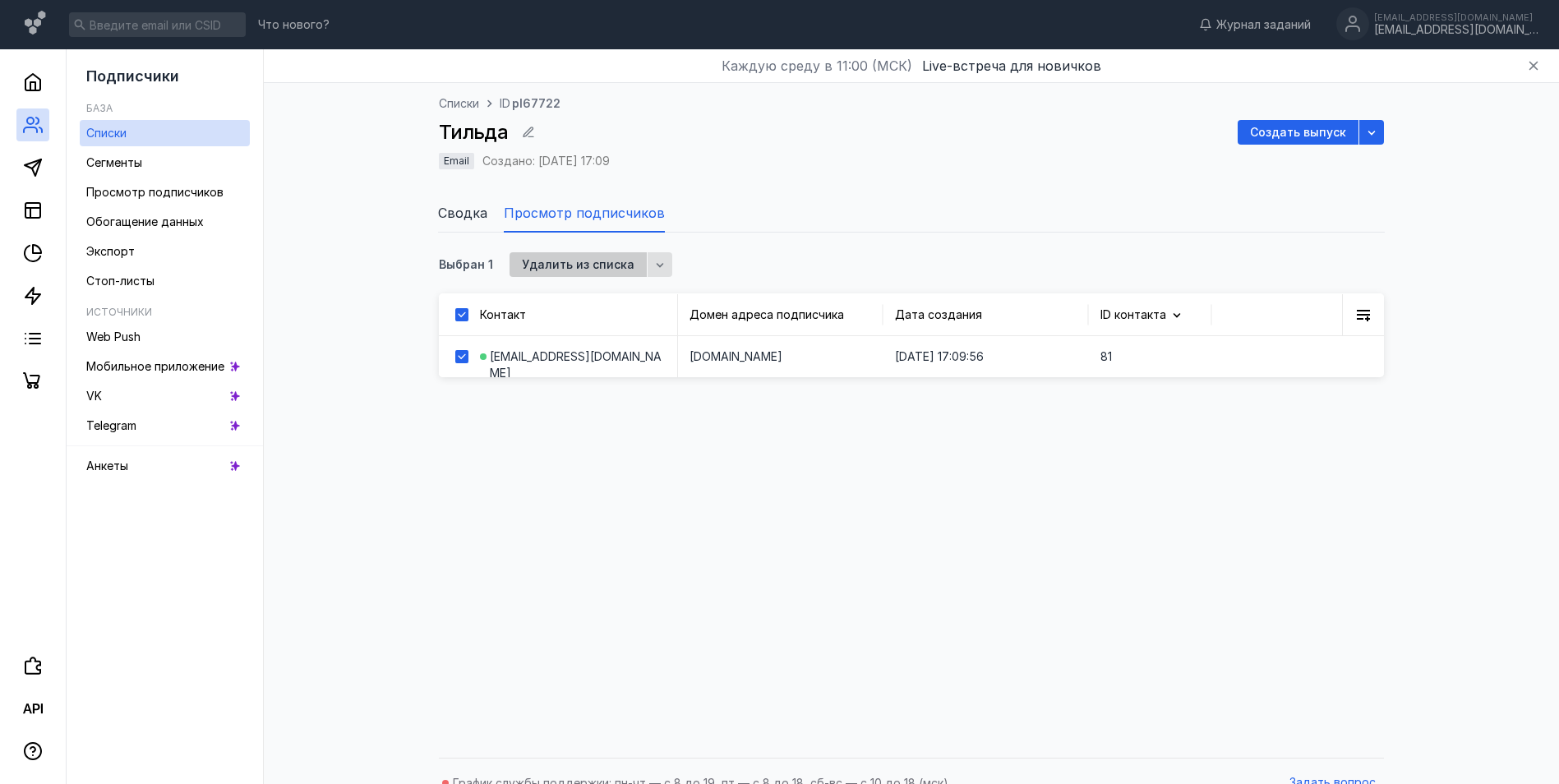
click at [570, 260] on span "Удалить из списка" at bounding box center [578, 265] width 113 height 14
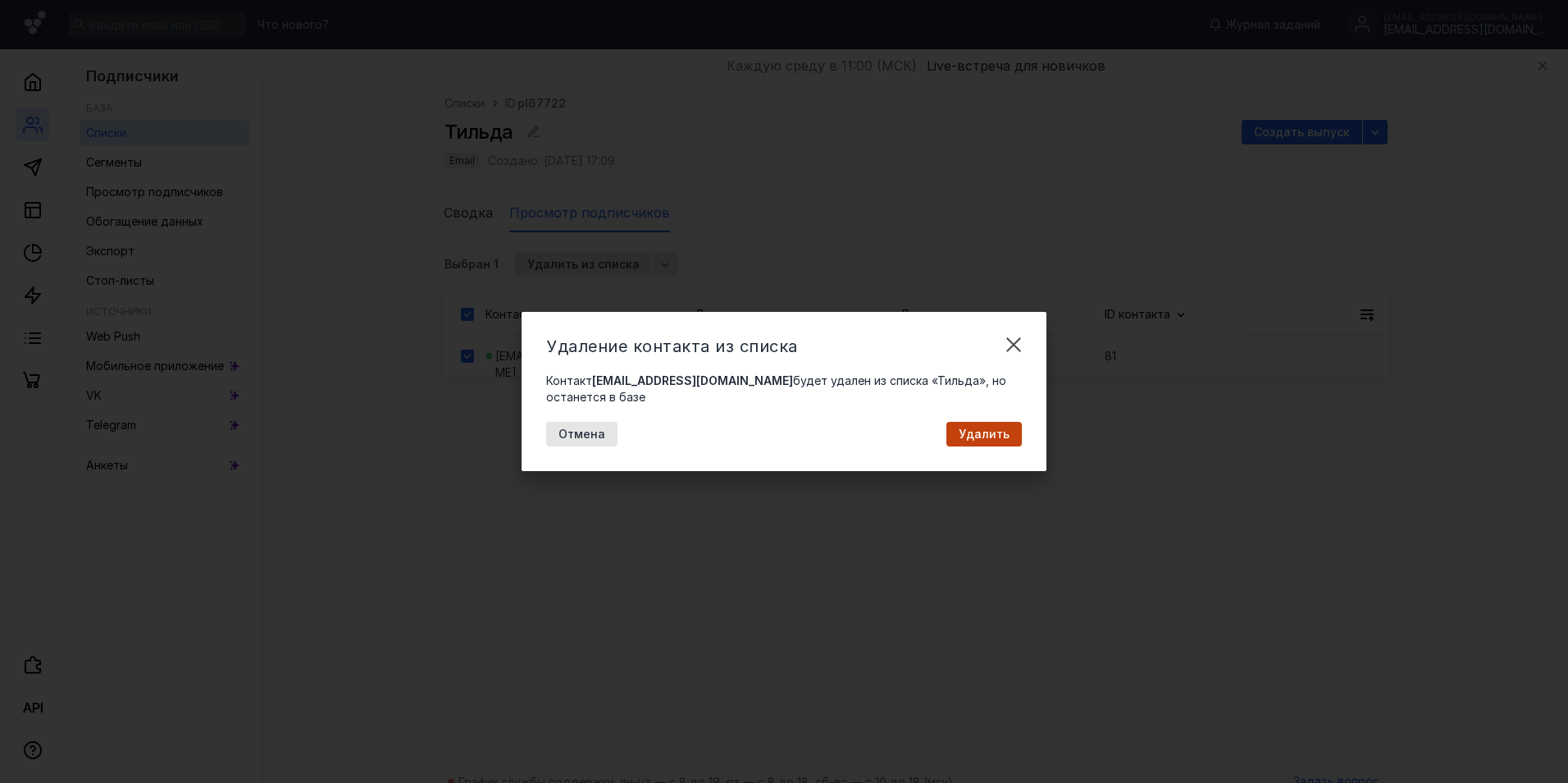
click at [980, 438] on div "Удаление контакта из списка Контакт [EMAIL_ADDRESS][DOMAIN_NAME] будет удален и…" at bounding box center [784, 391] width 525 height 160
click at [980, 428] on span "Удалить" at bounding box center [985, 434] width 51 height 14
checkbox input "false"
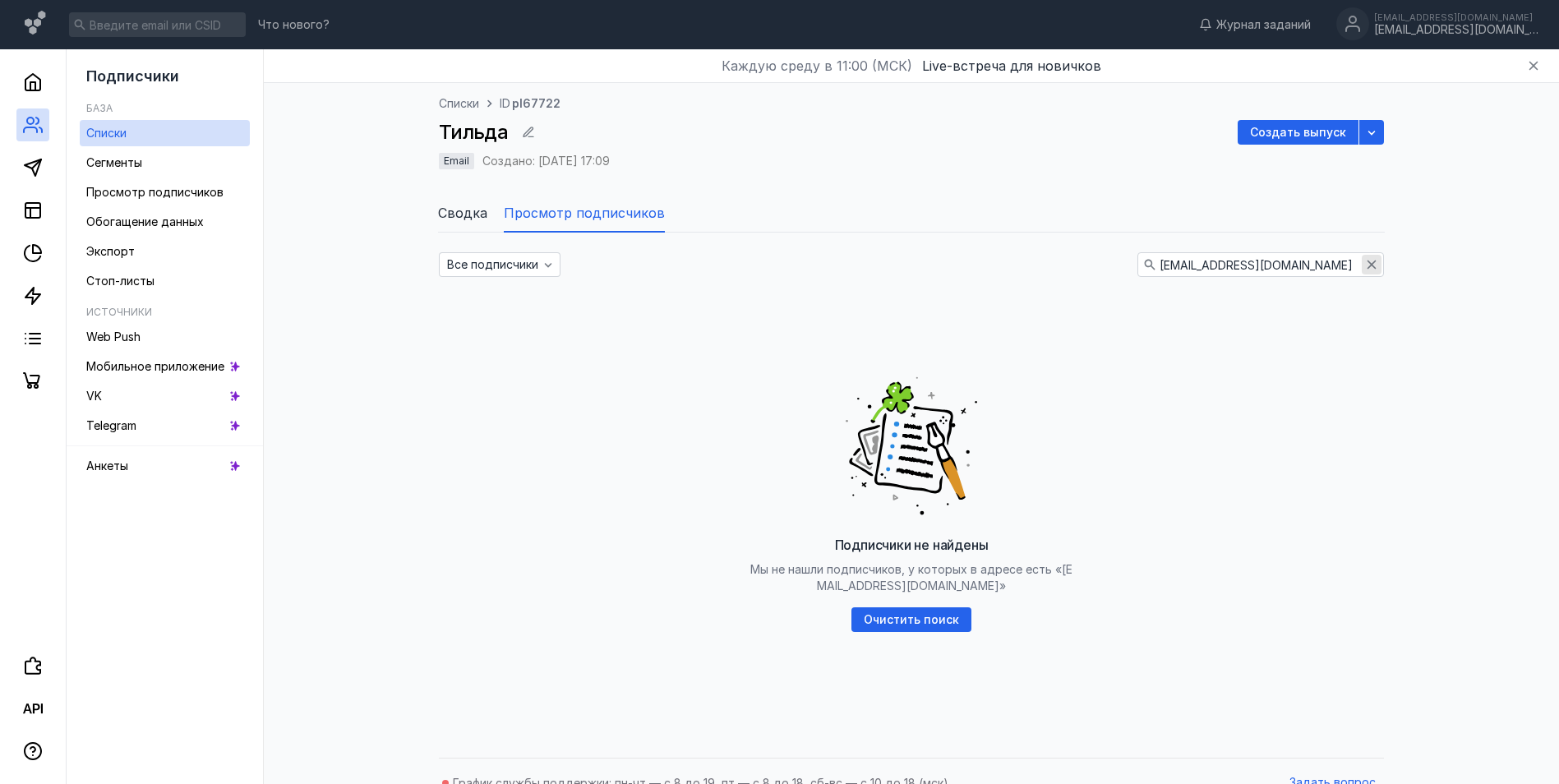
click at [1369, 257] on div "button" at bounding box center [1372, 264] width 20 height 20
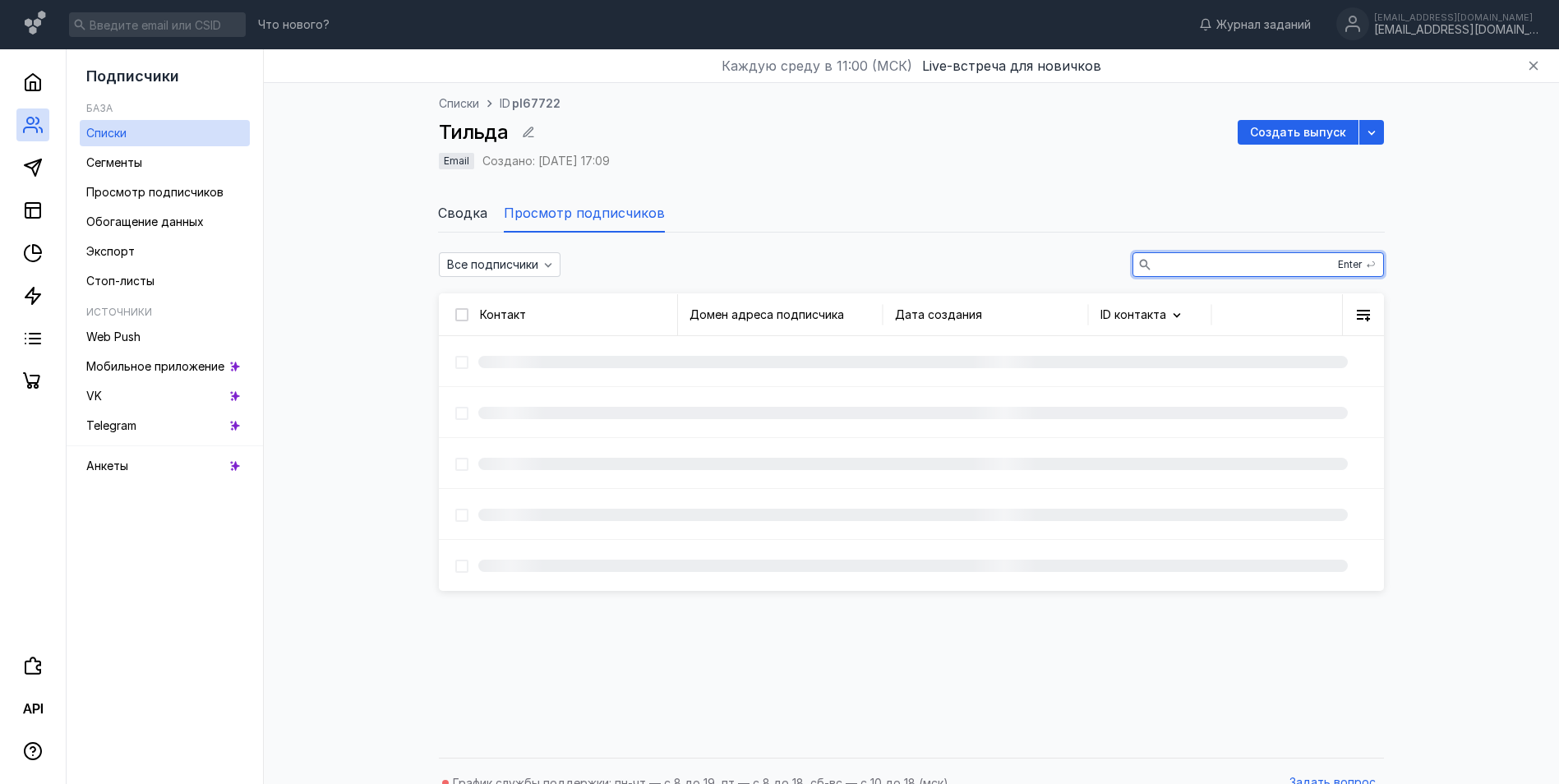
click at [1263, 265] on input "text" at bounding box center [1258, 265] width 250 height 23
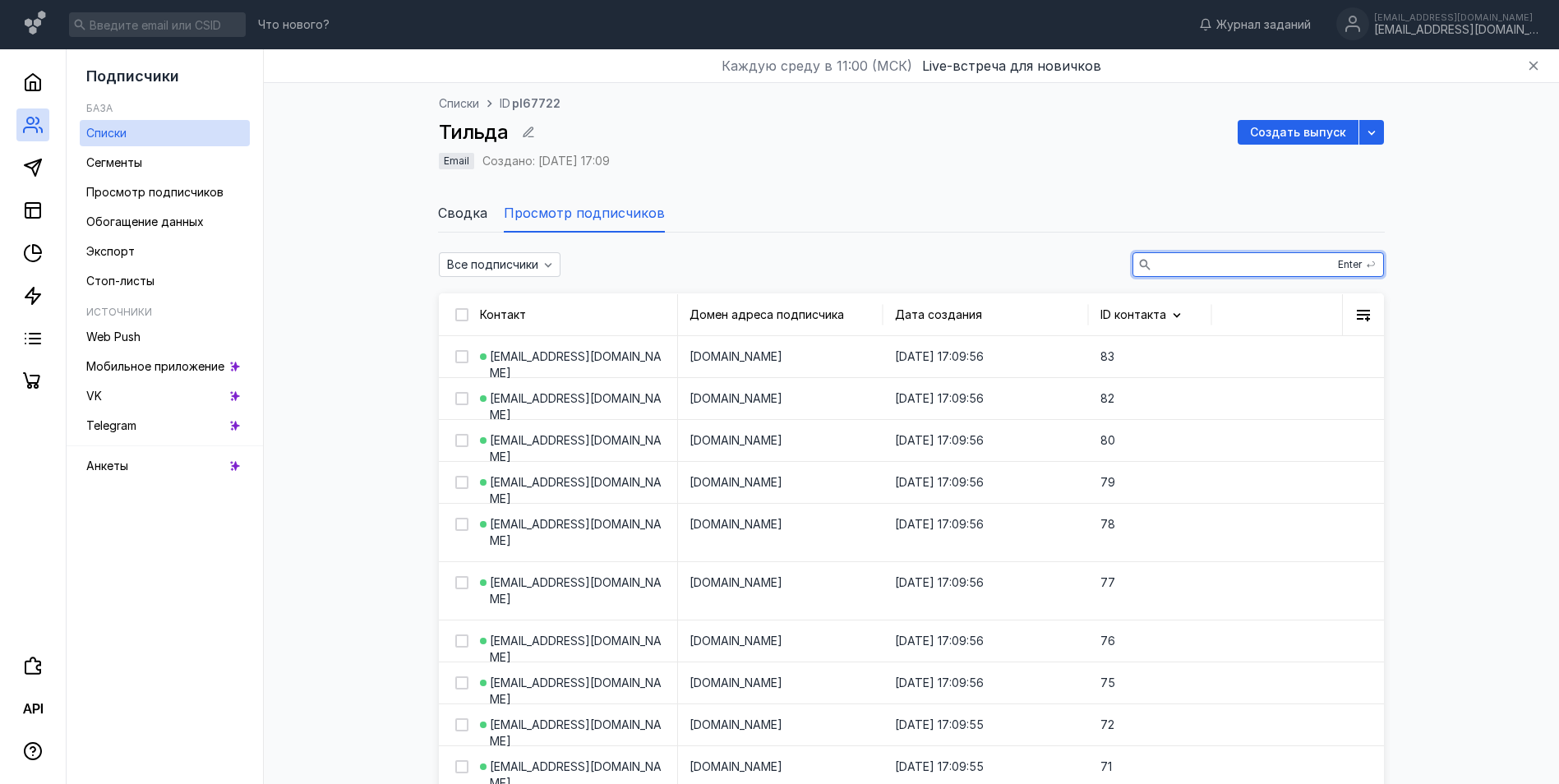
paste input "[EMAIL_ADDRESS][DOMAIN_NAME]"
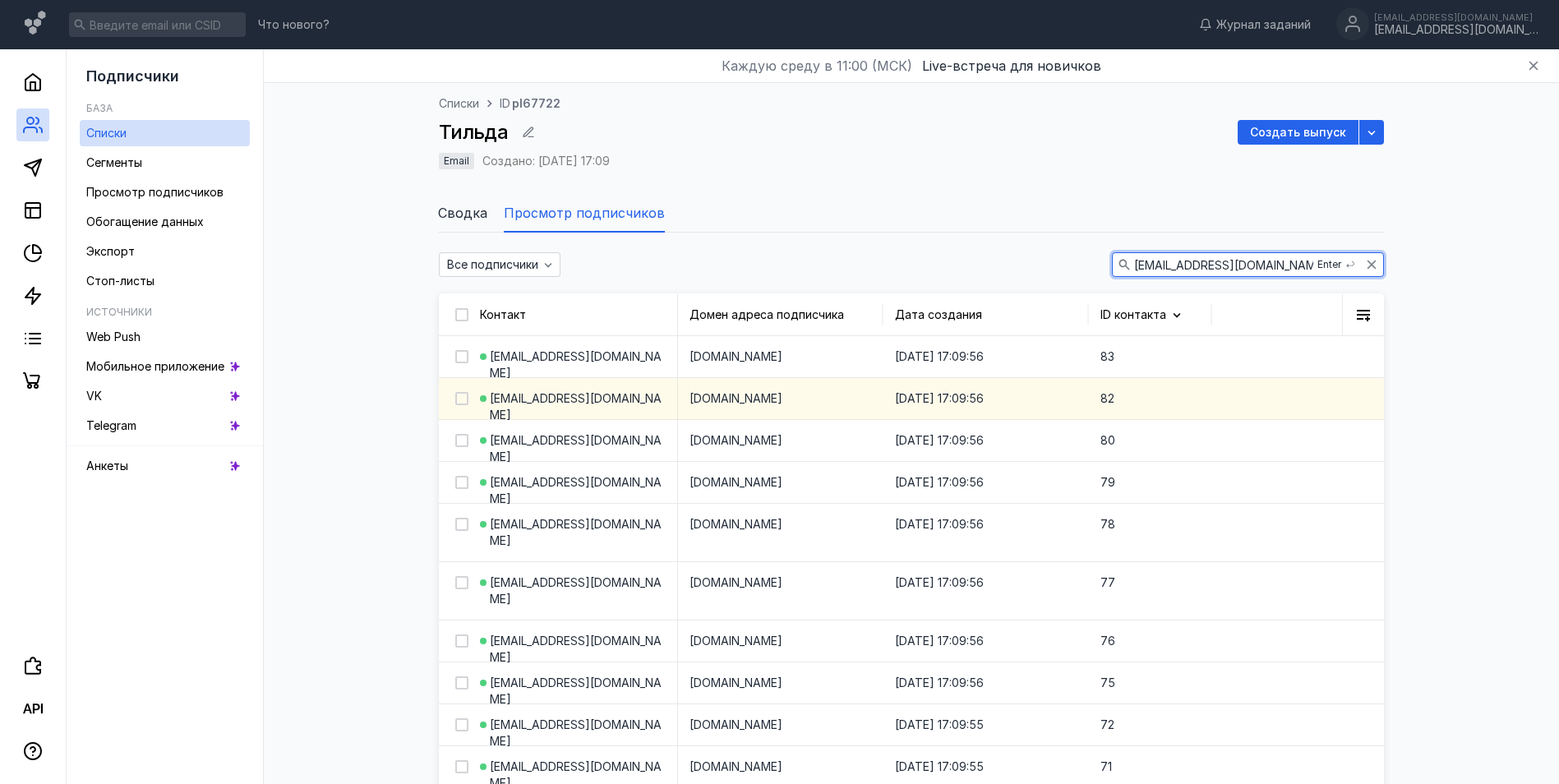
type input "[EMAIL_ADDRESS][DOMAIN_NAME]"
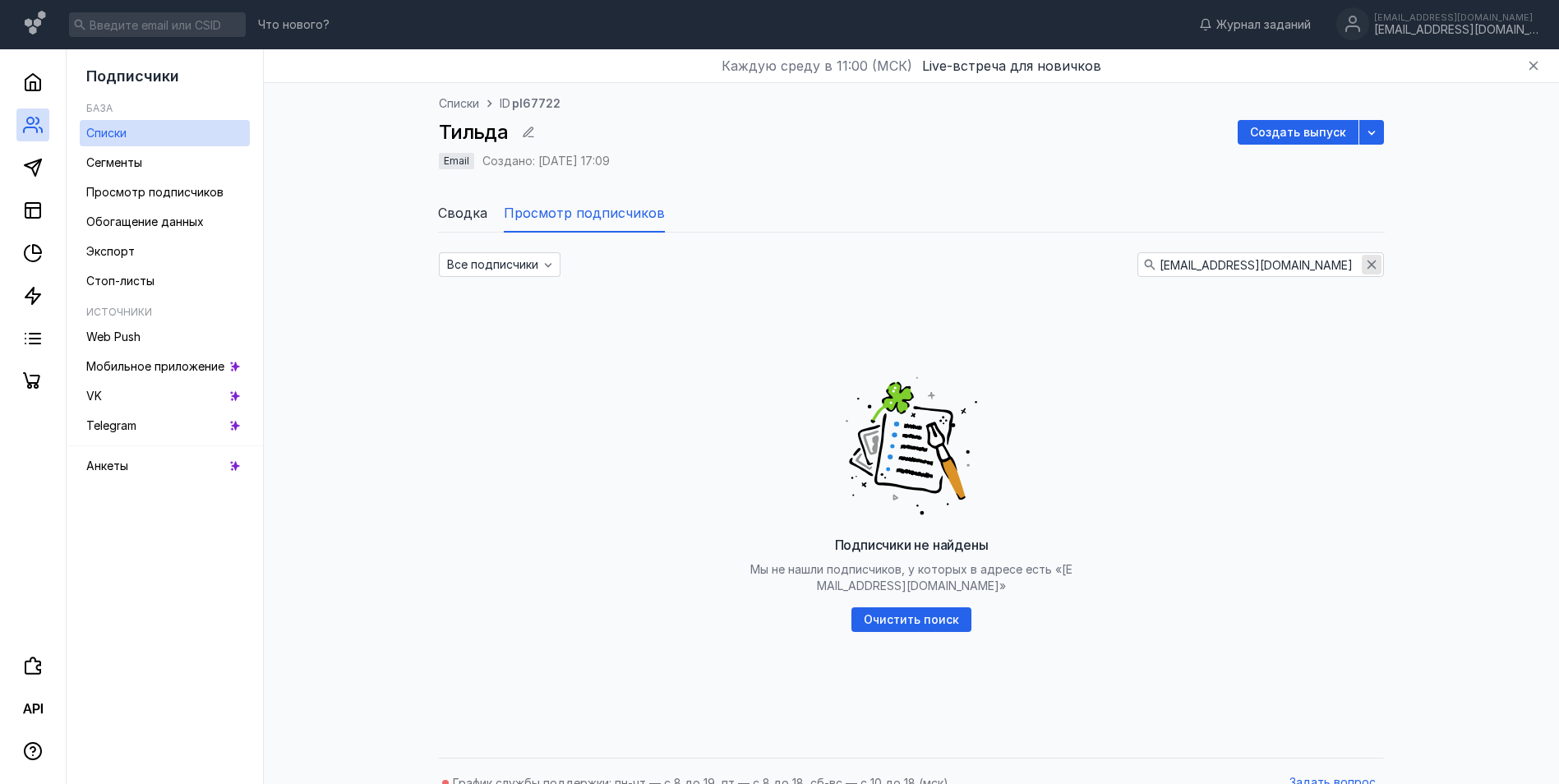
click at [1374, 264] on icon "button" at bounding box center [1373, 265] width 9 height 9
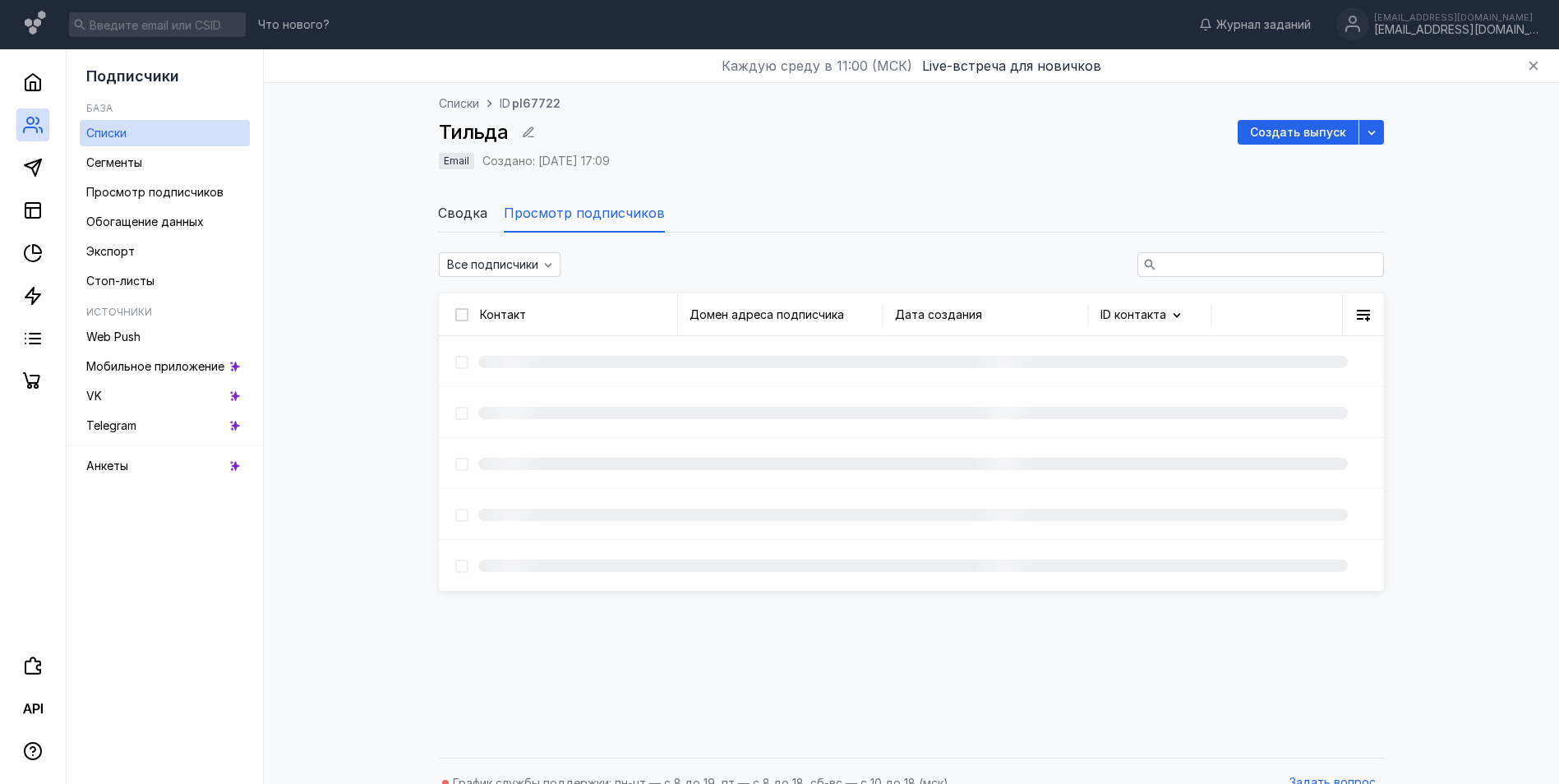
click at [1204, 260] on input "text" at bounding box center [1260, 265] width 245 height 23
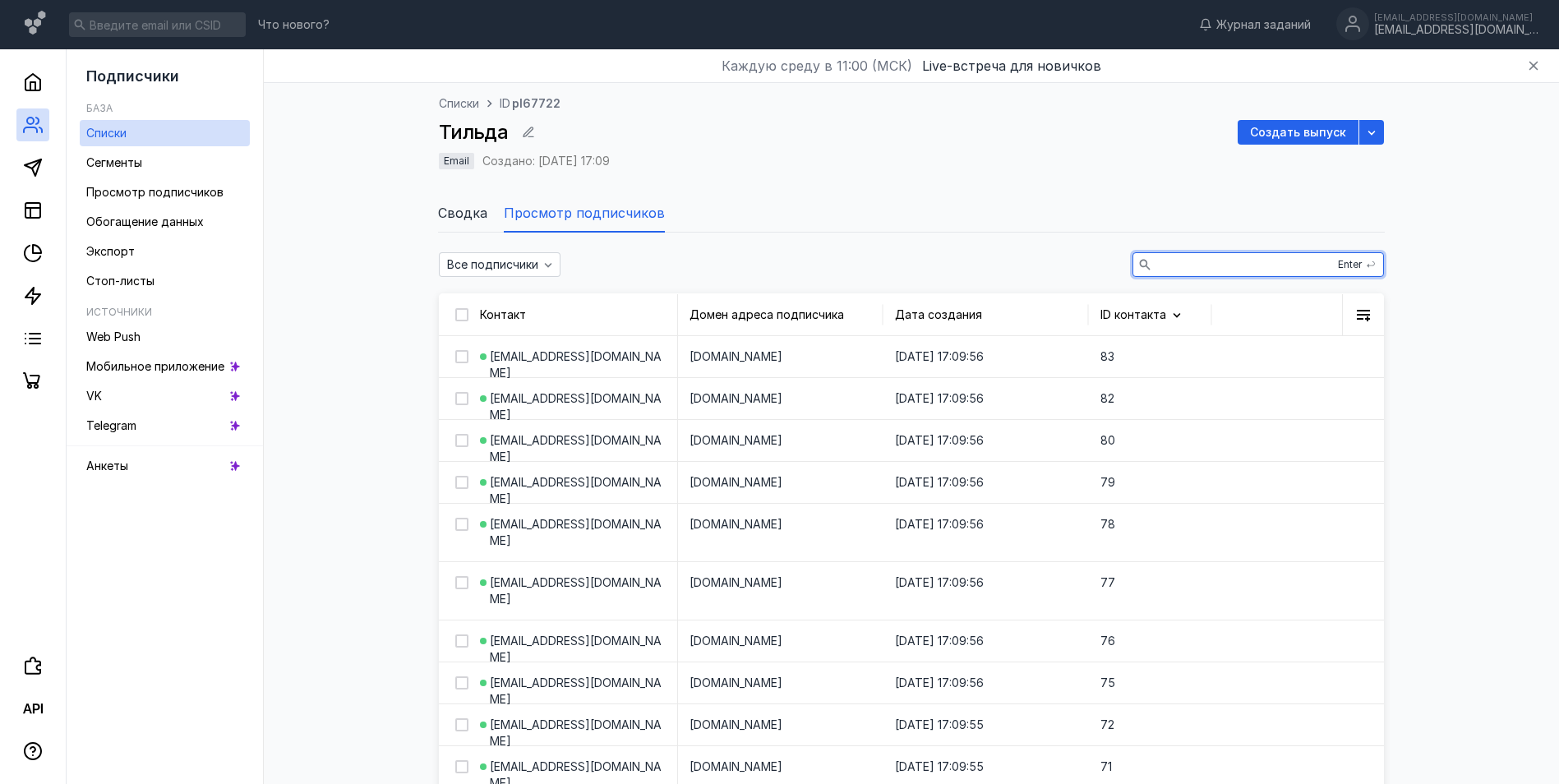
paste input "[EMAIL_ADDRESS][DOMAIN_NAME]"
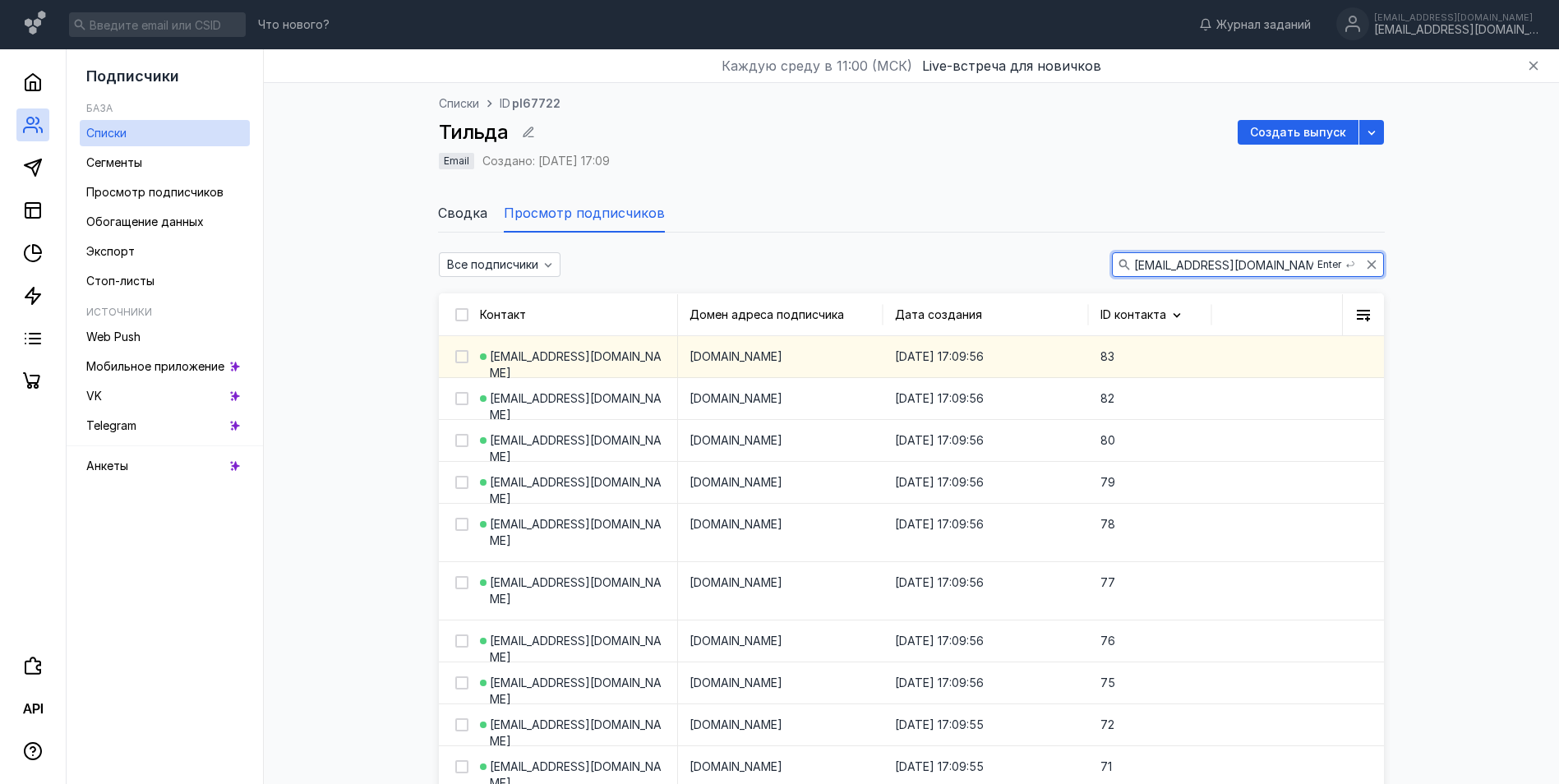
type input "[EMAIL_ADDRESS][DOMAIN_NAME]"
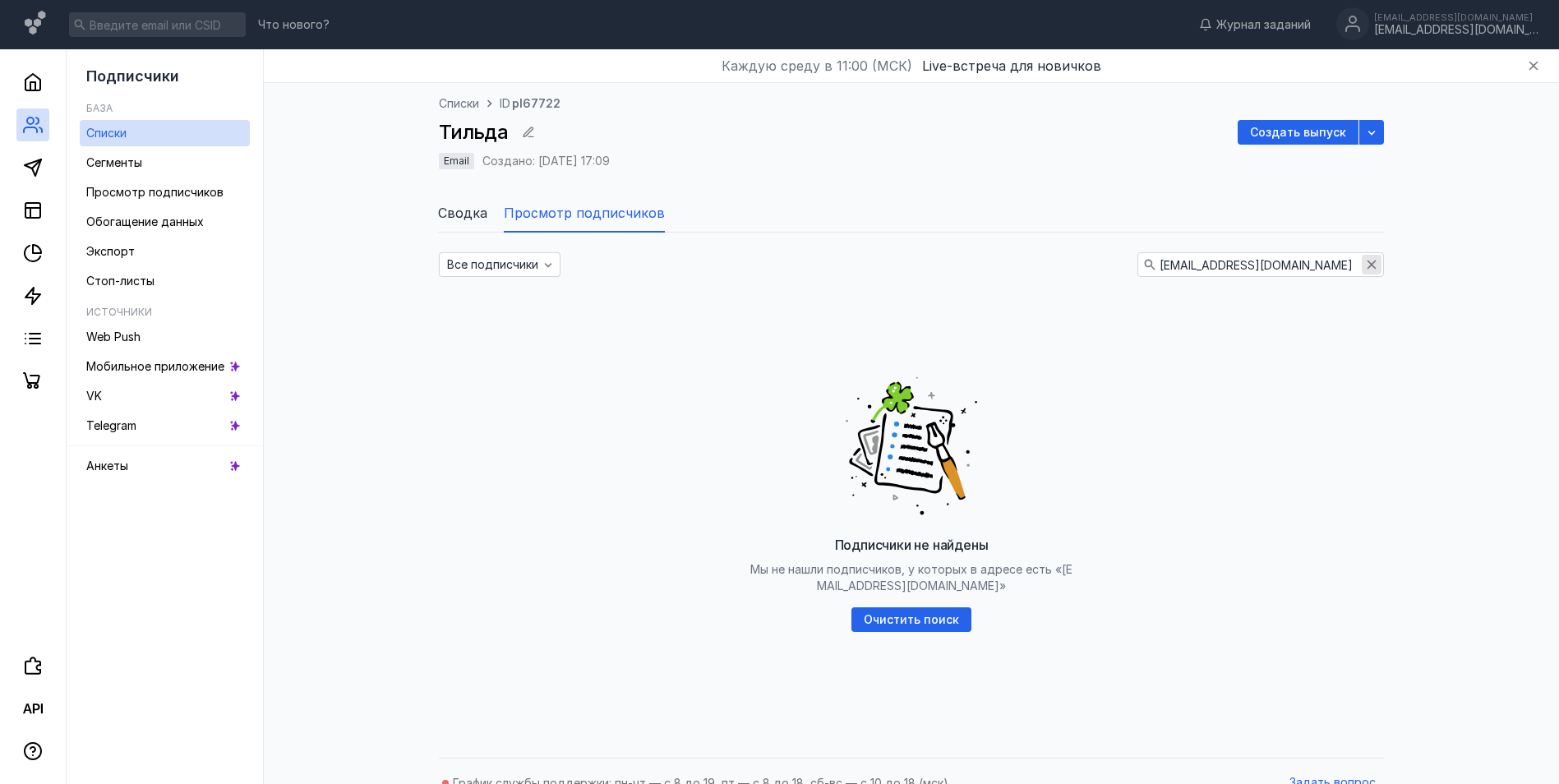
click at [1369, 264] on icon "button" at bounding box center [1372, 265] width 13 height 13
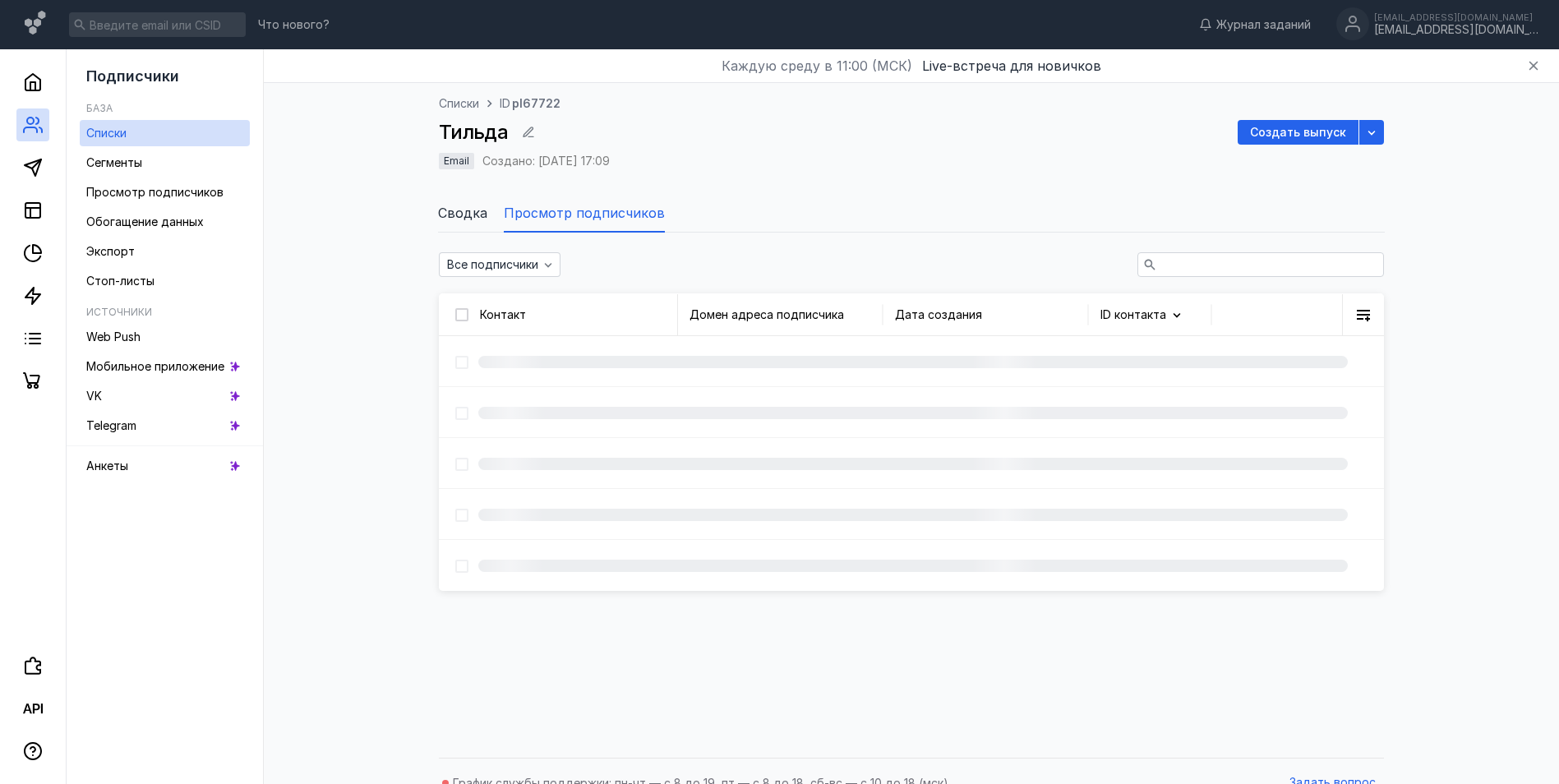
click at [1181, 260] on input "text" at bounding box center [1260, 265] width 245 height 23
paste input "[EMAIL_ADDRESS][DOMAIN_NAME]"
type input "[EMAIL_ADDRESS][DOMAIN_NAME]"
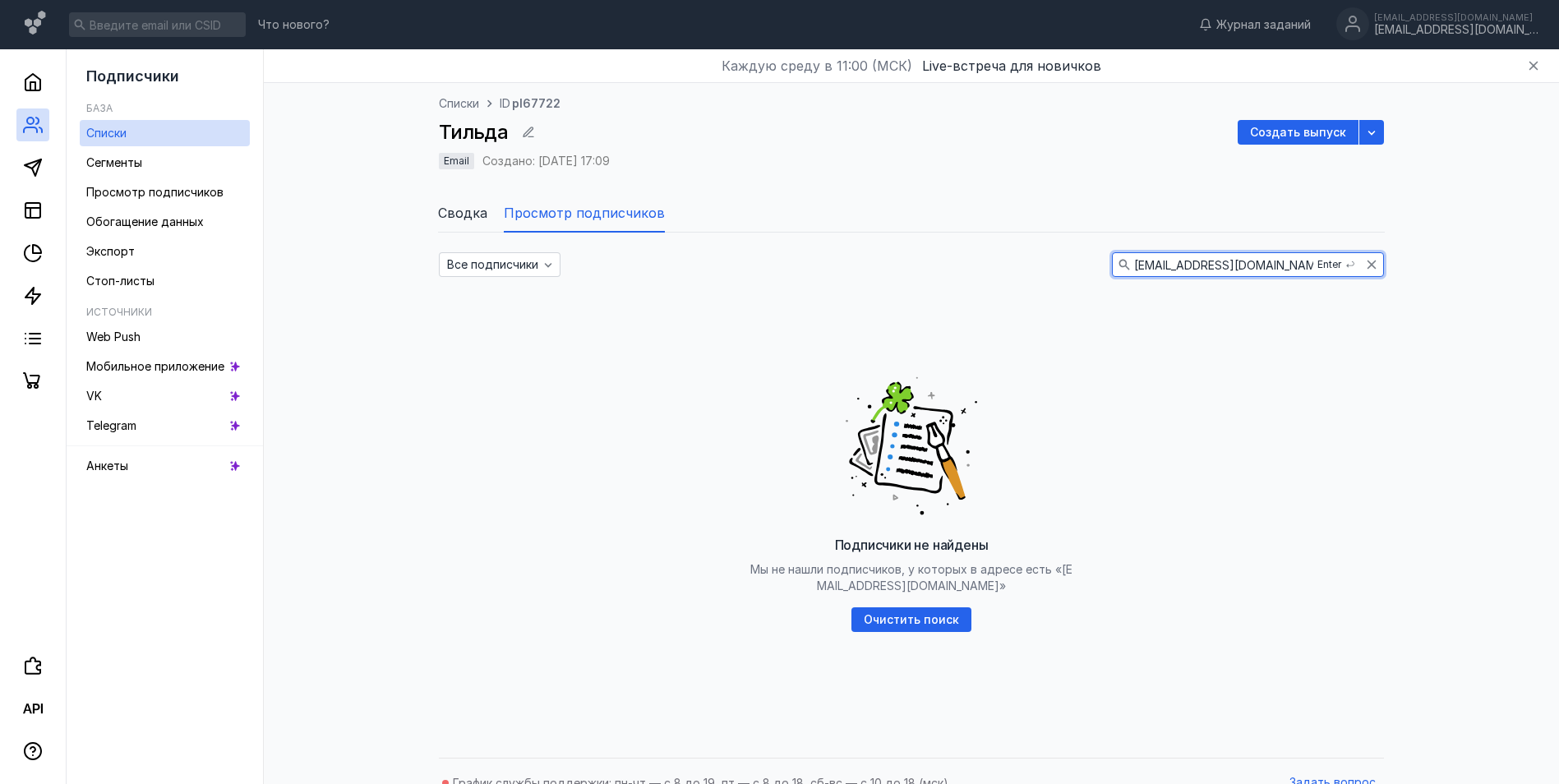
click at [938, 445] on icon at bounding box center [941, 451] width 31 height 58
click at [172, 192] on span "Просмотр подписчиков" at bounding box center [154, 191] width 137 height 14
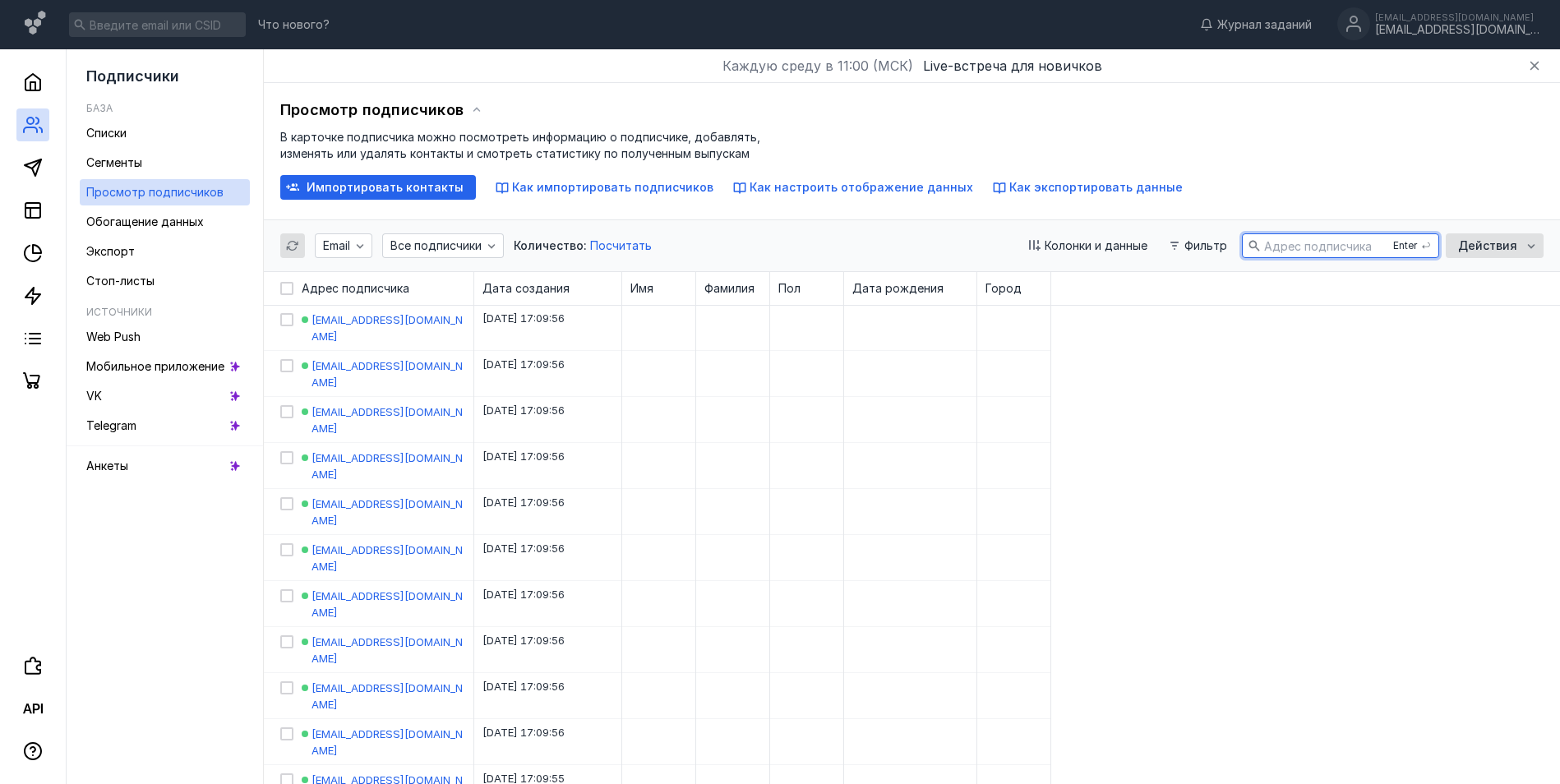
paste input "[EMAIL_ADDRESS][DOMAIN_NAME]"
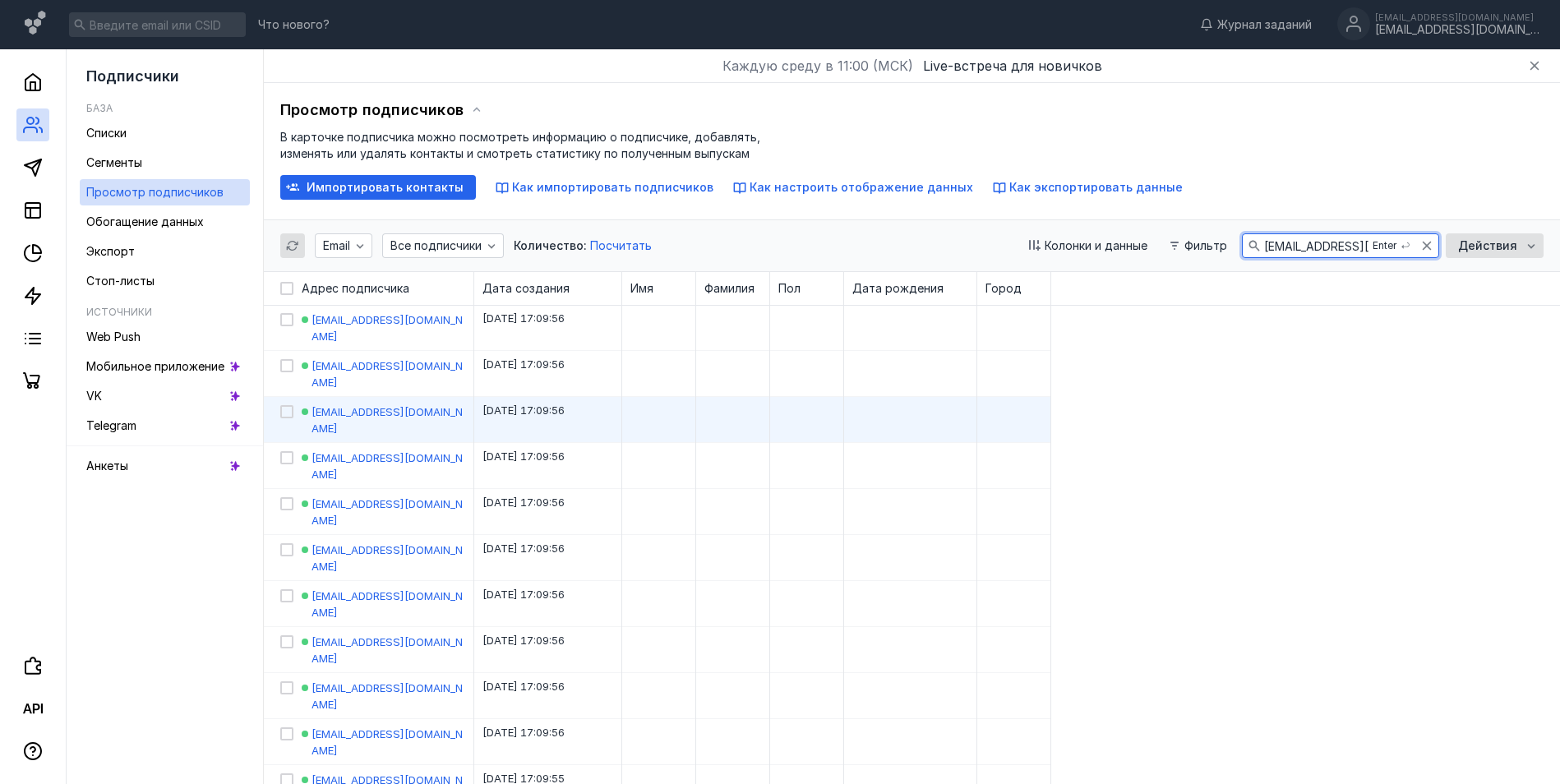
type input "[EMAIL_ADDRESS][DOMAIN_NAME]"
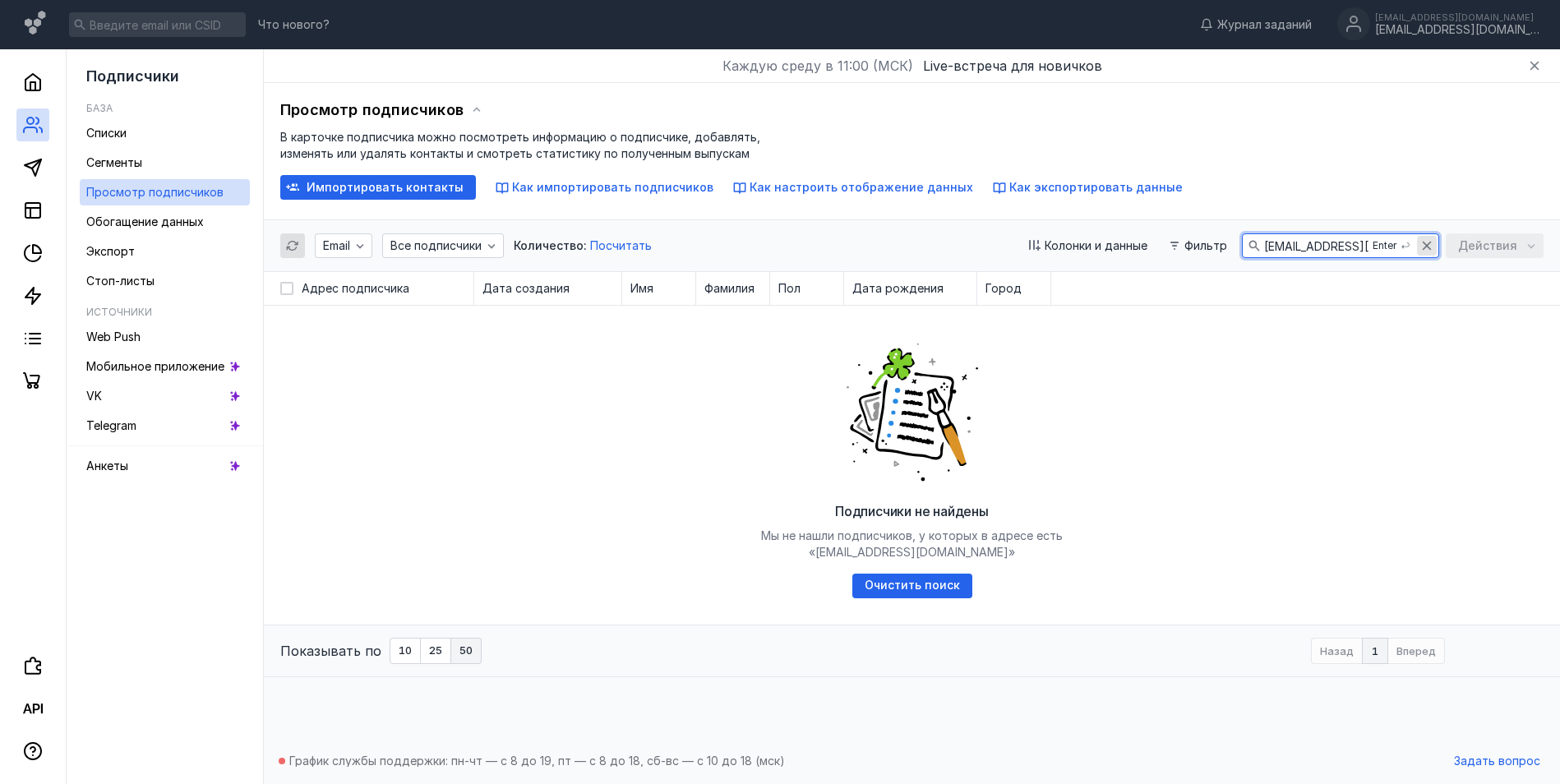
click at [1425, 247] on icon "button" at bounding box center [1427, 246] width 13 height 13
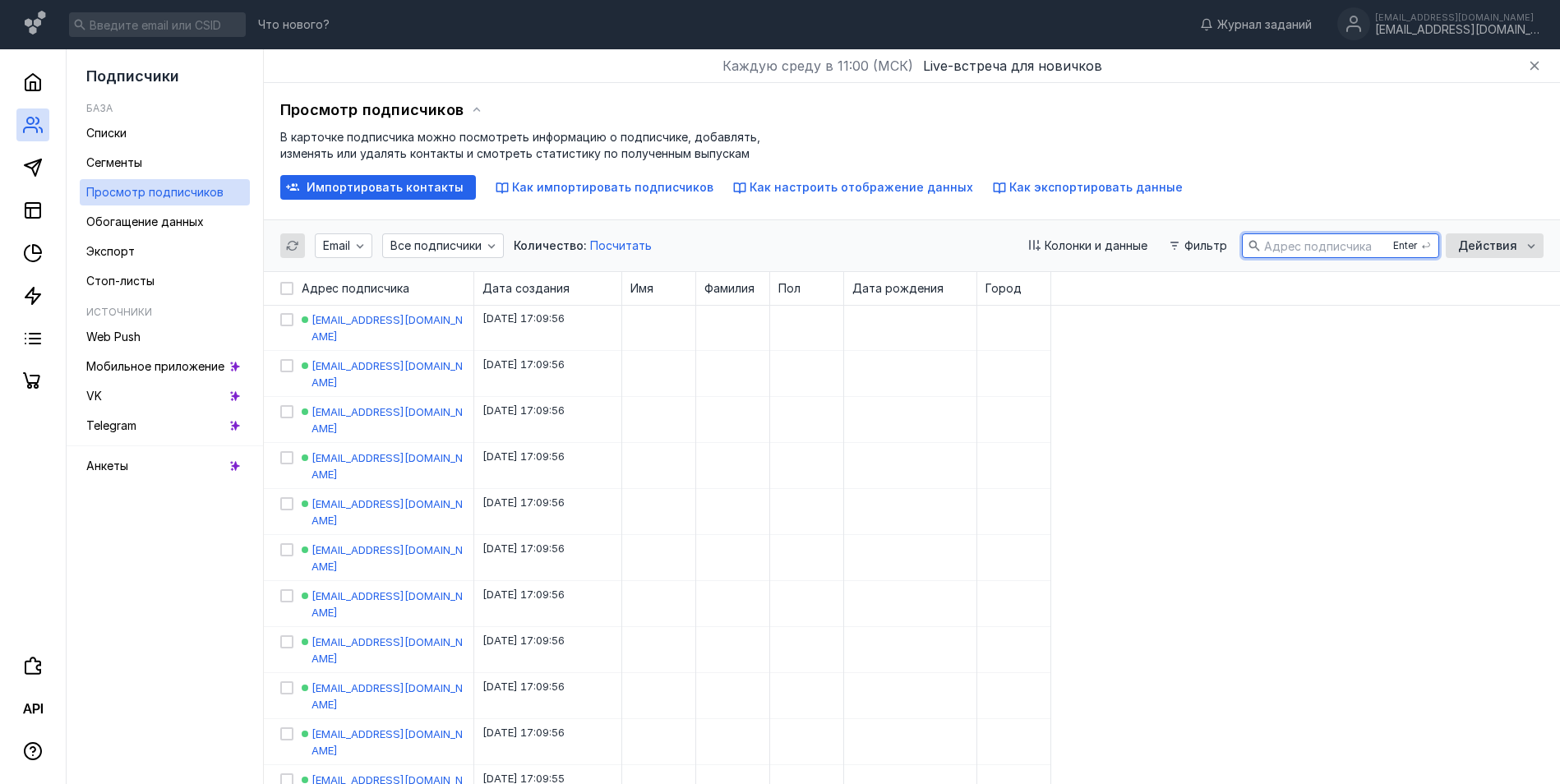
click at [1311, 238] on input "text" at bounding box center [1341, 246] width 196 height 23
paste input "[EMAIL_ADDRESS][DOMAIN_NAME]"
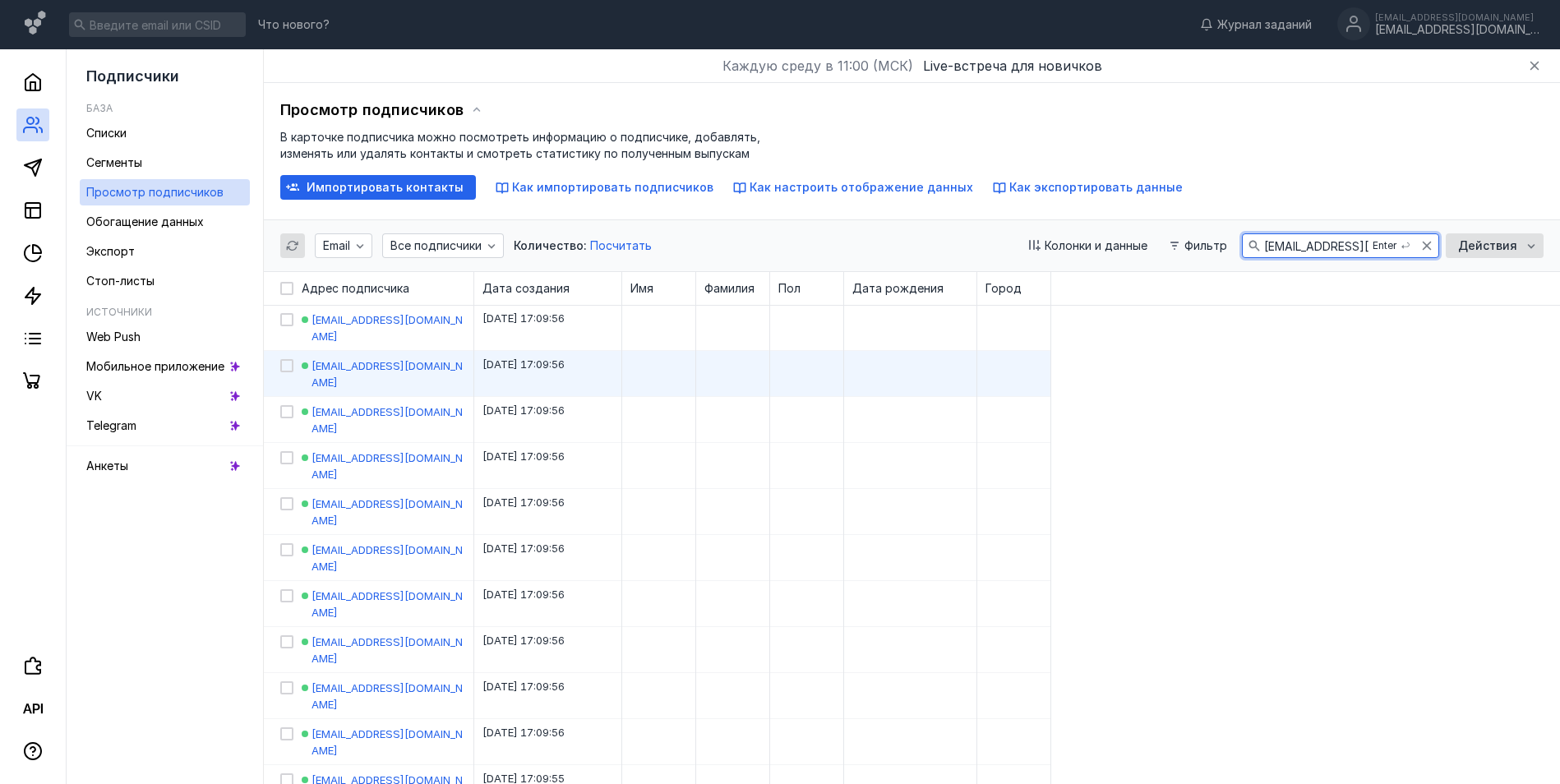
type input "[EMAIL_ADDRESS][DOMAIN_NAME]"
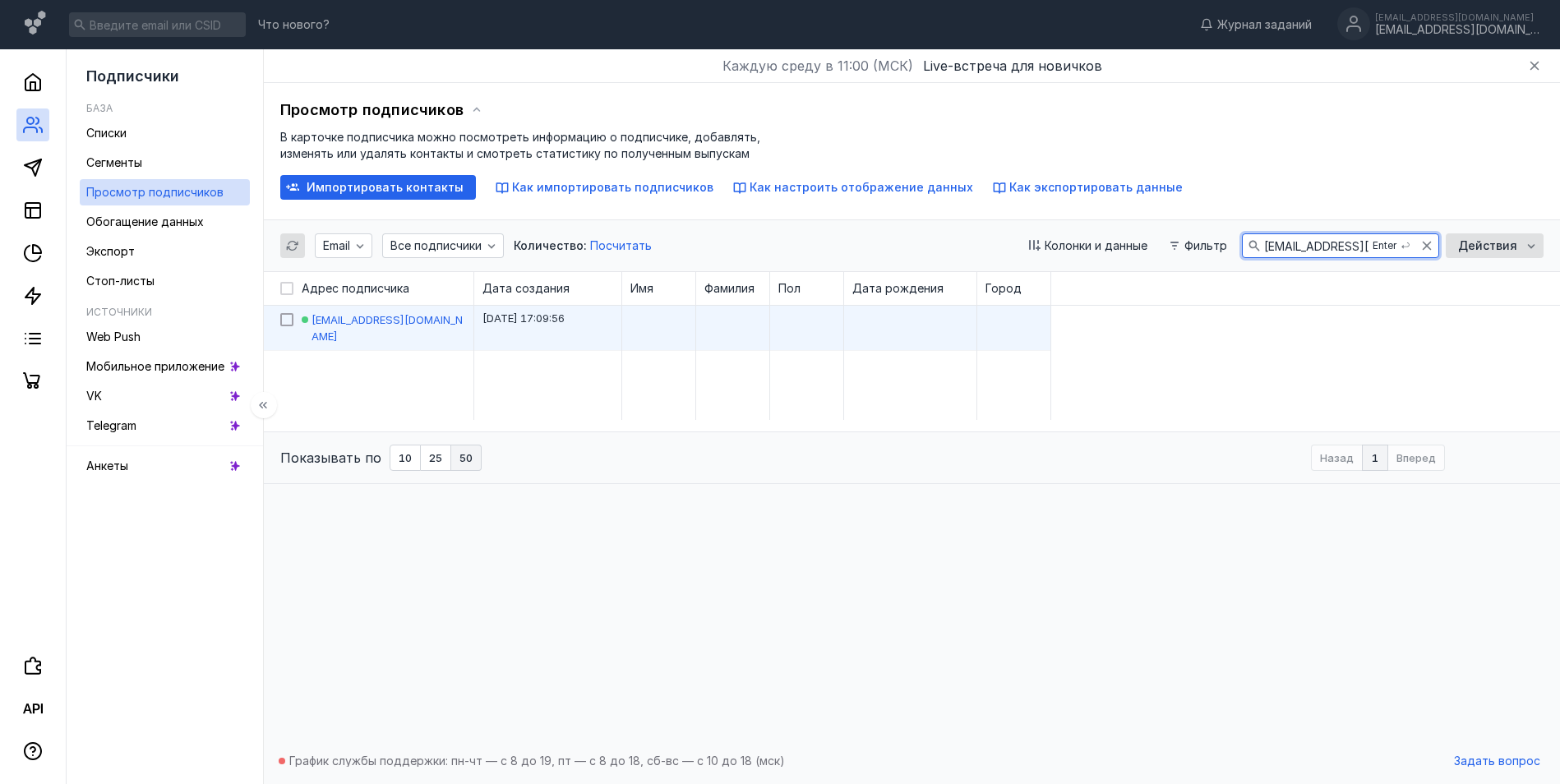
click at [291, 322] on icon at bounding box center [287, 320] width 11 height 11
click at [291, 322] on input "checkbox" at bounding box center [285, 316] width 10 height 10
checkbox input "true"
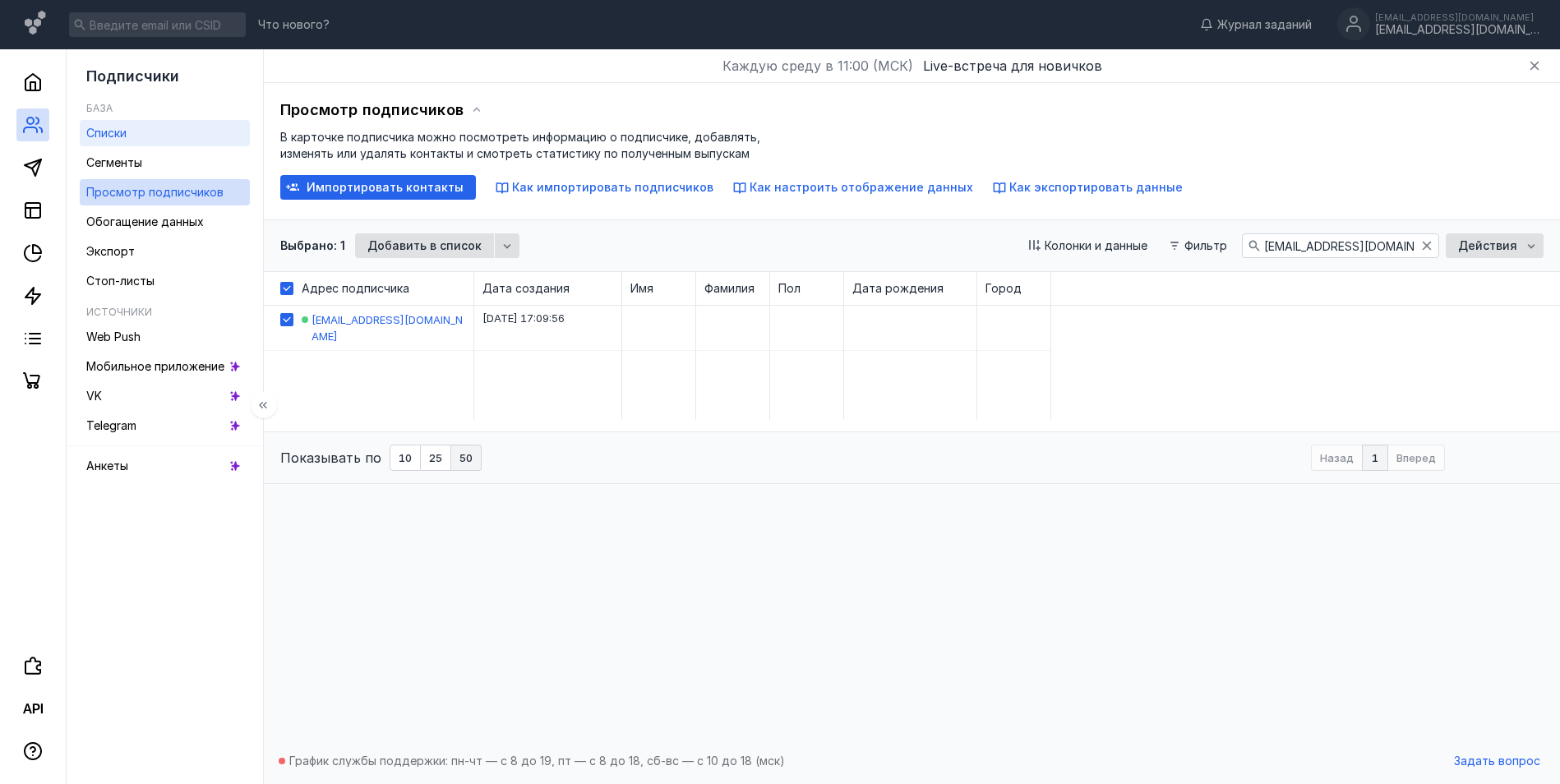
click at [145, 138] on link "Списки" at bounding box center [165, 133] width 170 height 26
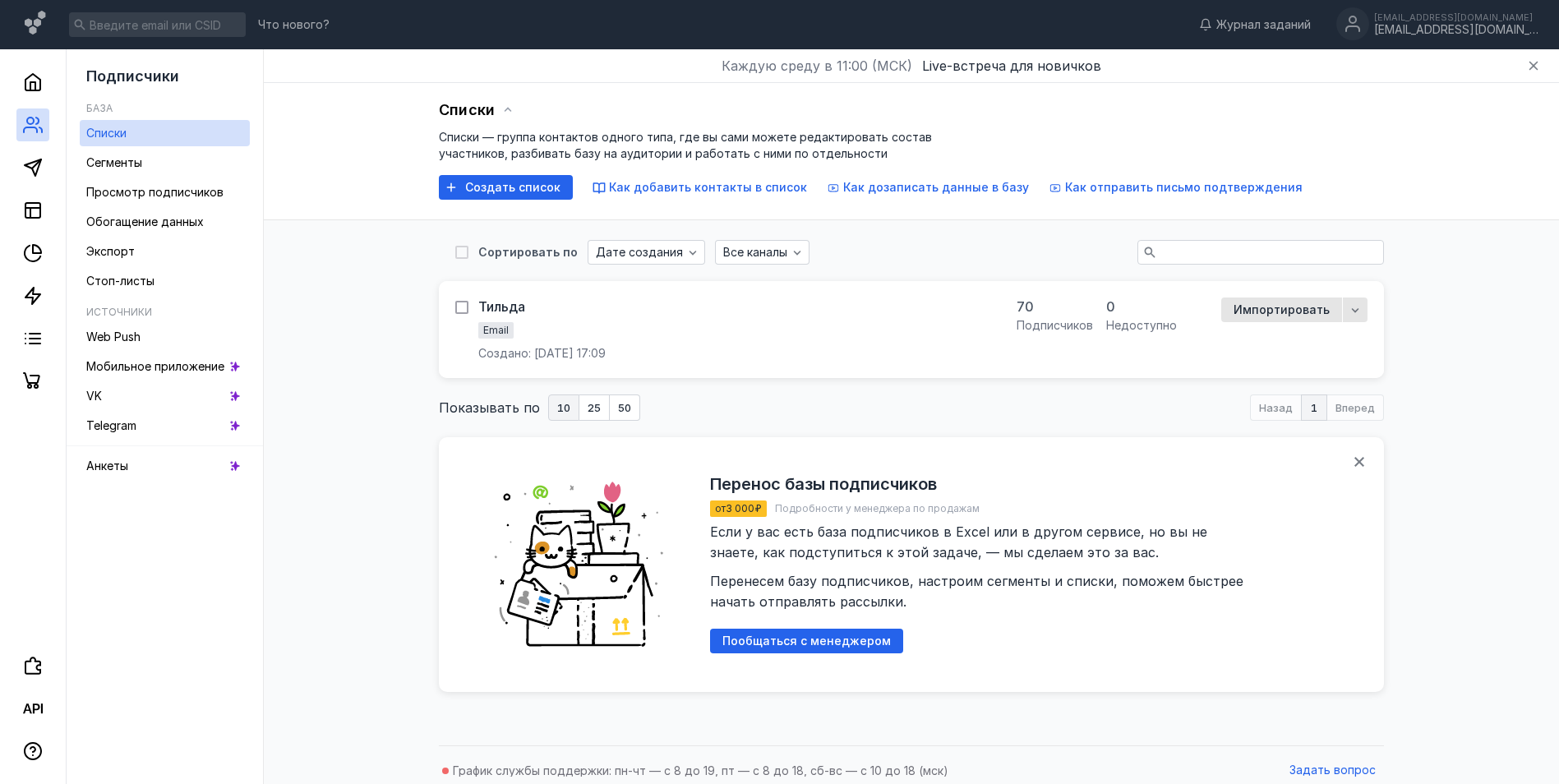
click at [461, 305] on icon at bounding box center [462, 307] width 11 height 11
click at [461, 305] on input "checkbox" at bounding box center [460, 304] width 10 height 10
checkbox input "true"
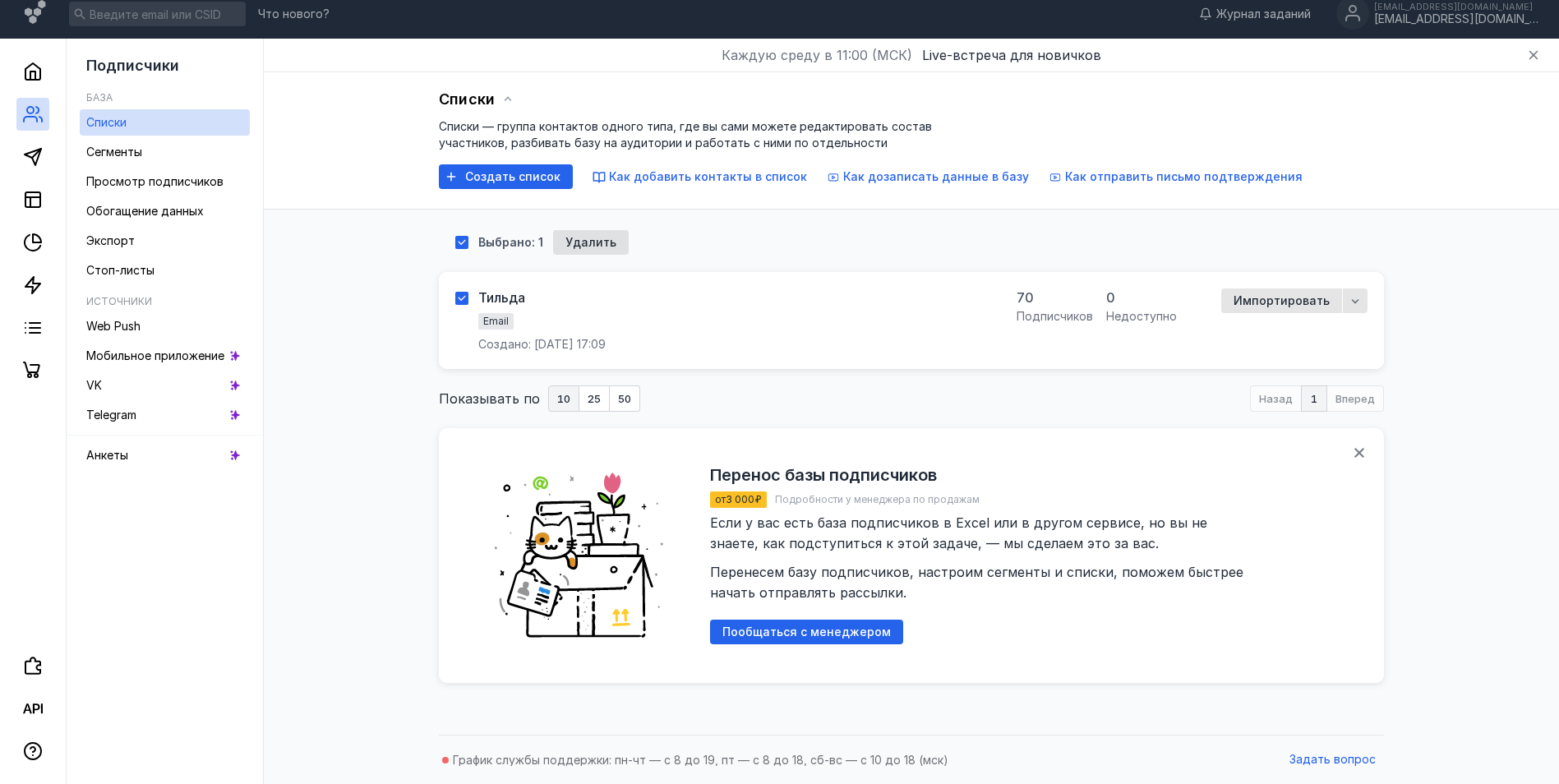
click at [1059, 319] on div "подписчиков" at bounding box center [1055, 316] width 77 height 16
click at [1256, 305] on span "Импортировать" at bounding box center [1282, 301] width 96 height 14
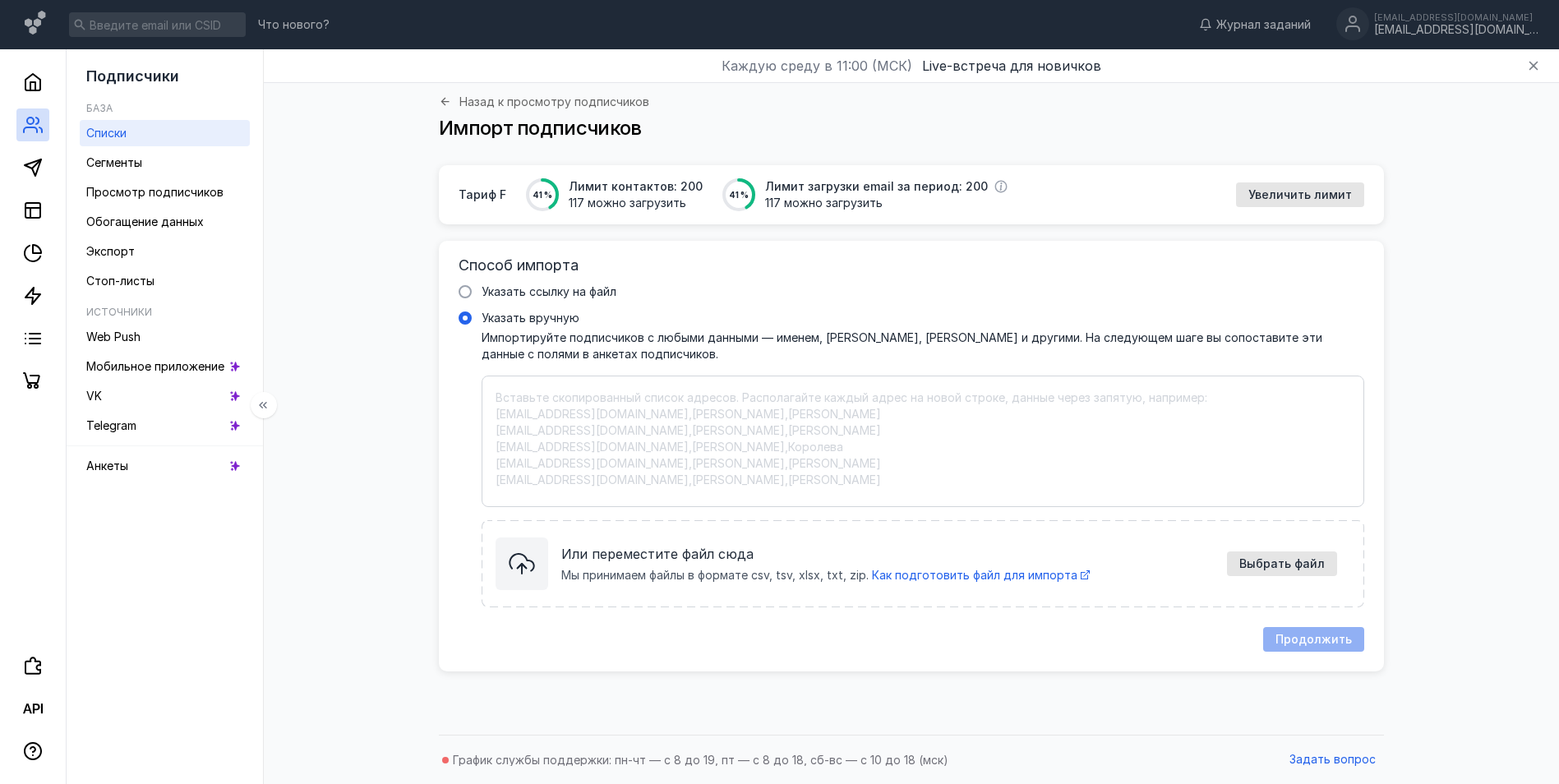
click at [147, 140] on link "Списки" at bounding box center [165, 133] width 170 height 26
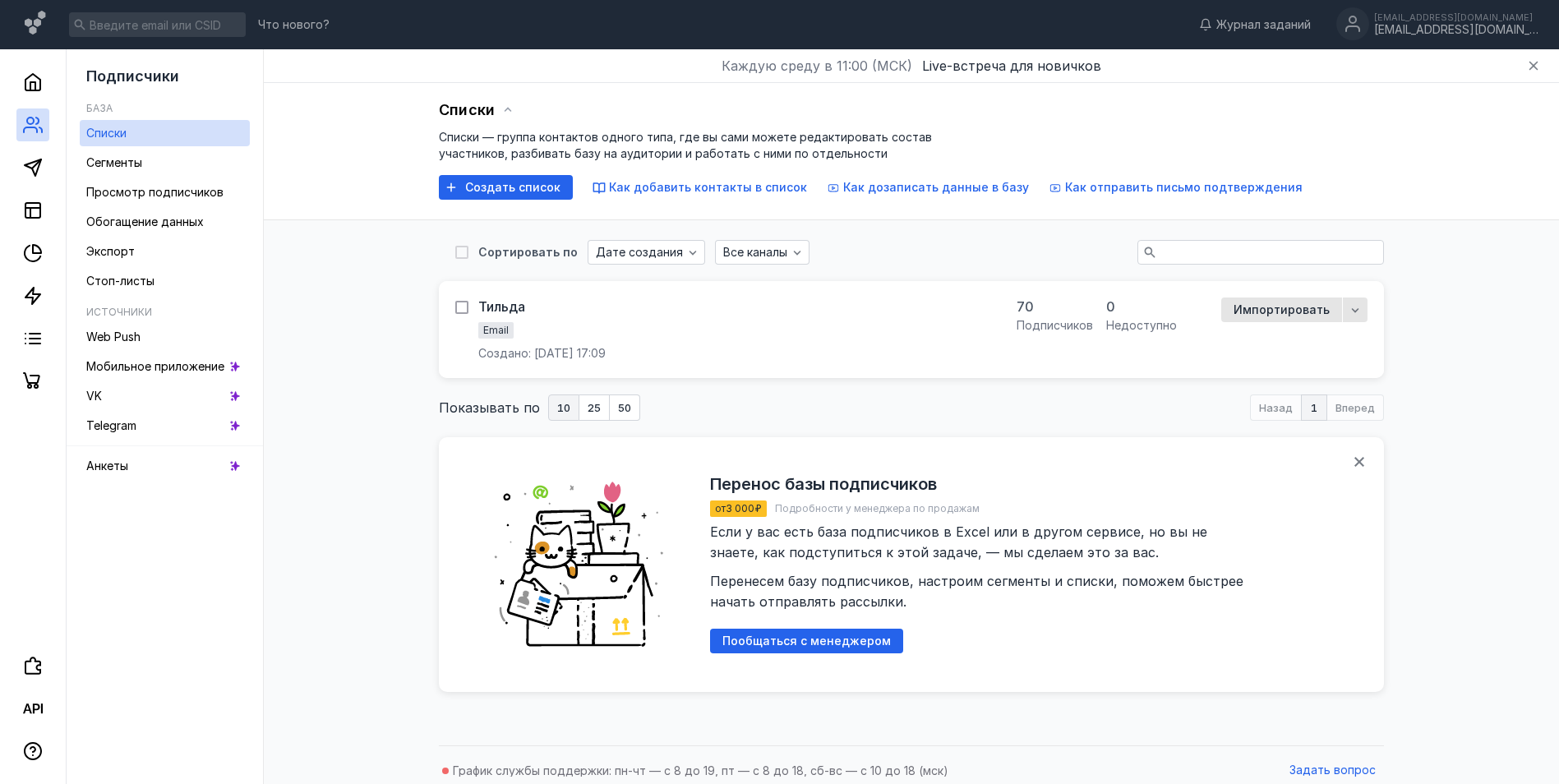
click at [467, 305] on div at bounding box center [462, 307] width 13 height 13
click at [466, 305] on input "checkbox" at bounding box center [460, 304] width 10 height 10
checkbox input "true"
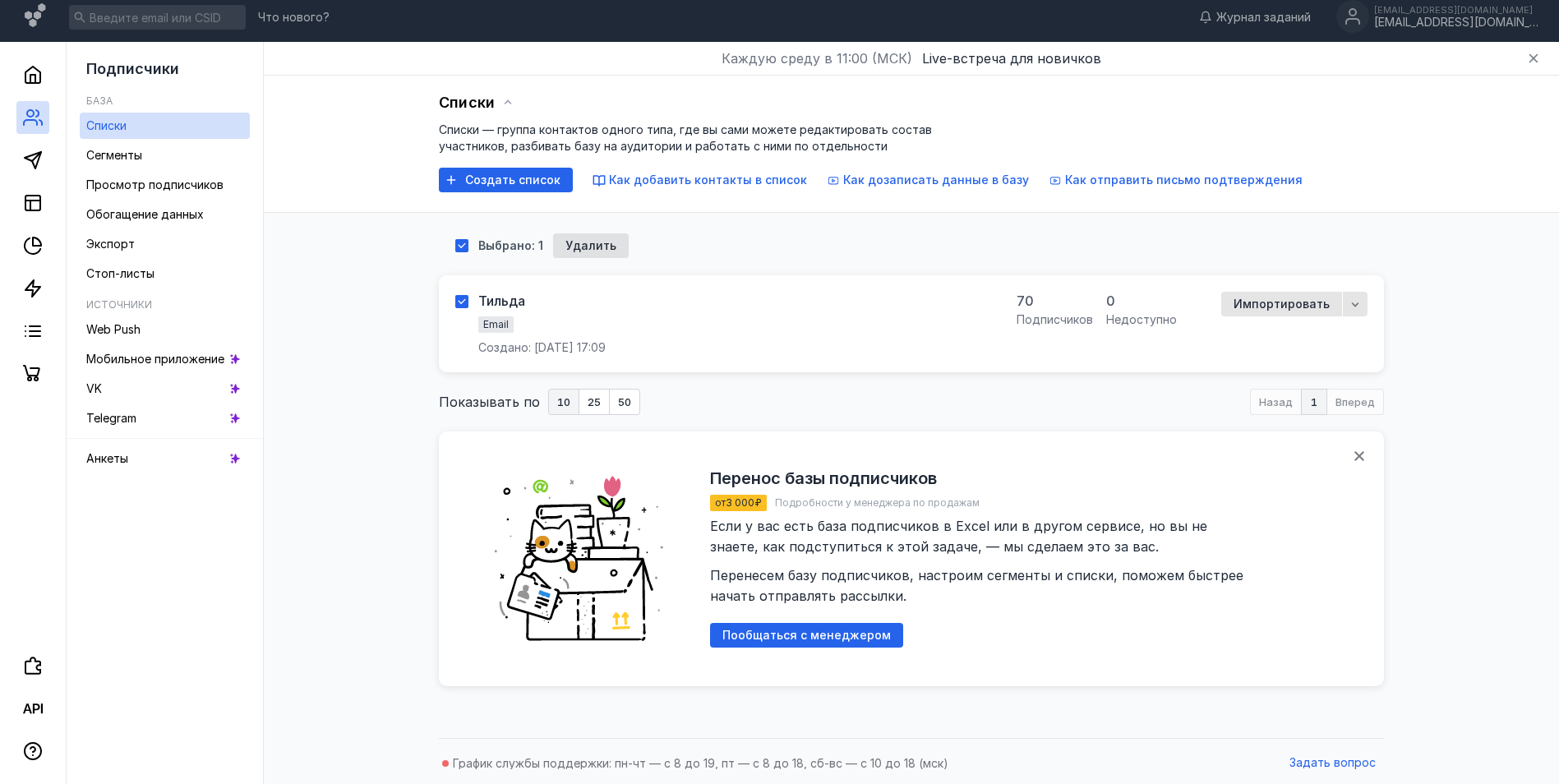
scroll to position [10, 0]
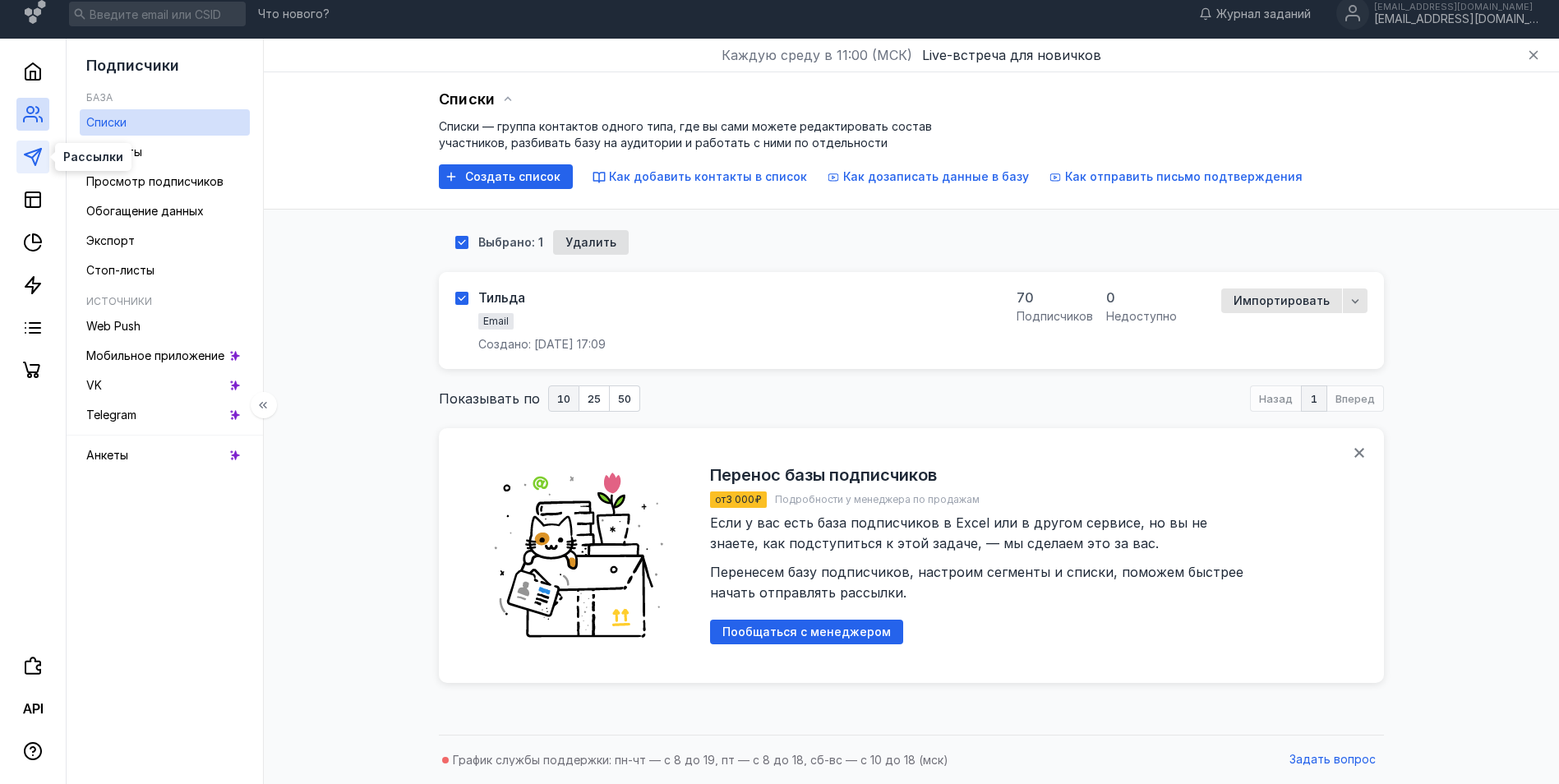
click at [34, 157] on icon at bounding box center [32, 157] width 20 height 20
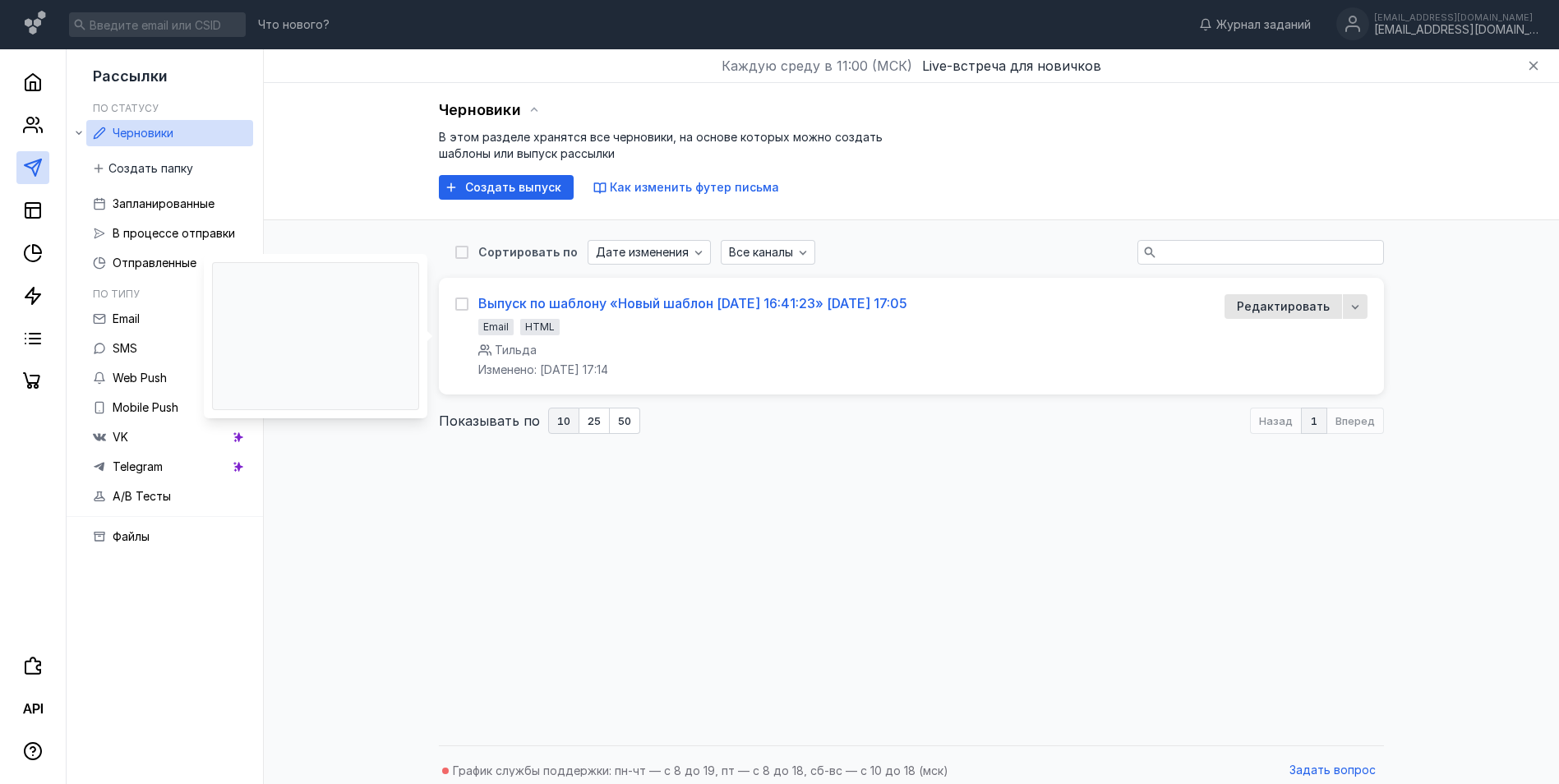
click at [567, 302] on div "Выпуск по шаблону «Новый шаблон [DATE] 16:41:23» [DATE] 17:05" at bounding box center [693, 303] width 429 height 16
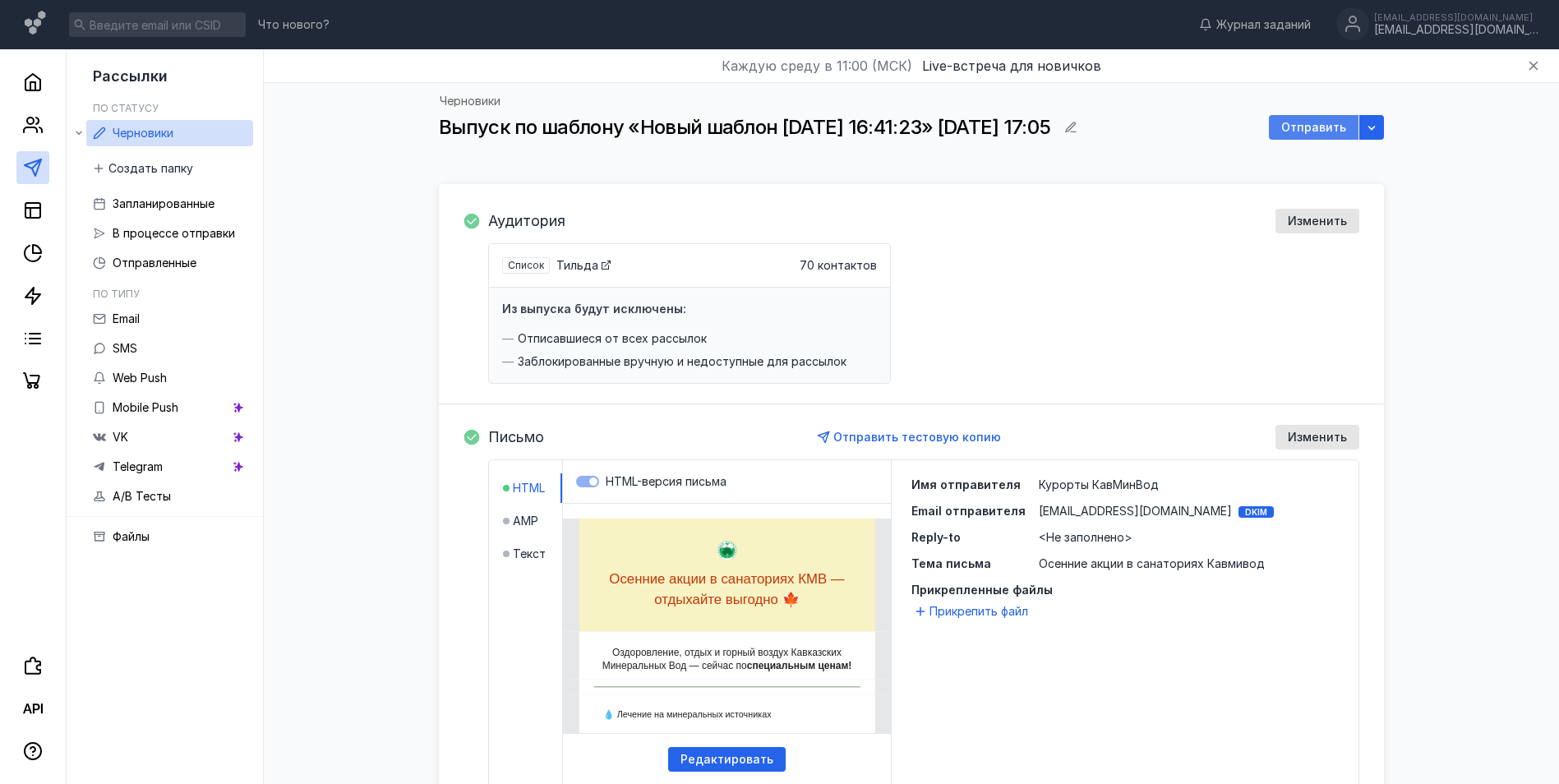
click at [1308, 126] on span "Отправить" at bounding box center [1313, 128] width 65 height 14
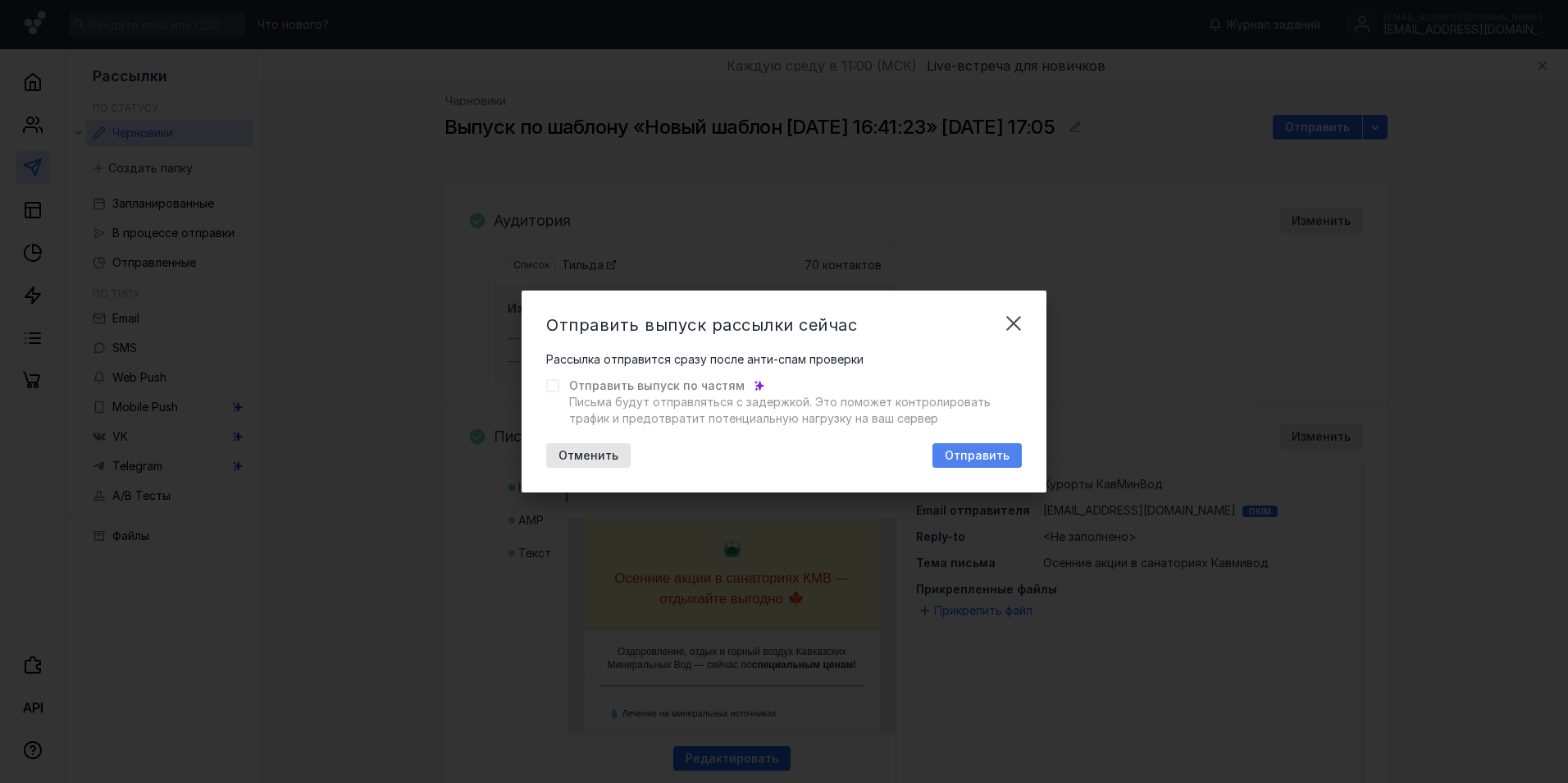
click at [999, 451] on span "Отправить" at bounding box center [977, 455] width 65 height 14
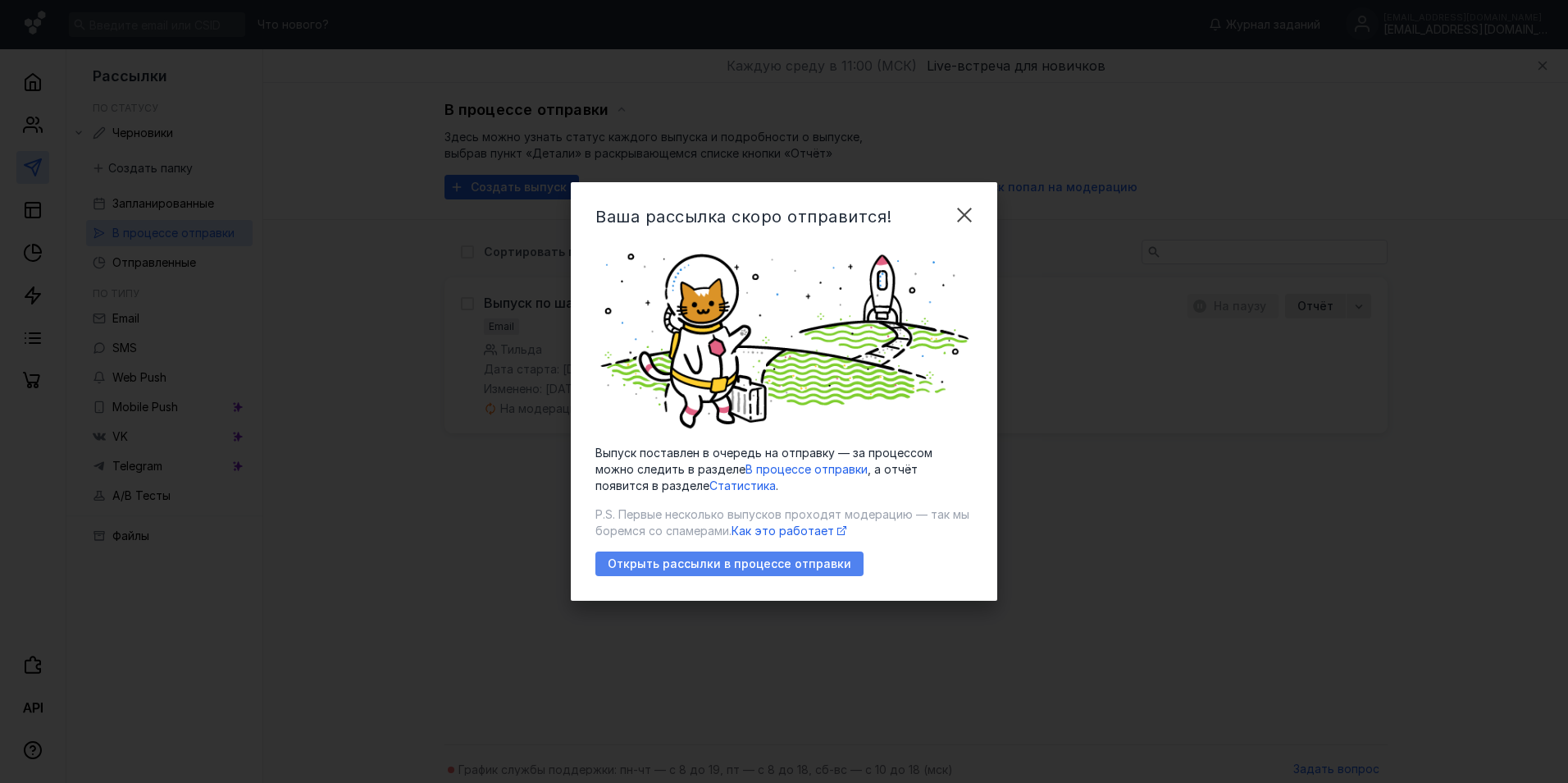
click at [821, 558] on span "Открыть рассылки в процессе отправки" at bounding box center [730, 564] width 244 height 14
